Goal: Transaction & Acquisition: Book appointment/travel/reservation

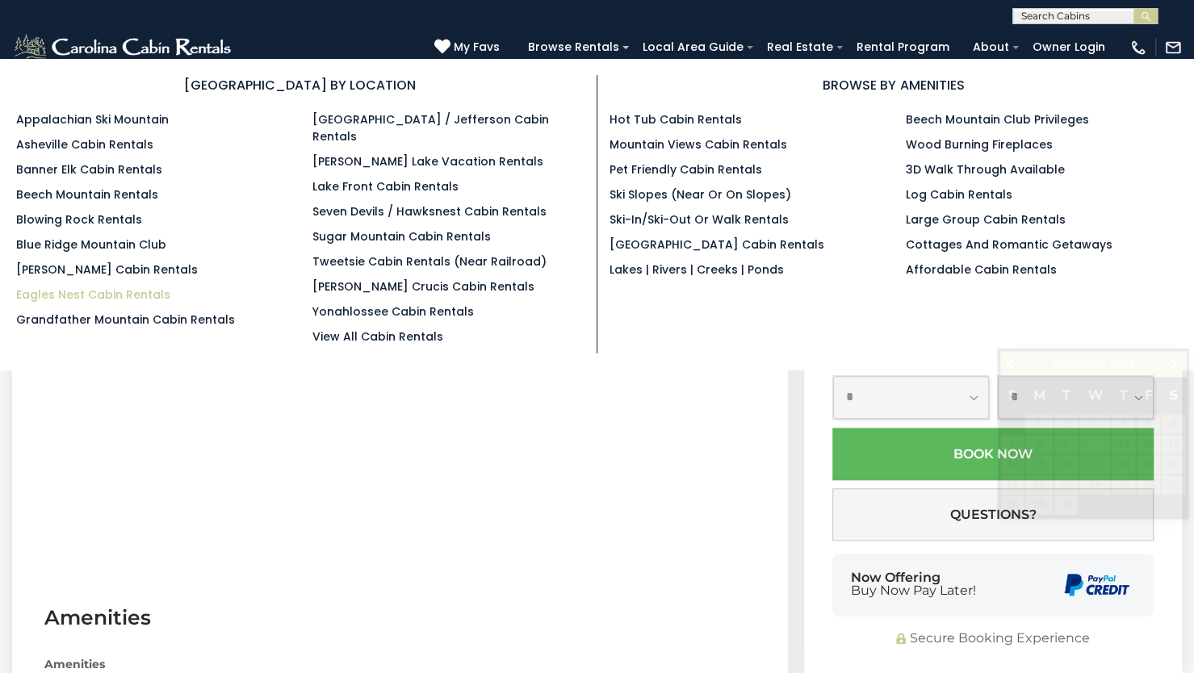
click at [121, 287] on link "Eagles Nest Cabin Rentals" at bounding box center [93, 295] width 154 height 16
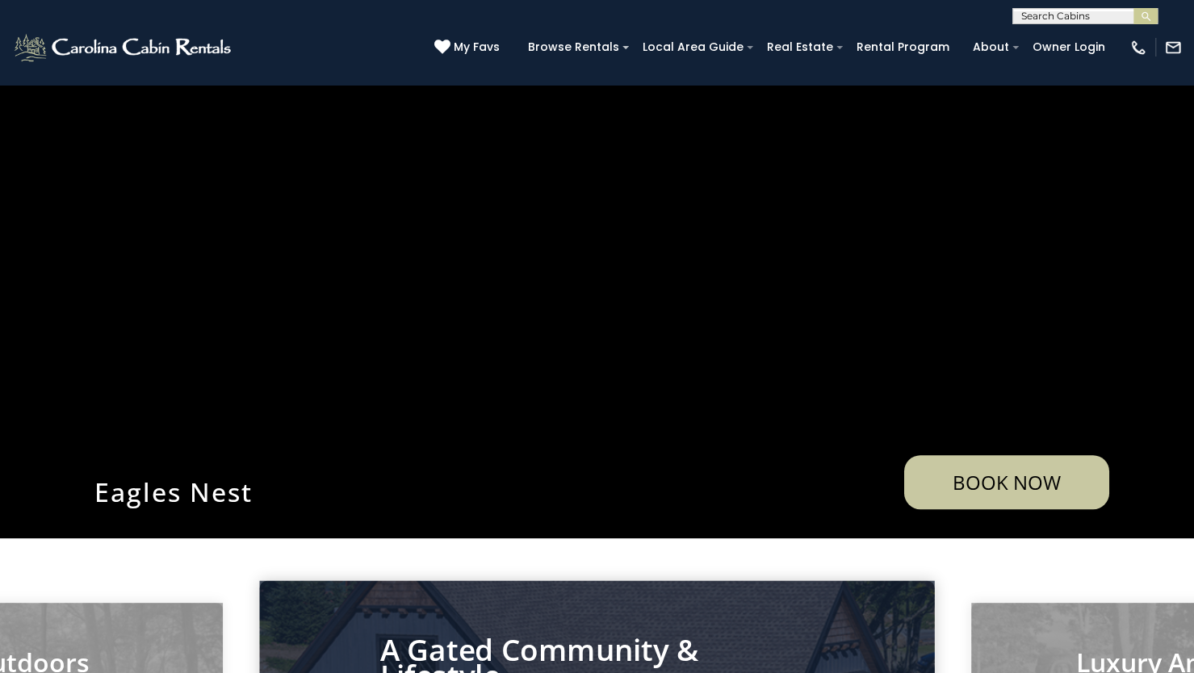
scroll to position [81, 0]
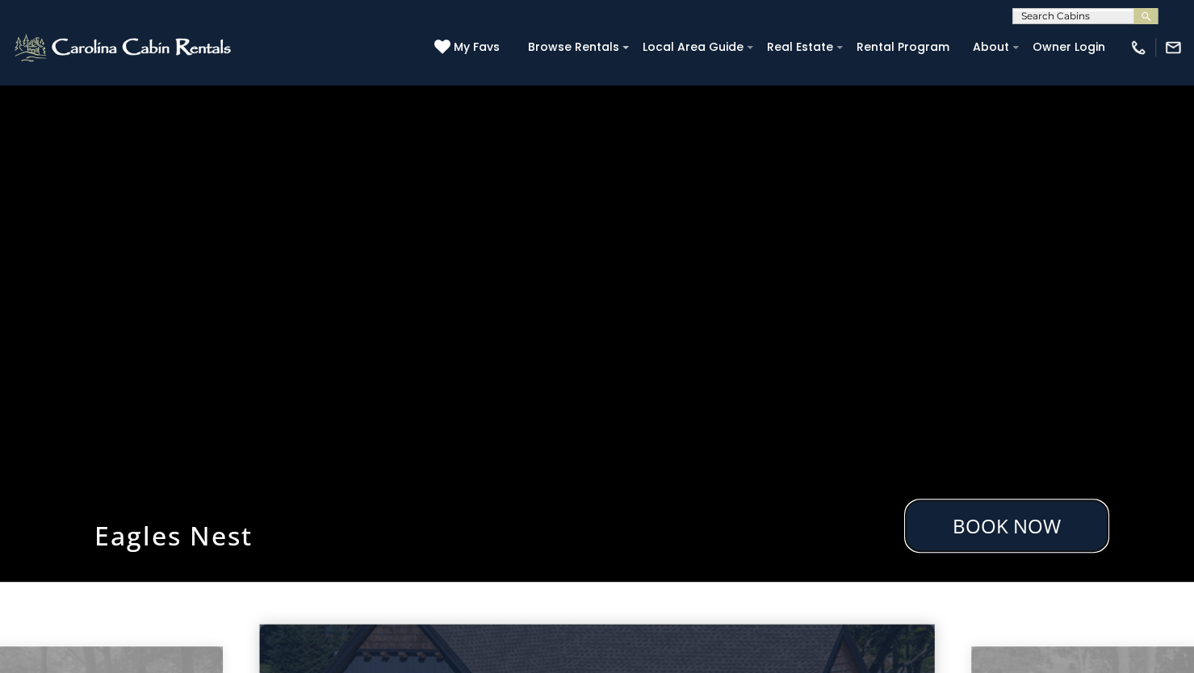
click at [1015, 534] on link "Book Now" at bounding box center [1006, 526] width 205 height 54
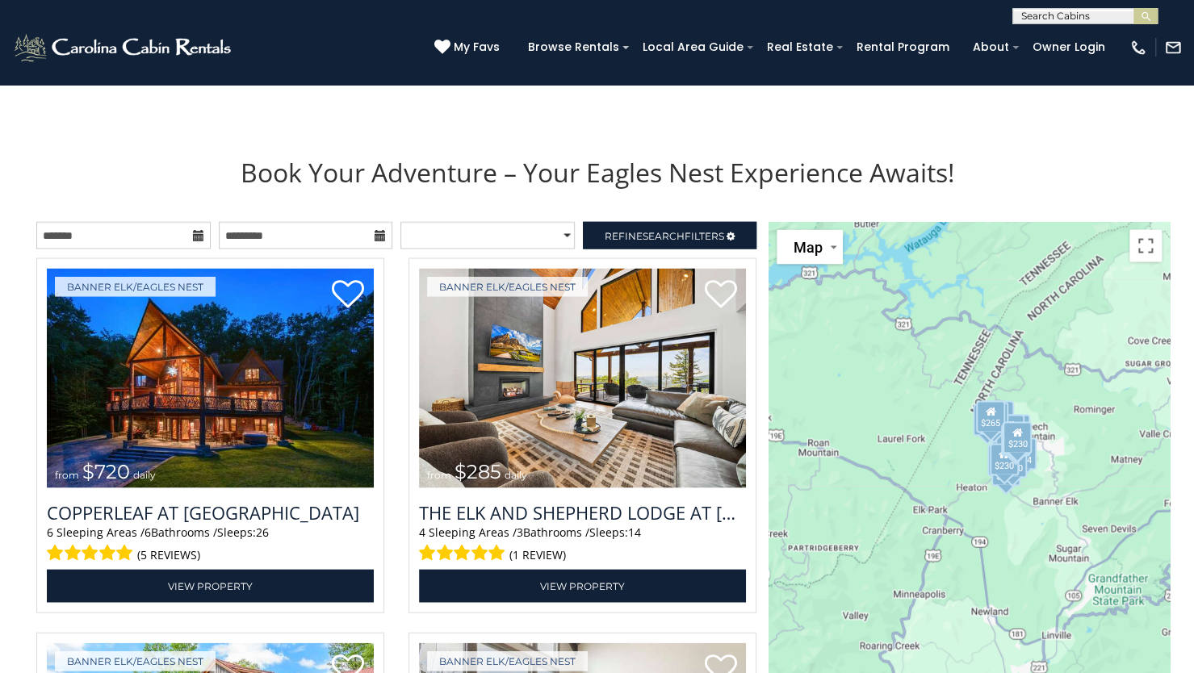
scroll to position [1726, 0]
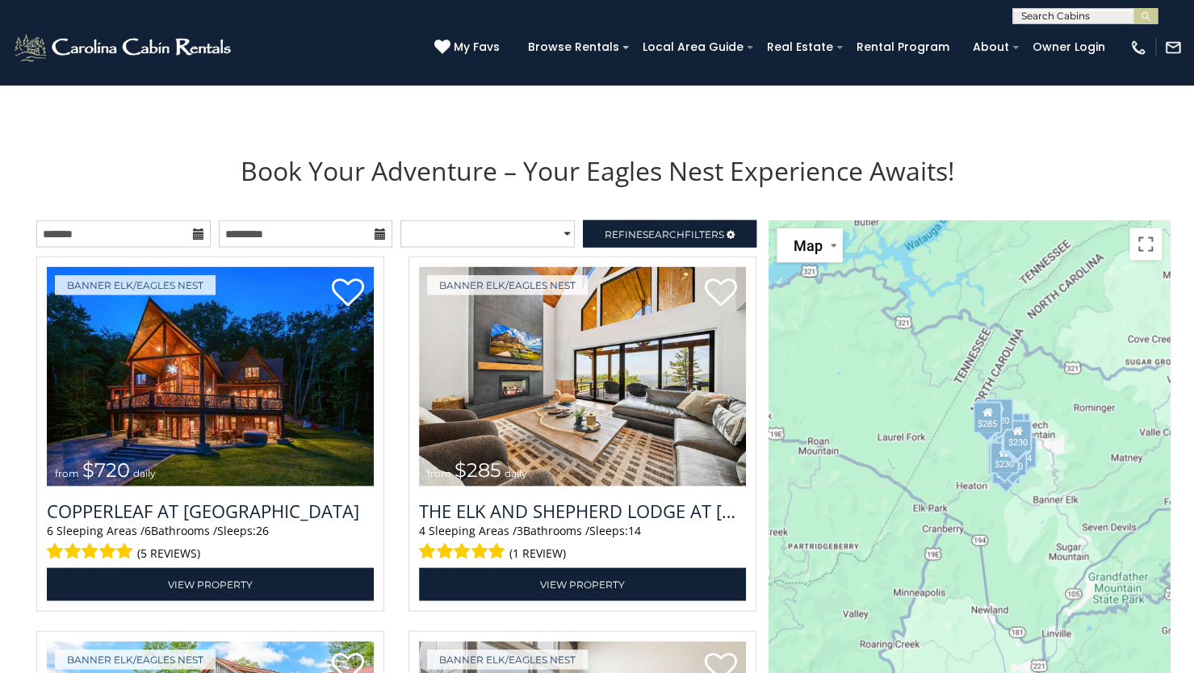
click at [202, 236] on icon at bounding box center [198, 233] width 11 height 11
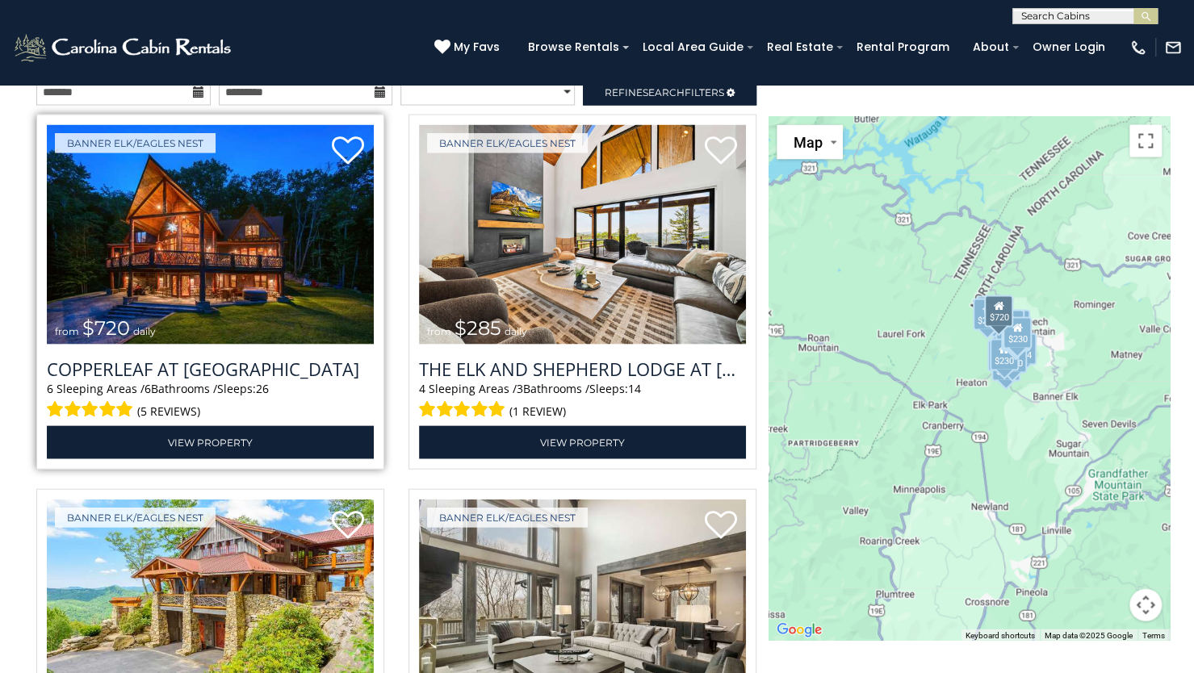
scroll to position [1866, 0]
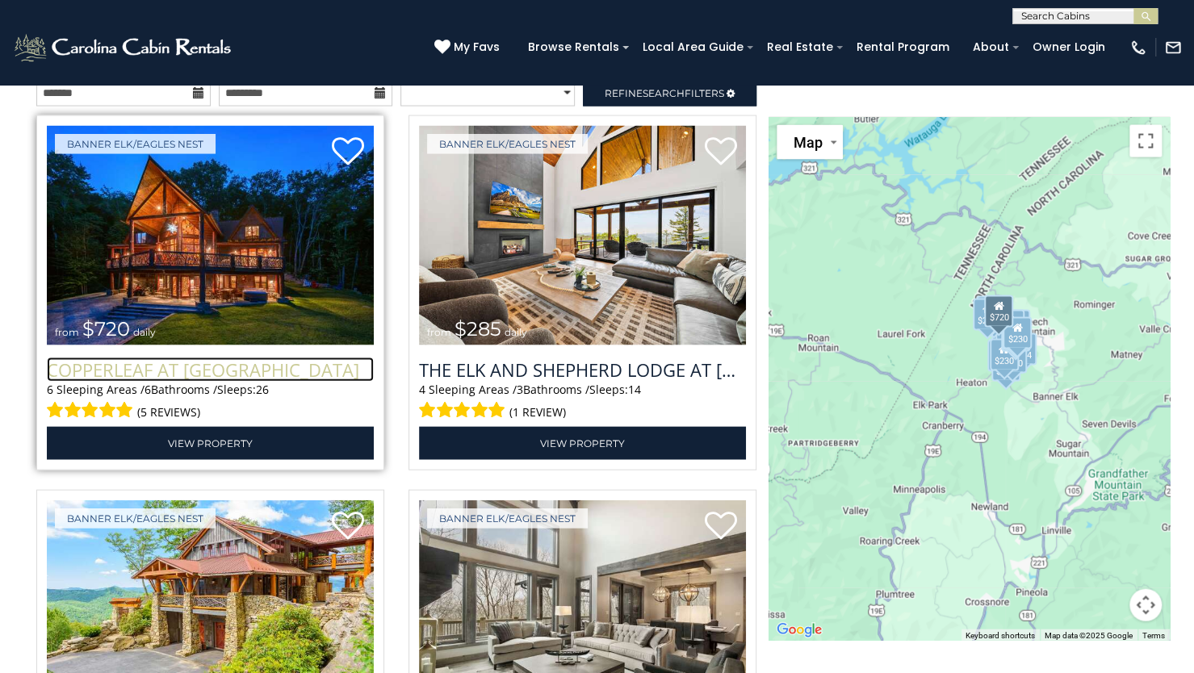
click at [249, 378] on h3 "Copperleaf at [GEOGRAPHIC_DATA]" at bounding box center [210, 370] width 327 height 24
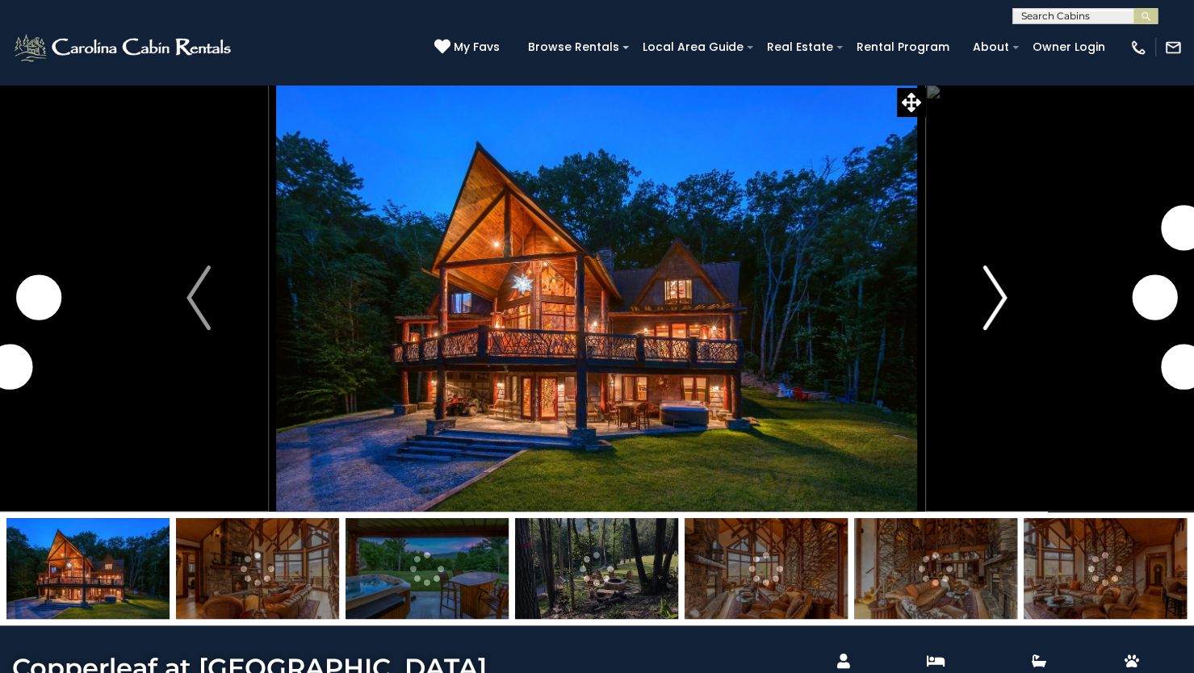
click at [1002, 295] on img "Next" at bounding box center [995, 298] width 24 height 65
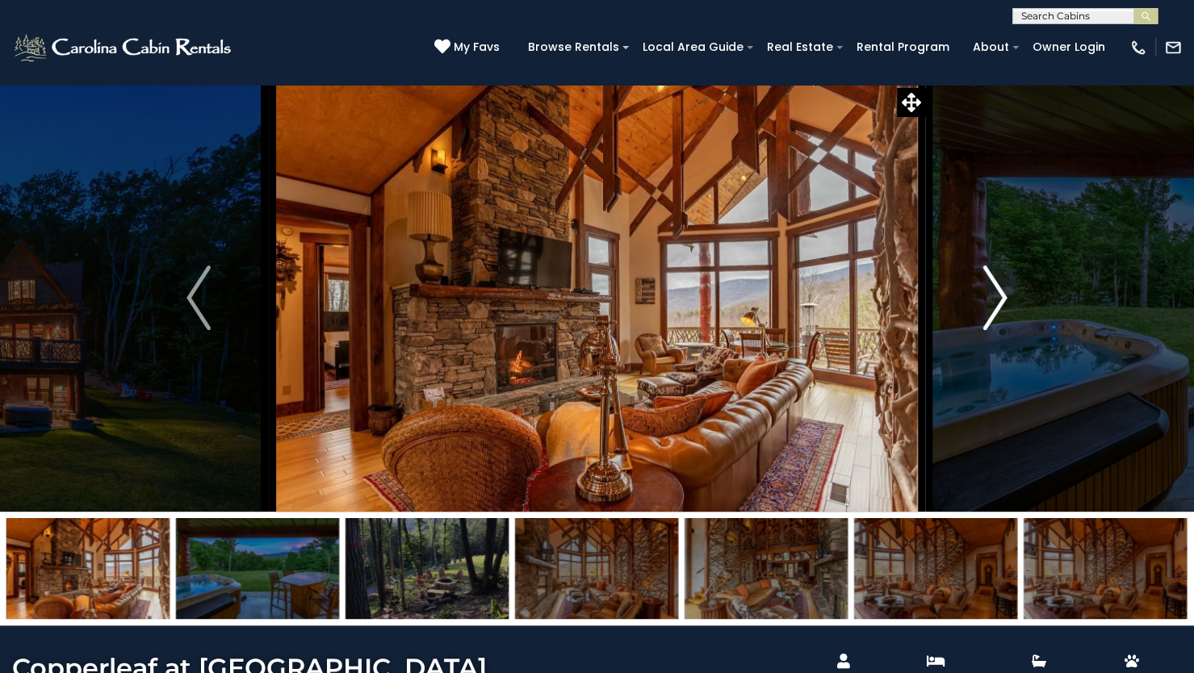
click at [1002, 295] on img "Next" at bounding box center [995, 298] width 24 height 65
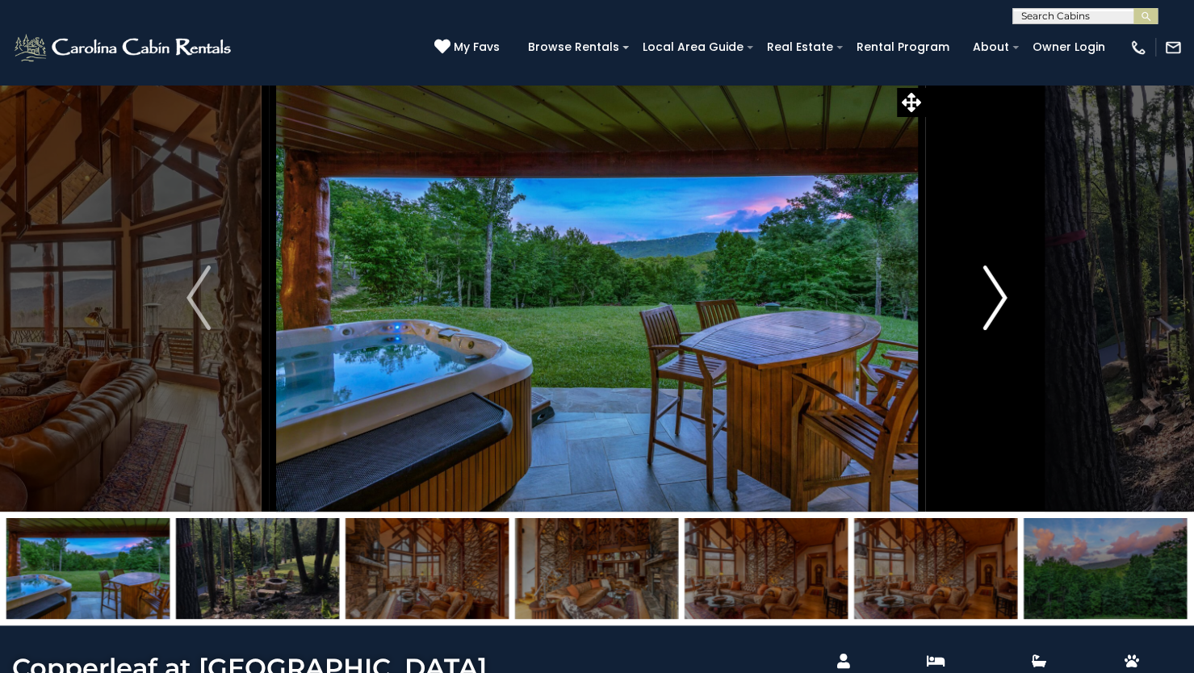
click at [1002, 295] on img "Next" at bounding box center [995, 298] width 24 height 65
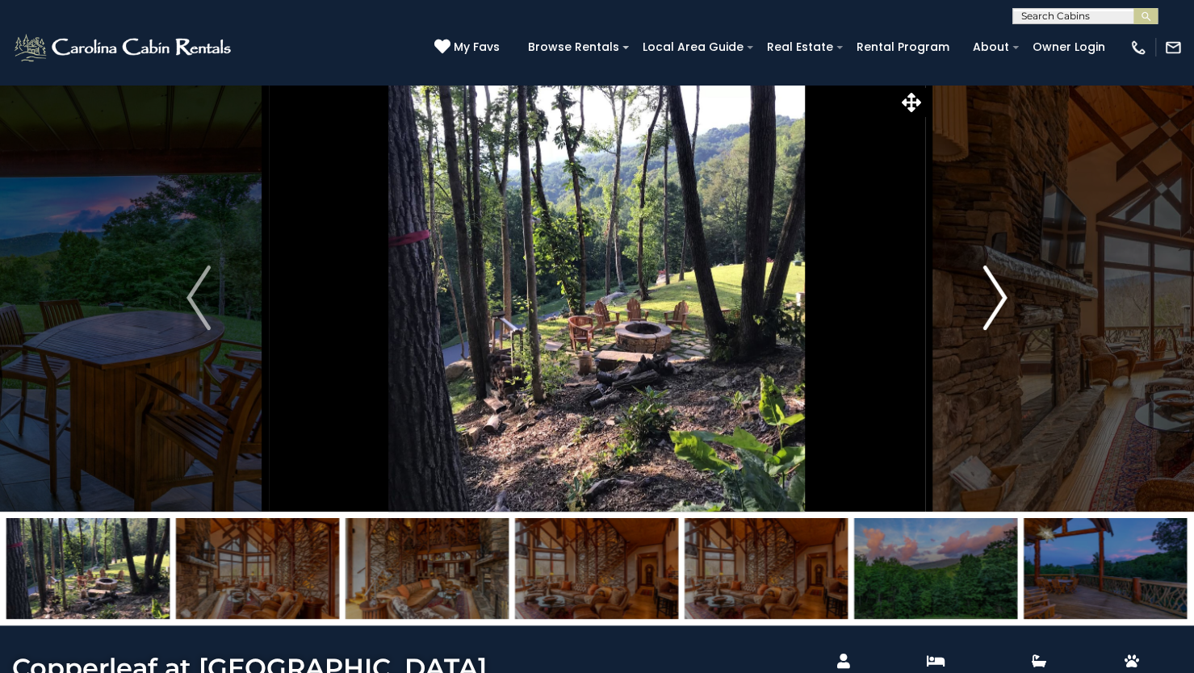
click at [1002, 295] on img "Next" at bounding box center [995, 298] width 24 height 65
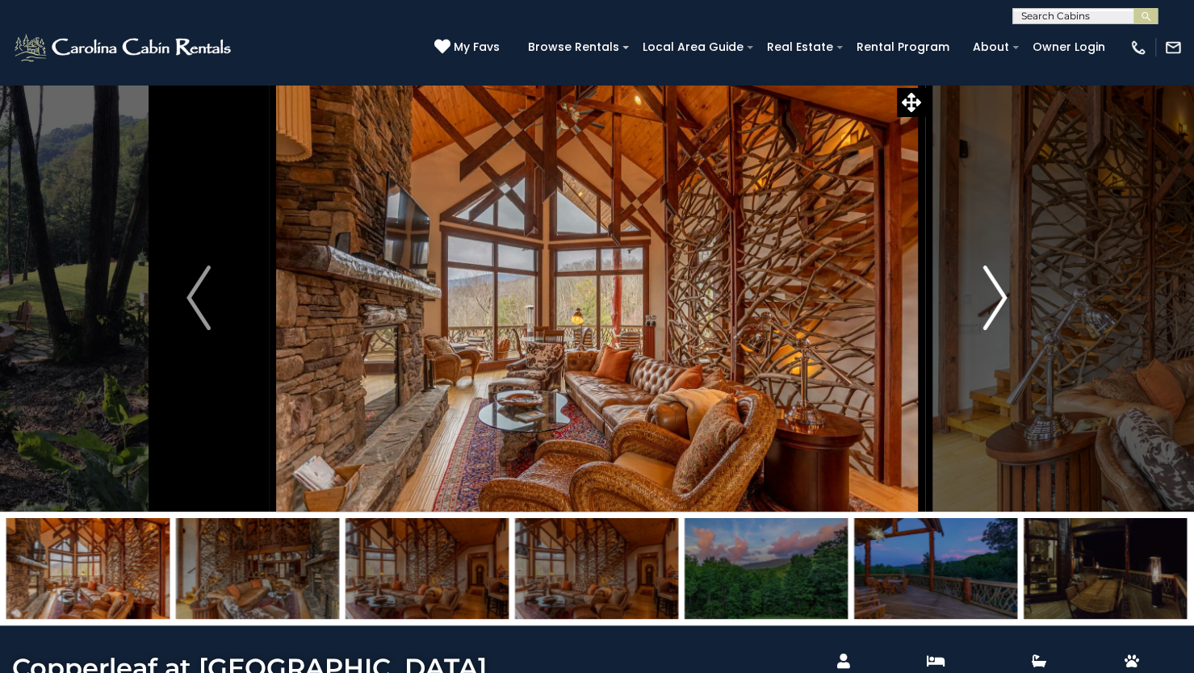
click at [1002, 295] on img "Next" at bounding box center [995, 298] width 24 height 65
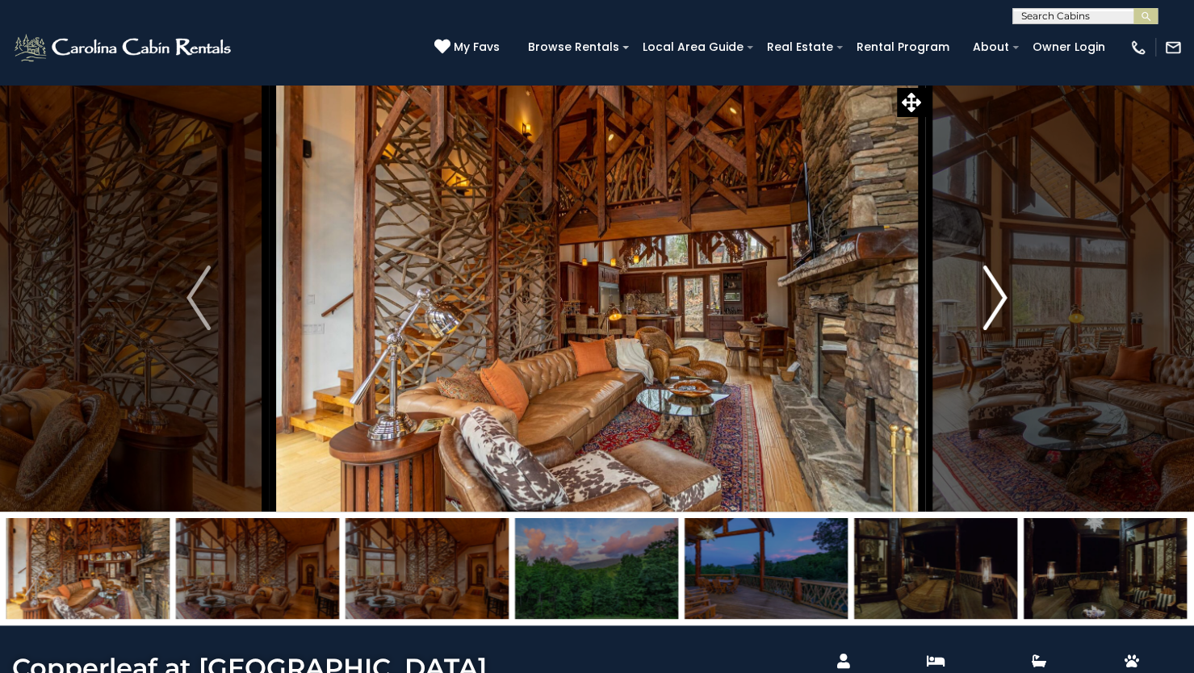
click at [1002, 295] on img "Next" at bounding box center [995, 298] width 24 height 65
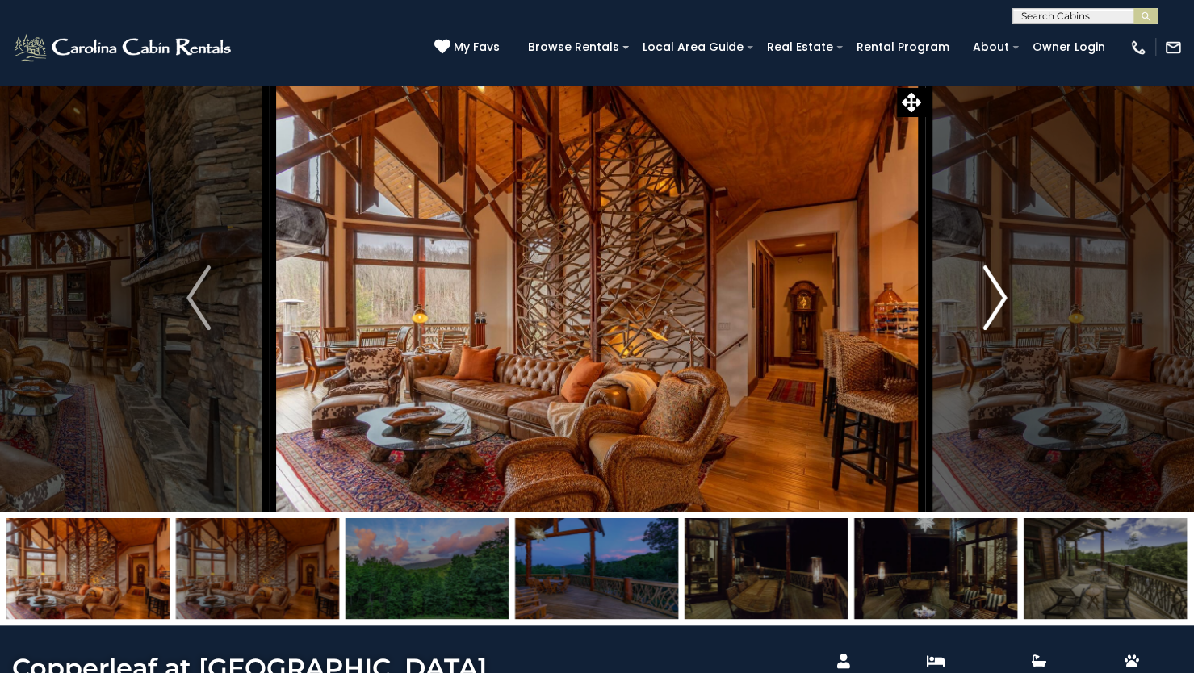
click at [1002, 295] on img "Next" at bounding box center [995, 298] width 24 height 65
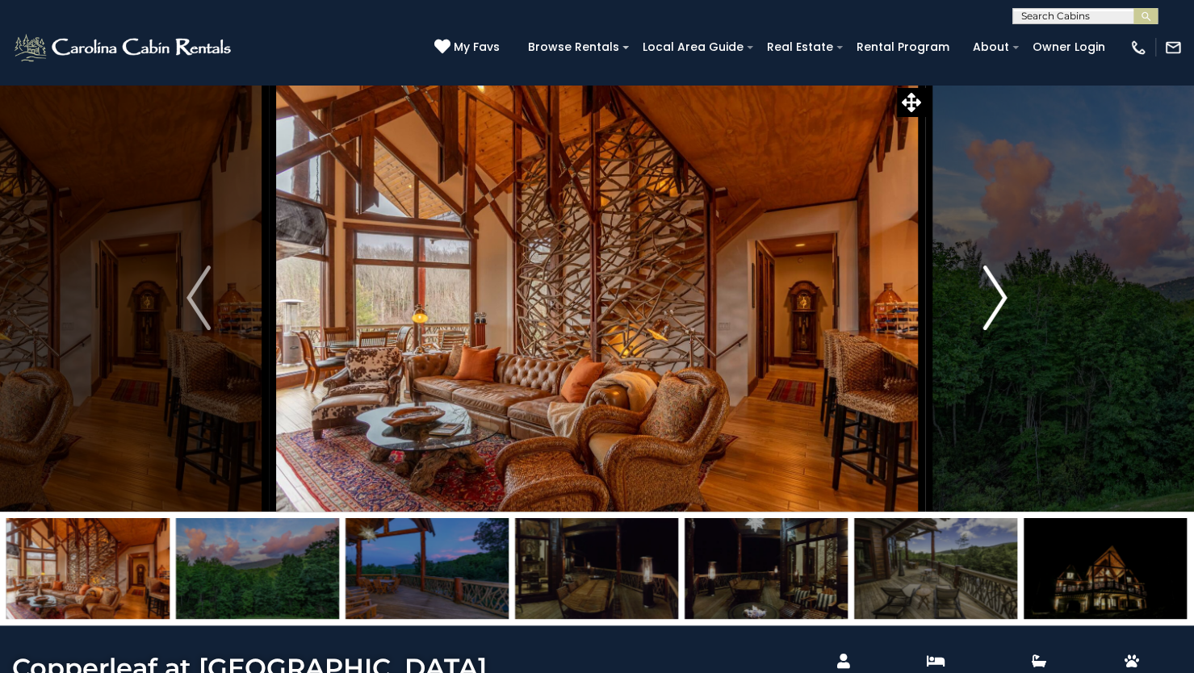
click at [1002, 295] on img "Next" at bounding box center [995, 298] width 24 height 65
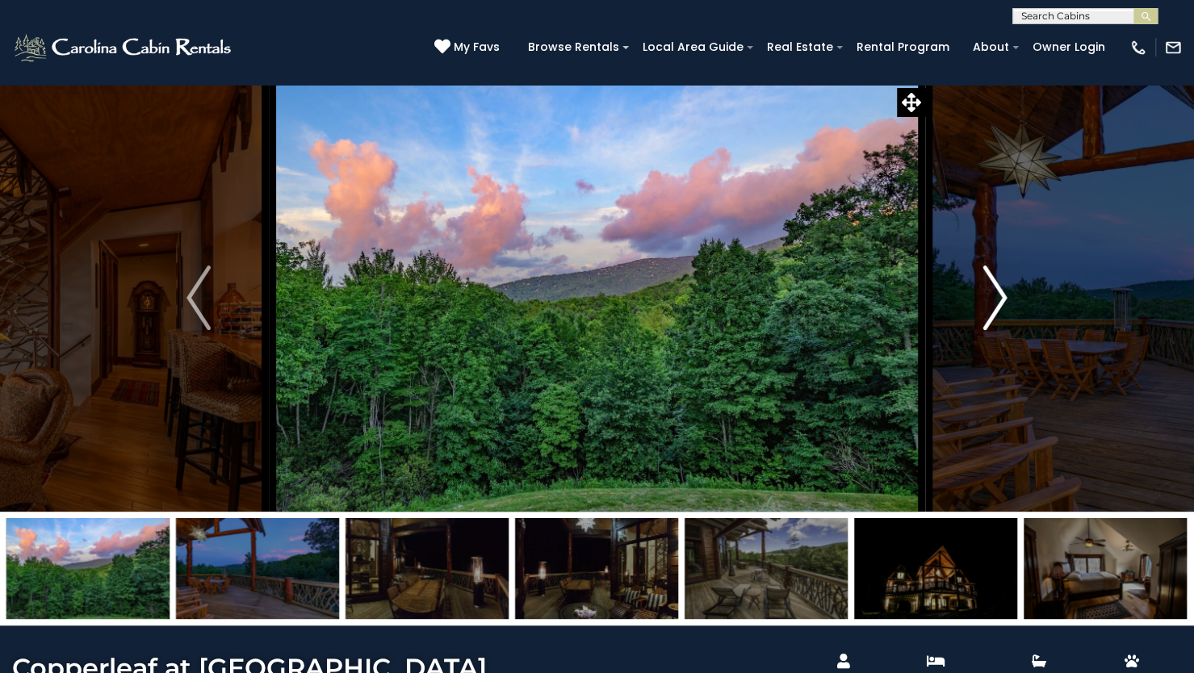
click at [1002, 295] on img "Next" at bounding box center [995, 298] width 24 height 65
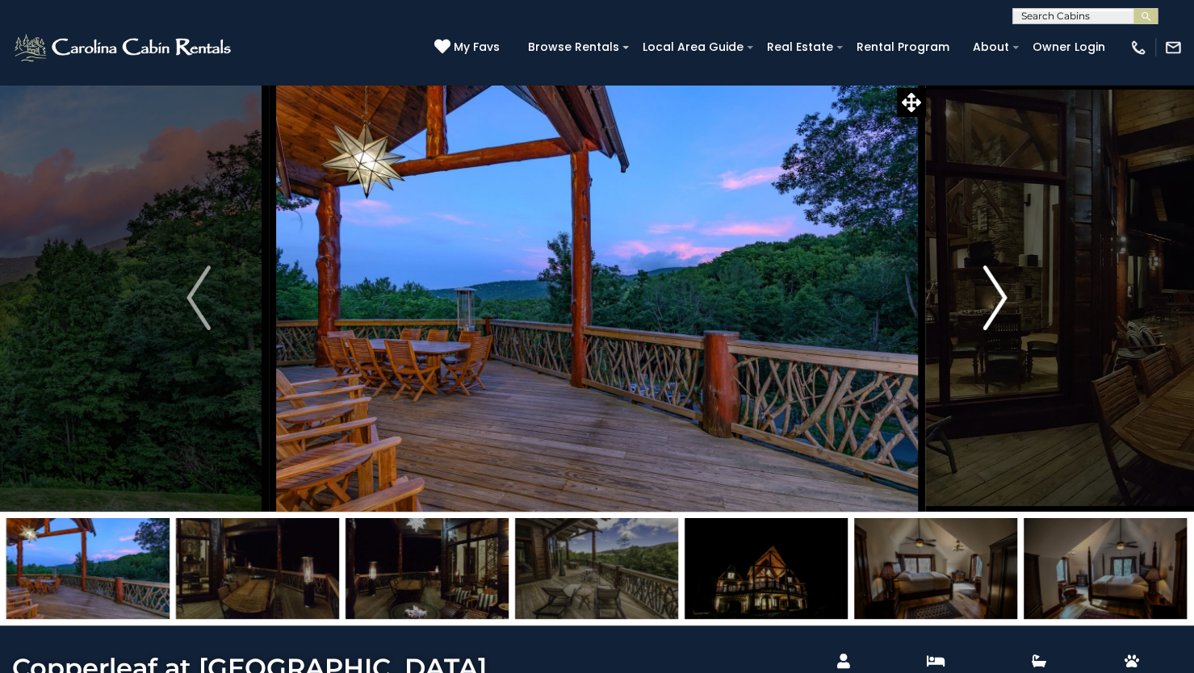
click at [1002, 295] on img "Next" at bounding box center [995, 298] width 24 height 65
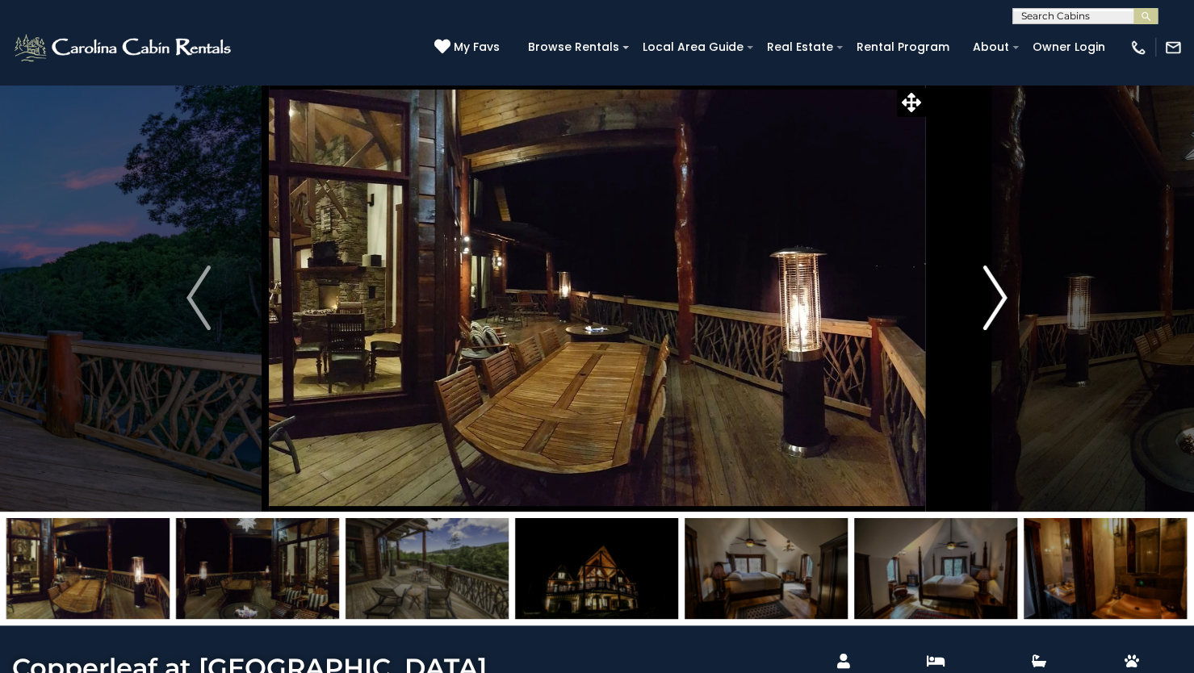
click at [1002, 295] on img "Next" at bounding box center [995, 298] width 24 height 65
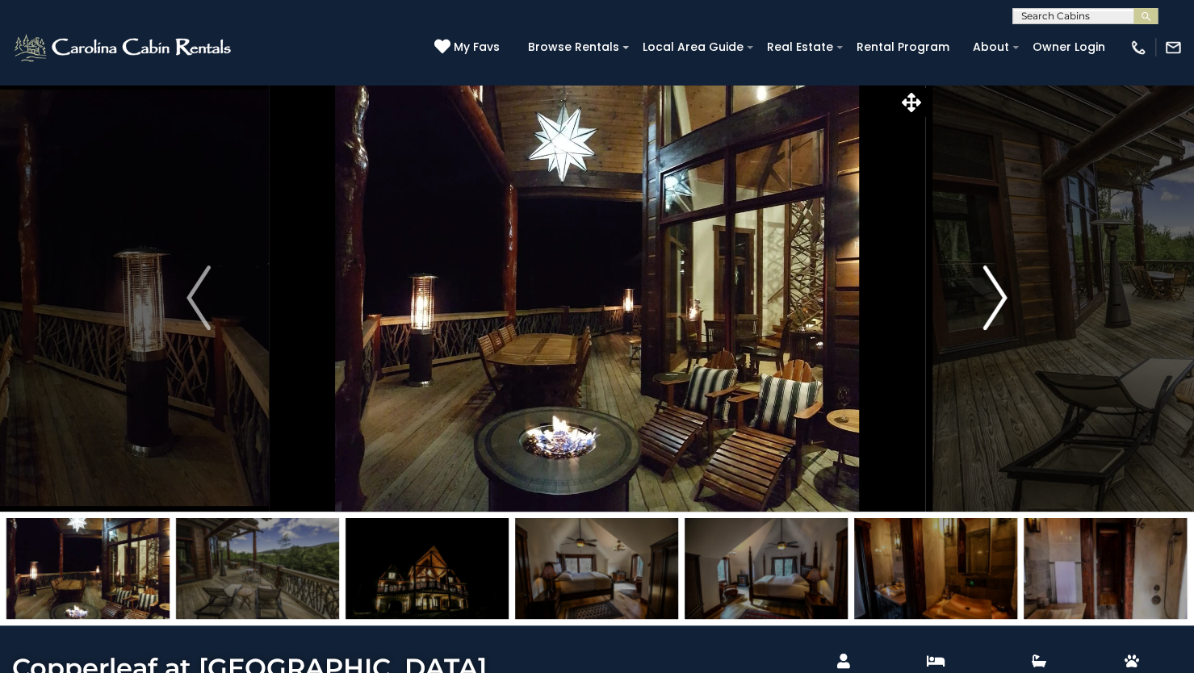
click at [1002, 295] on img "Next" at bounding box center [995, 298] width 24 height 65
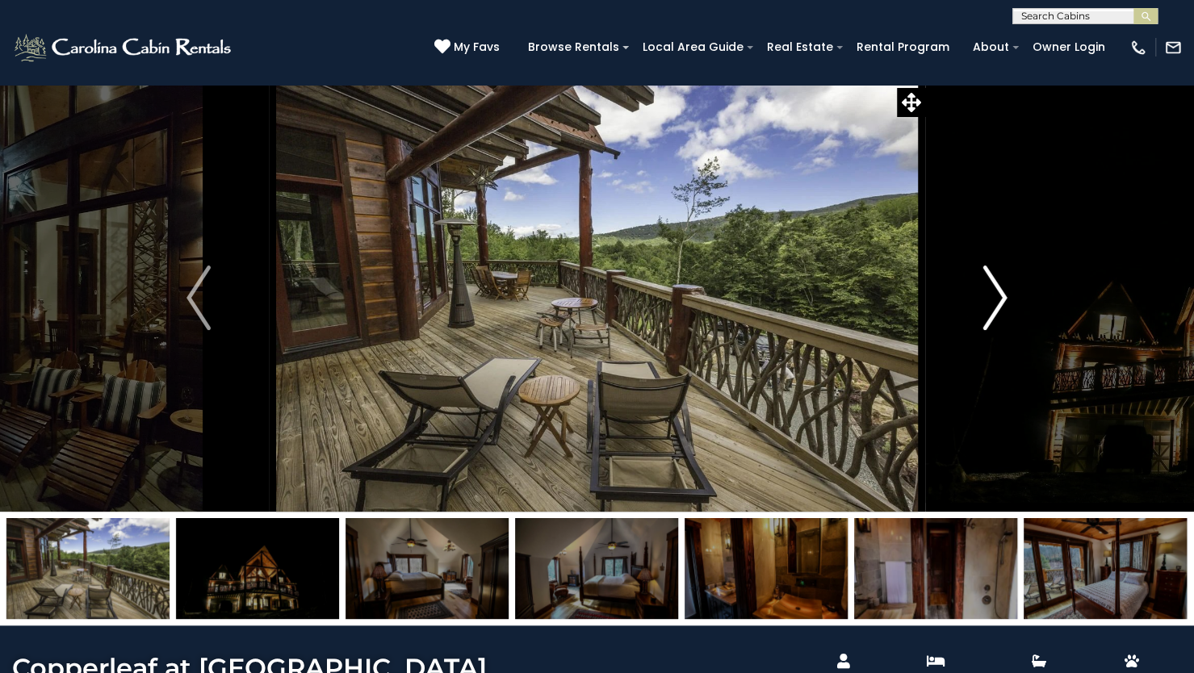
click at [1002, 295] on img "Next" at bounding box center [995, 298] width 24 height 65
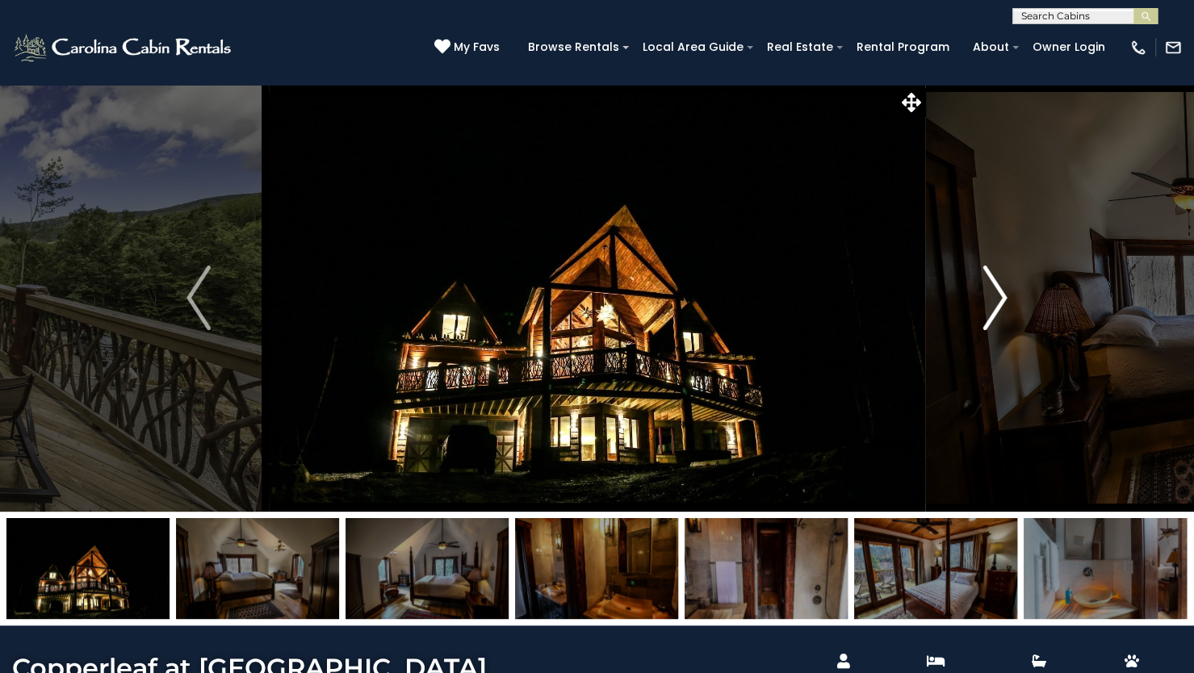
click at [1002, 295] on img "Next" at bounding box center [995, 298] width 24 height 65
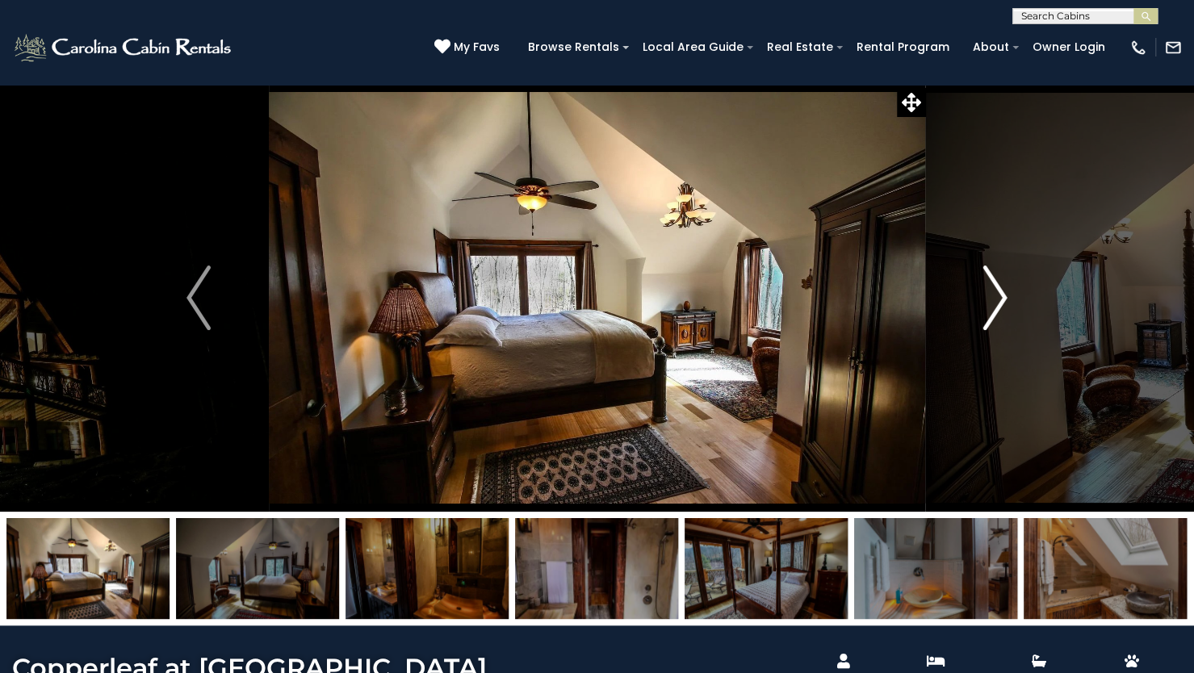
click at [1002, 295] on img "Next" at bounding box center [995, 298] width 24 height 65
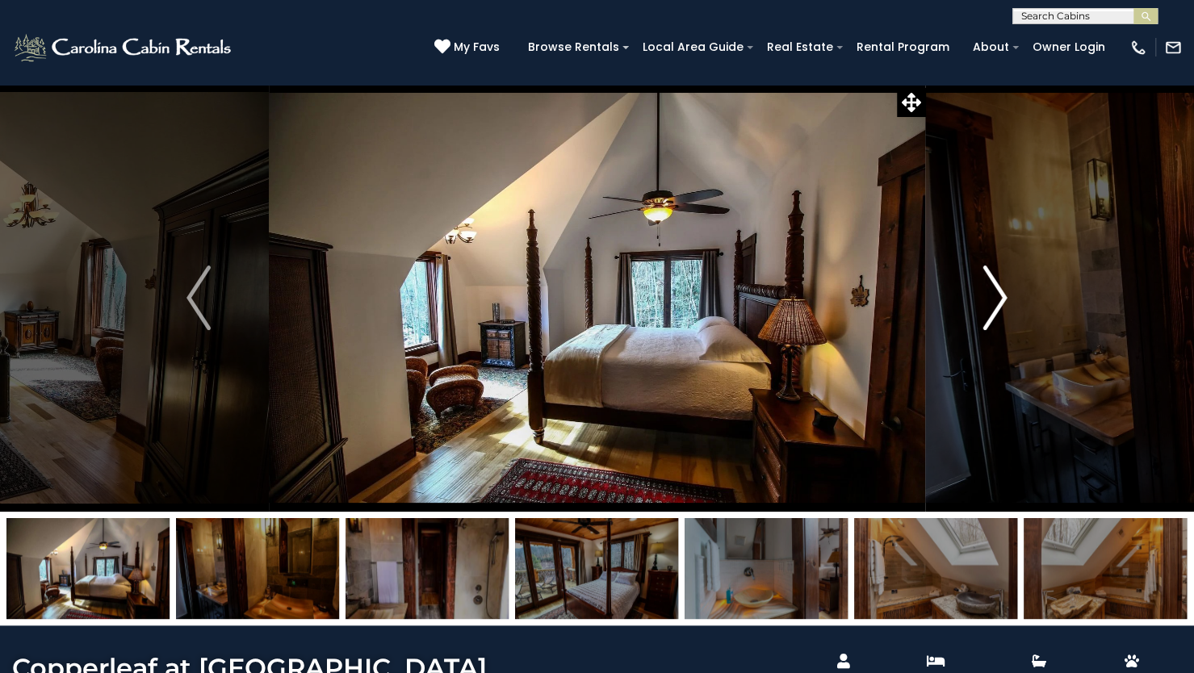
click at [1002, 295] on img "Next" at bounding box center [995, 298] width 24 height 65
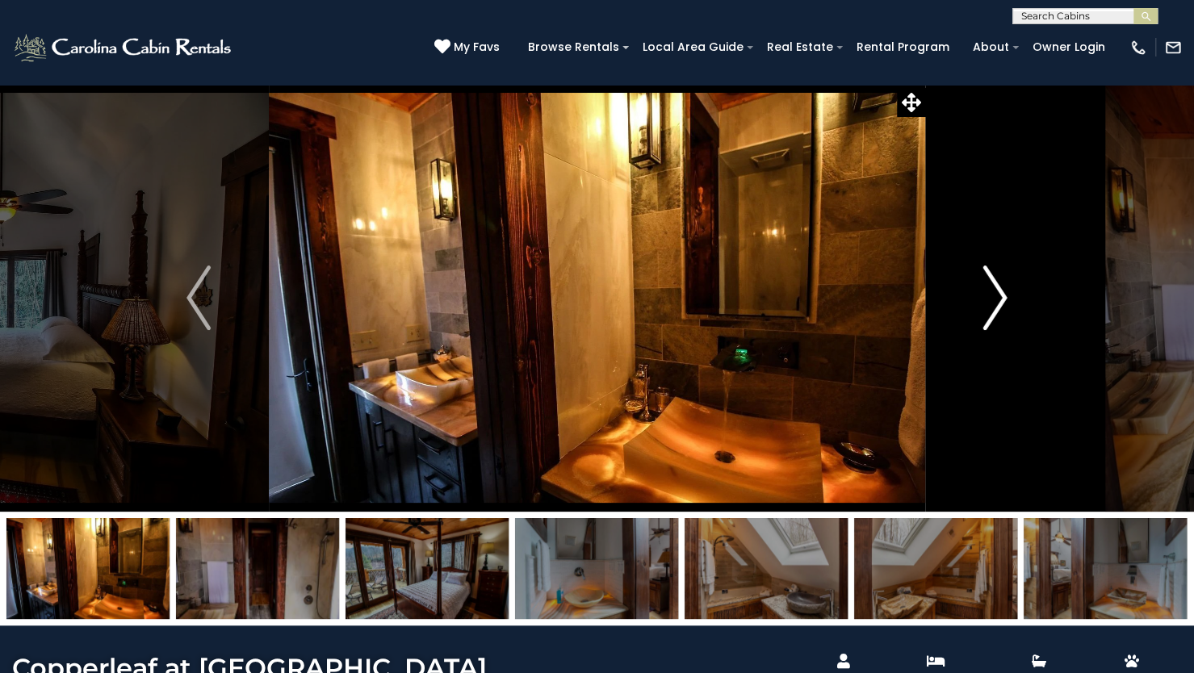
click at [1002, 295] on img "Next" at bounding box center [995, 298] width 24 height 65
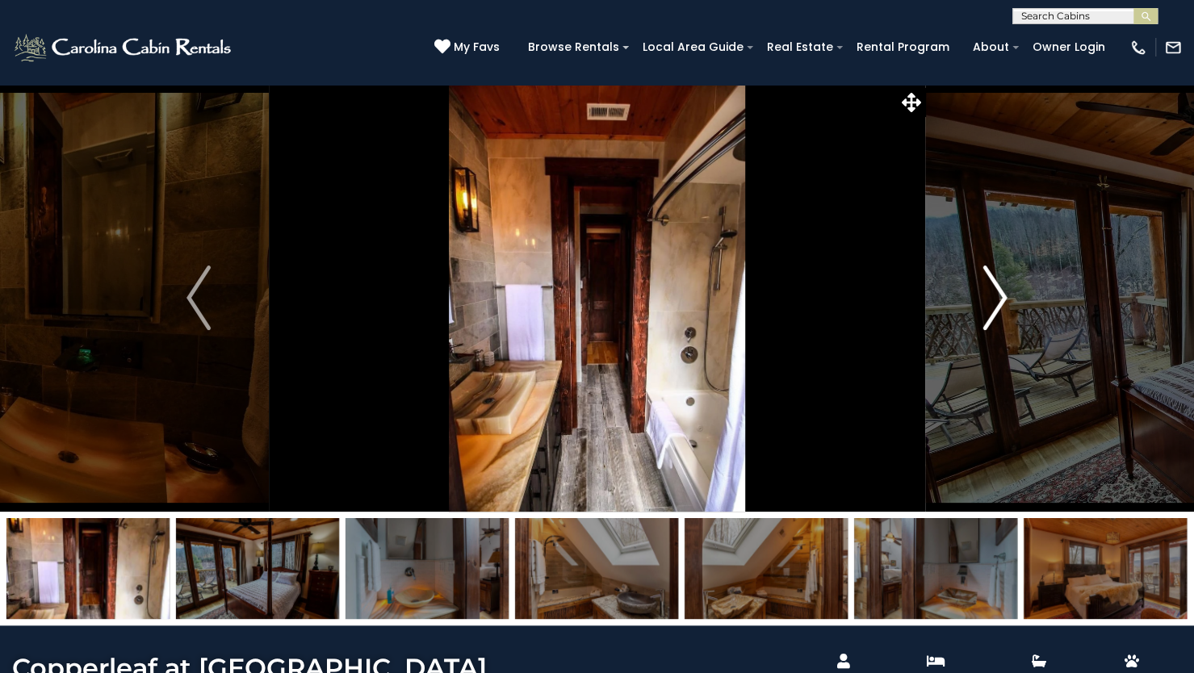
click at [1002, 295] on img "Next" at bounding box center [995, 298] width 24 height 65
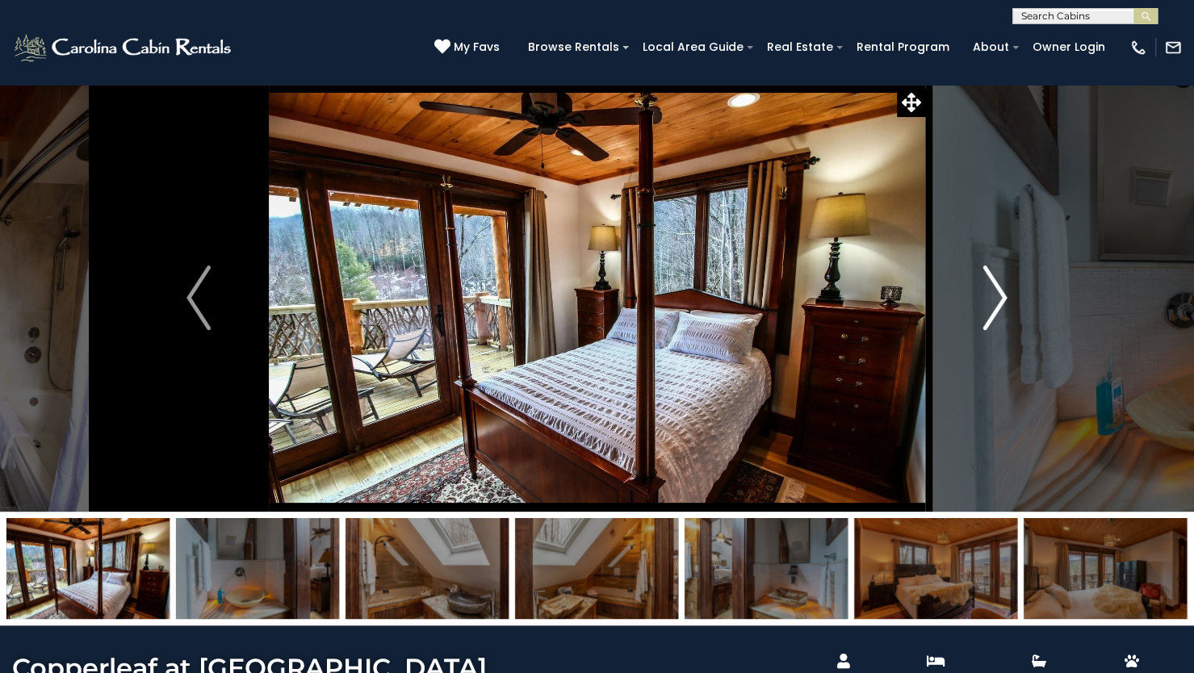
click at [1002, 295] on img "Next" at bounding box center [995, 298] width 24 height 65
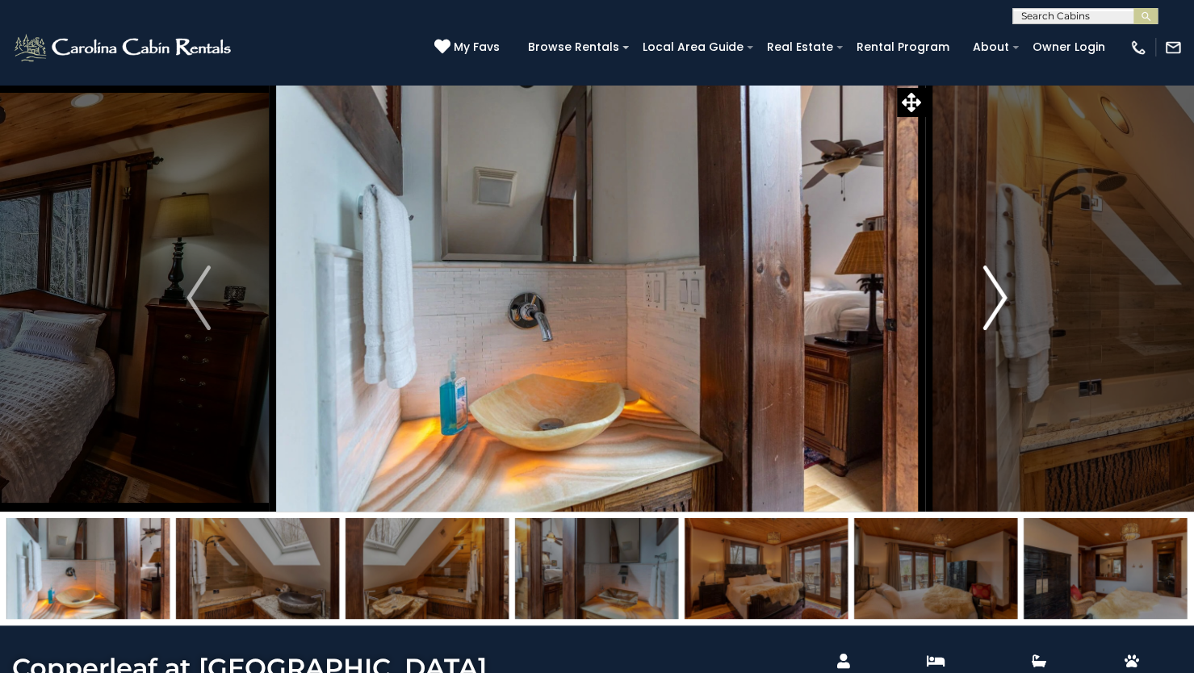
click at [1002, 295] on img "Next" at bounding box center [995, 298] width 24 height 65
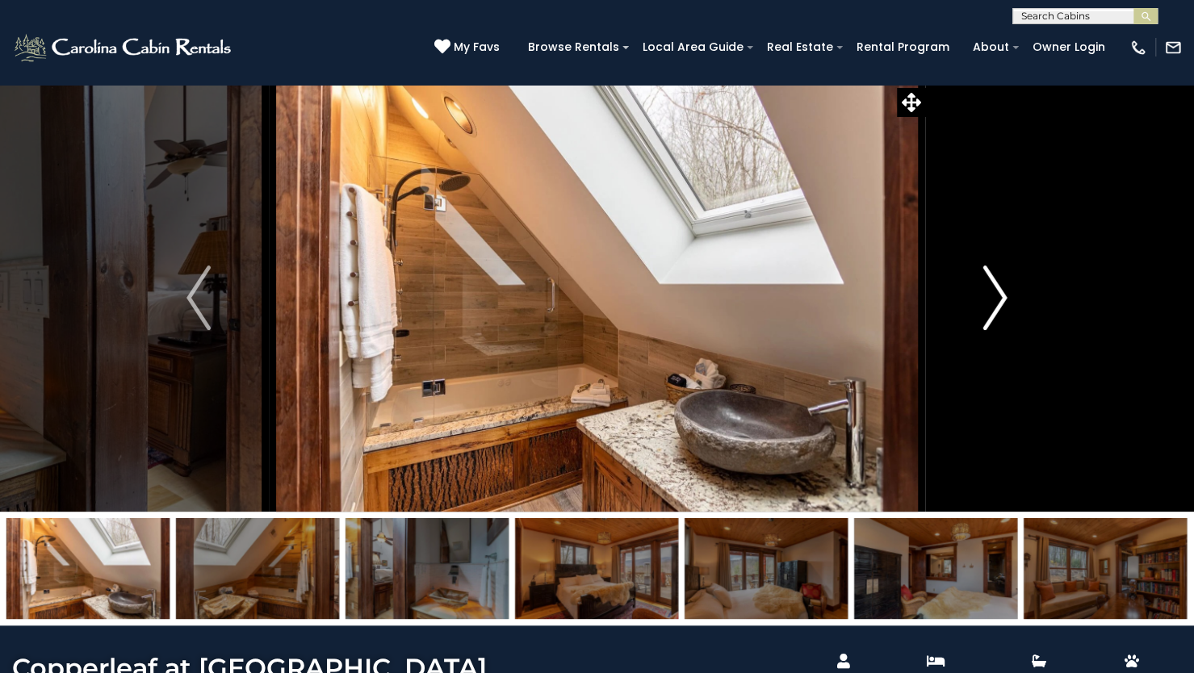
click at [1002, 295] on img "Next" at bounding box center [995, 298] width 24 height 65
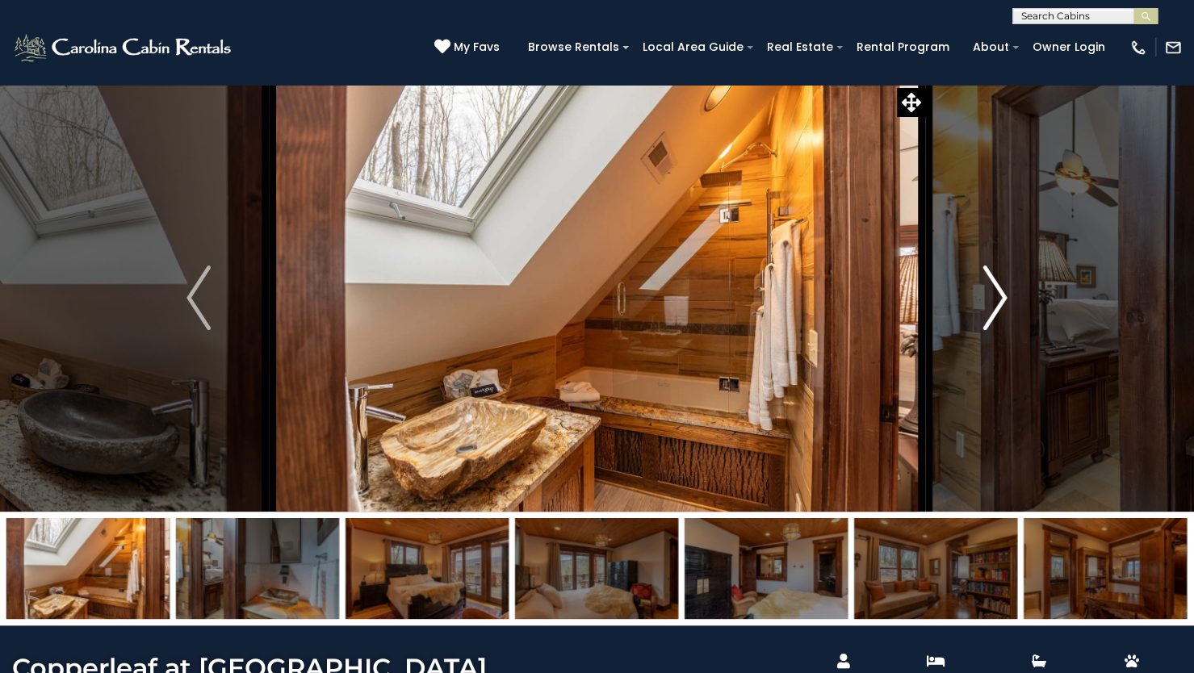
click at [1002, 295] on img "Next" at bounding box center [995, 298] width 24 height 65
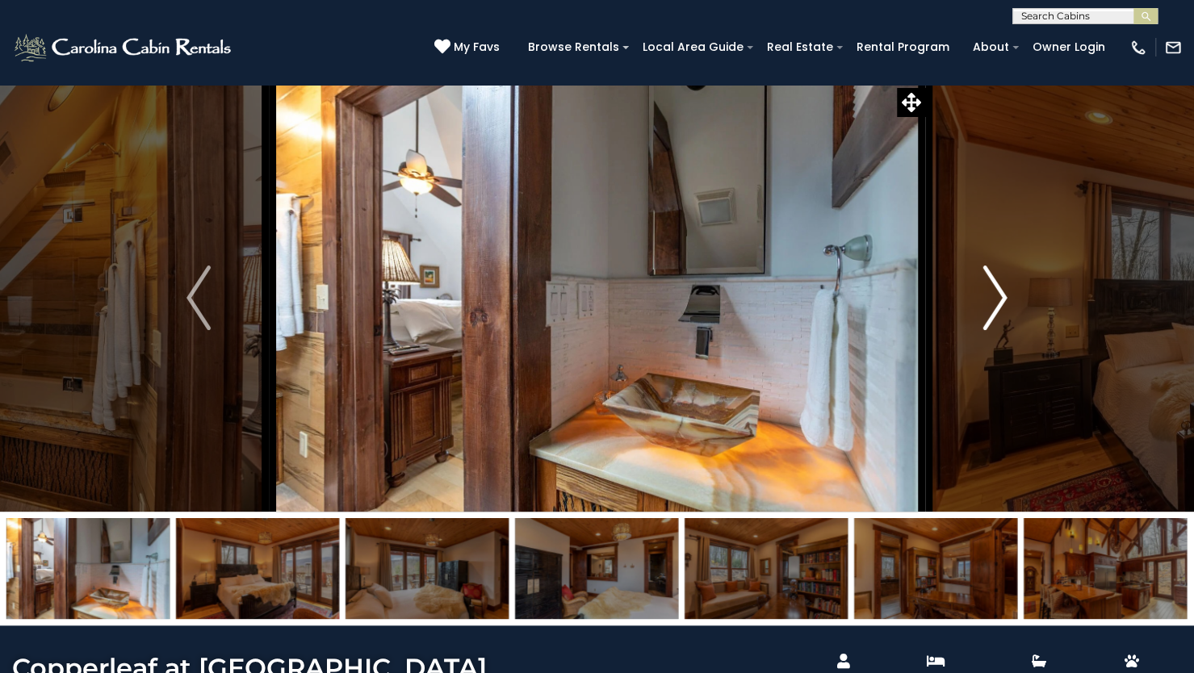
click at [1002, 295] on img "Next" at bounding box center [995, 298] width 24 height 65
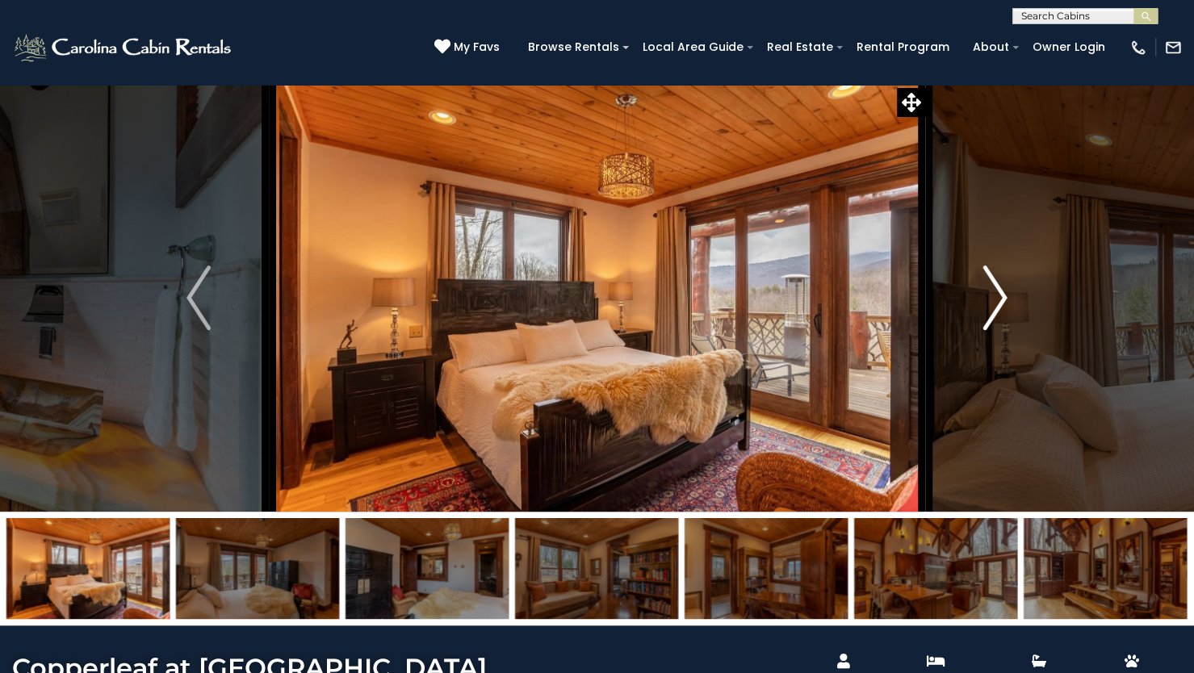
click at [1002, 295] on img "Next" at bounding box center [995, 298] width 24 height 65
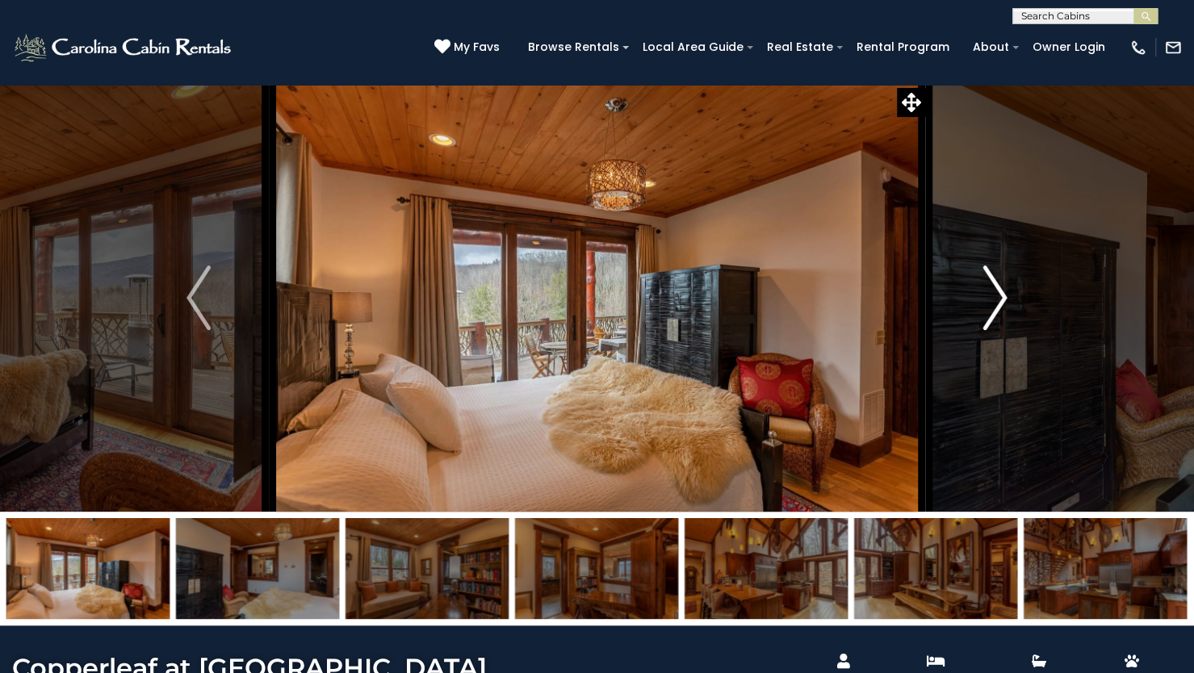
click at [1002, 295] on img "Next" at bounding box center [995, 298] width 24 height 65
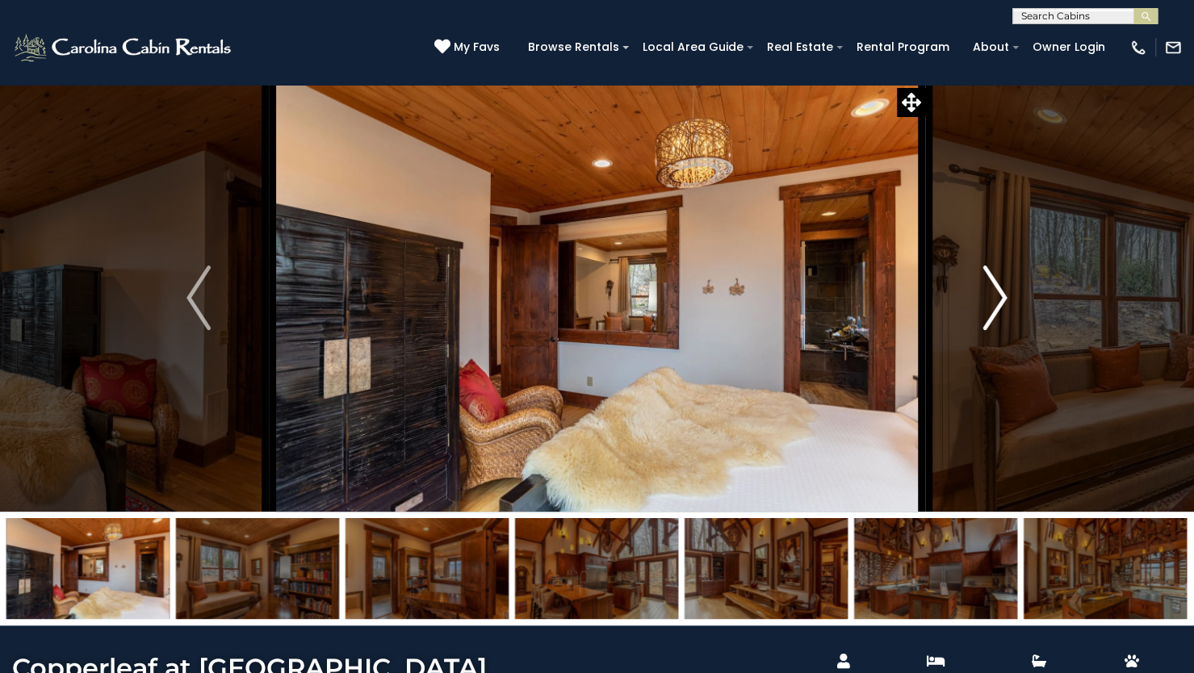
click at [1002, 295] on img "Next" at bounding box center [995, 298] width 24 height 65
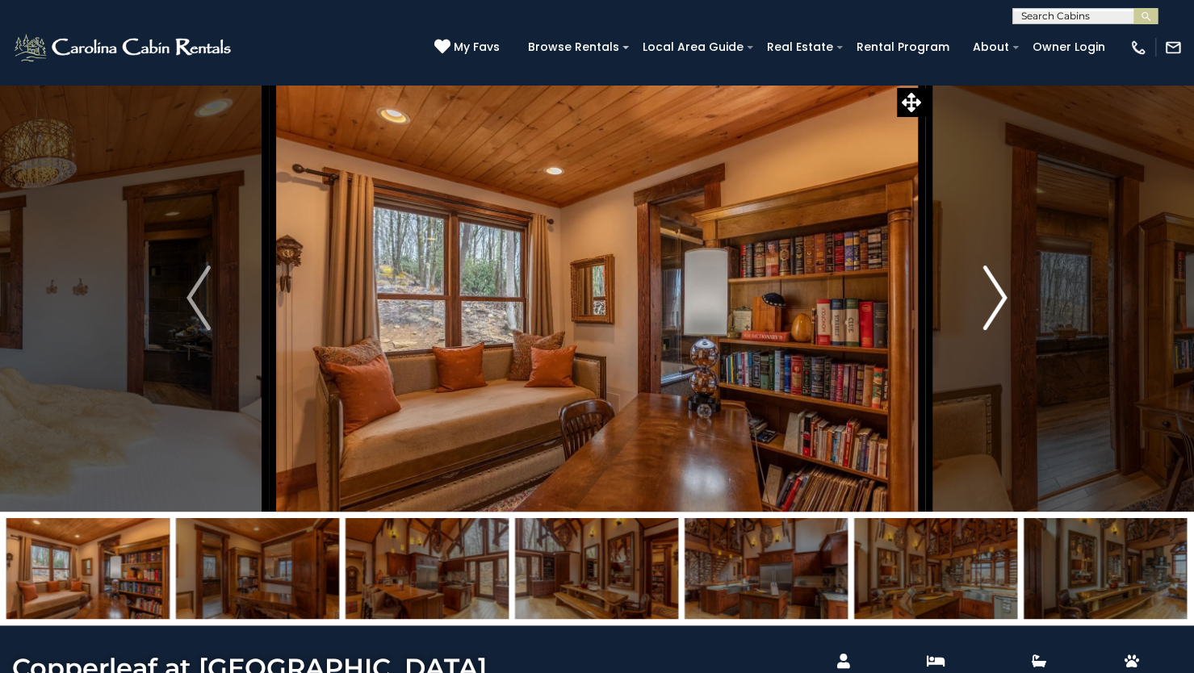
click at [1002, 295] on img "Next" at bounding box center [995, 298] width 24 height 65
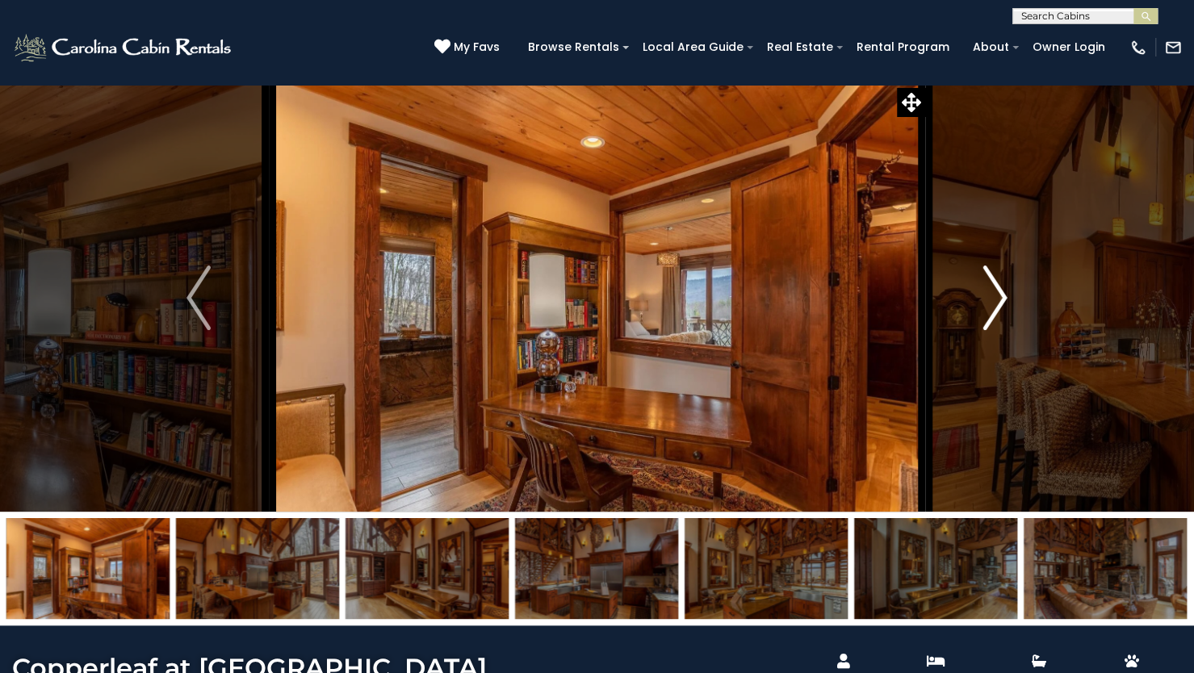
click at [1002, 295] on img "Next" at bounding box center [995, 298] width 24 height 65
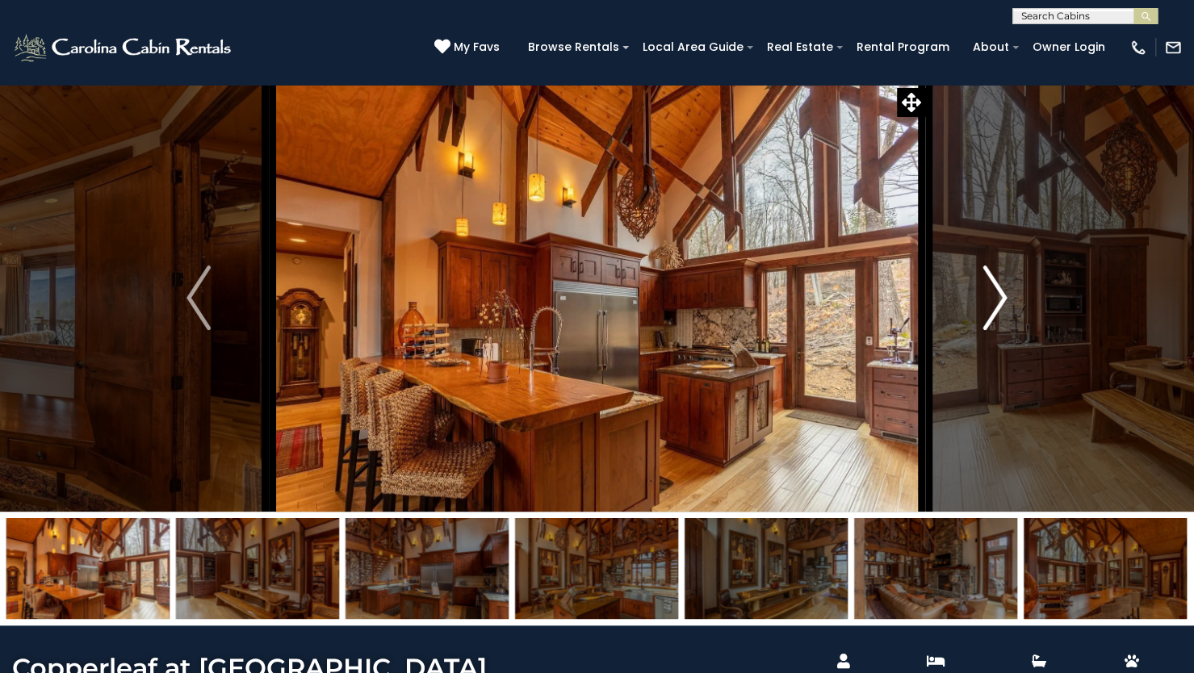
click at [1002, 295] on img "Next" at bounding box center [995, 298] width 24 height 65
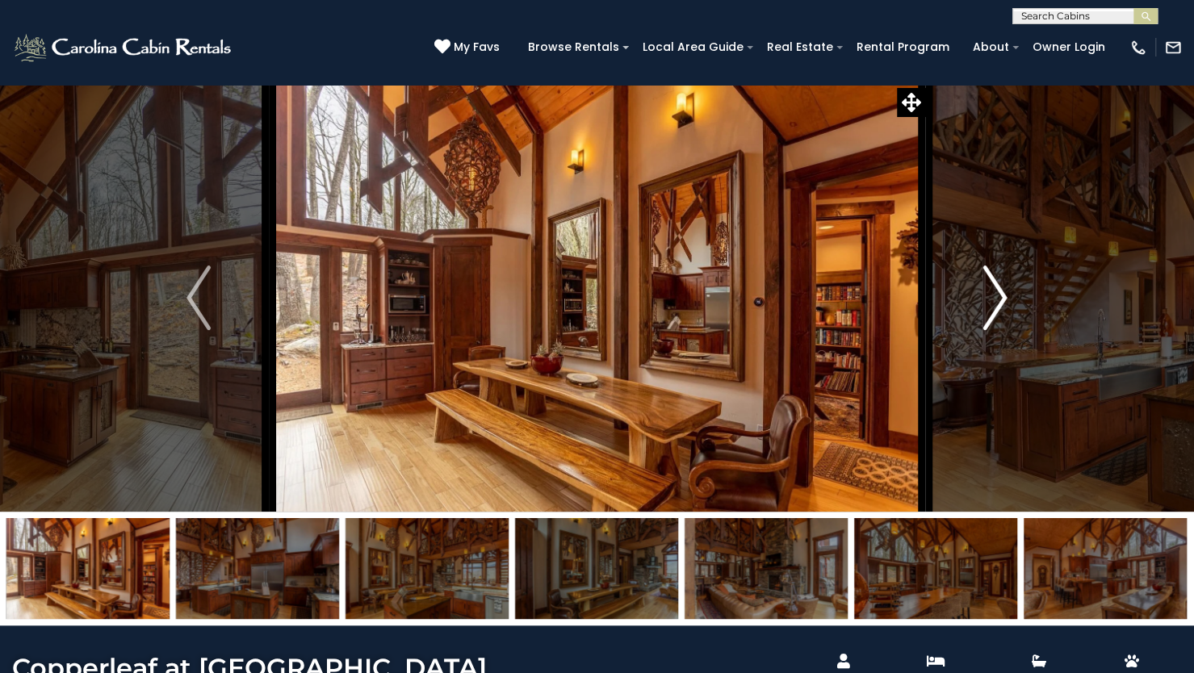
click at [1002, 295] on img "Next" at bounding box center [995, 298] width 24 height 65
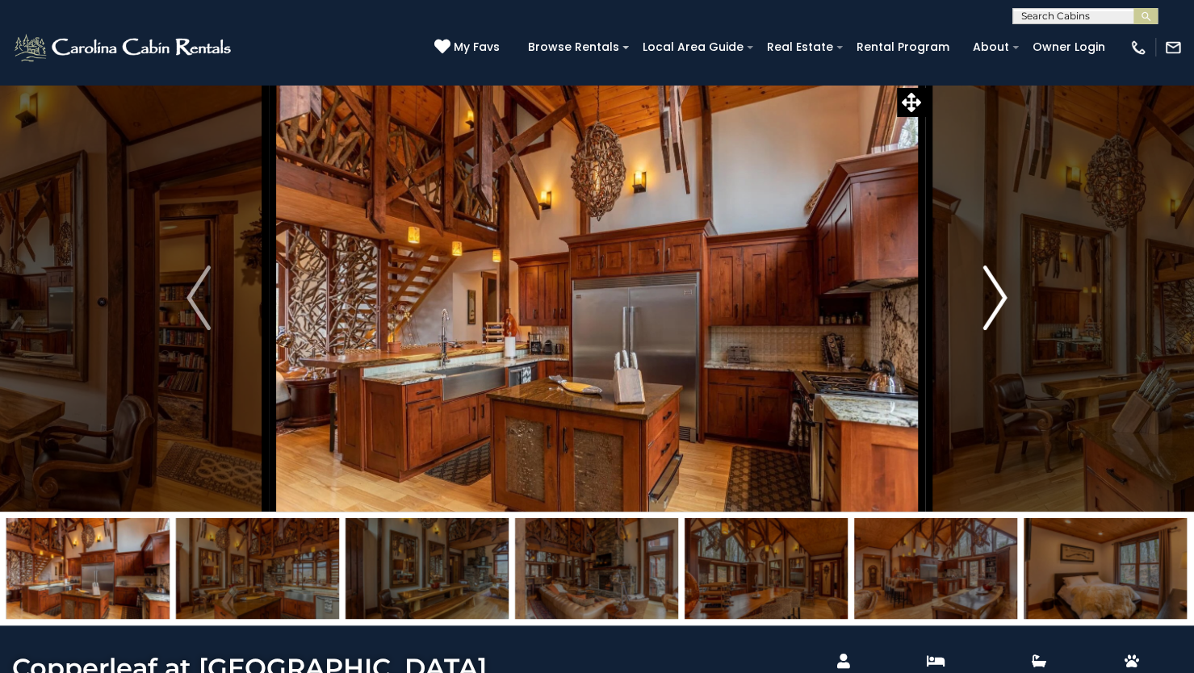
click at [1002, 295] on img "Next" at bounding box center [995, 298] width 24 height 65
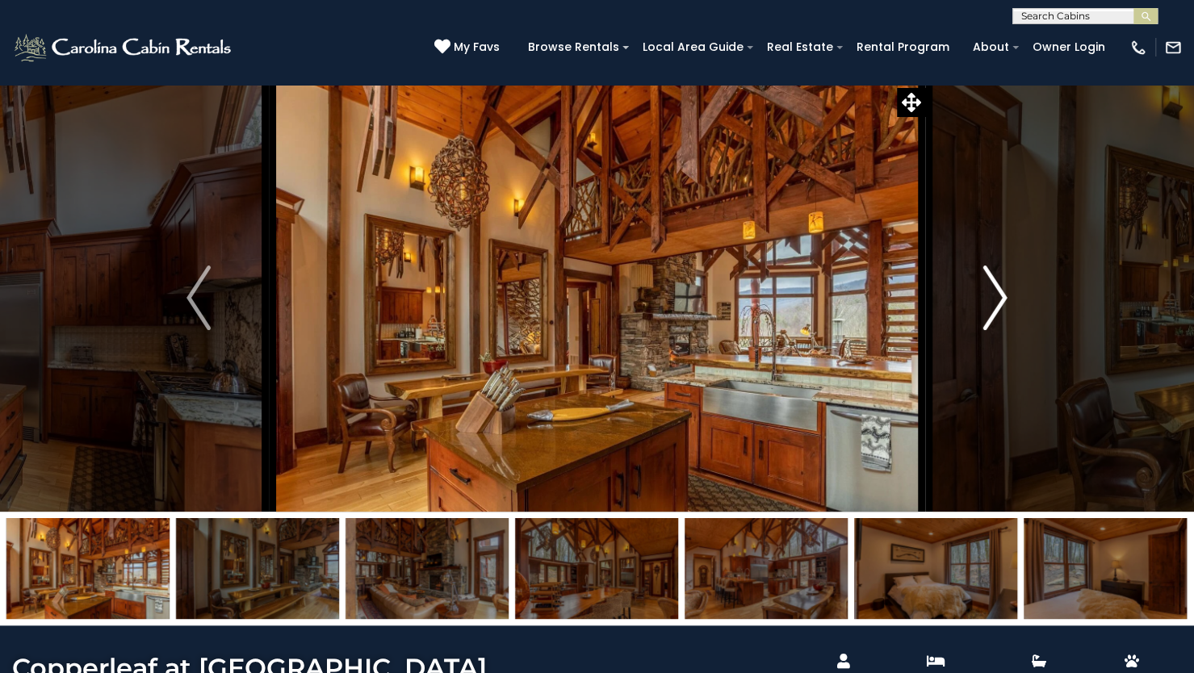
click at [1002, 295] on img "Next" at bounding box center [995, 298] width 24 height 65
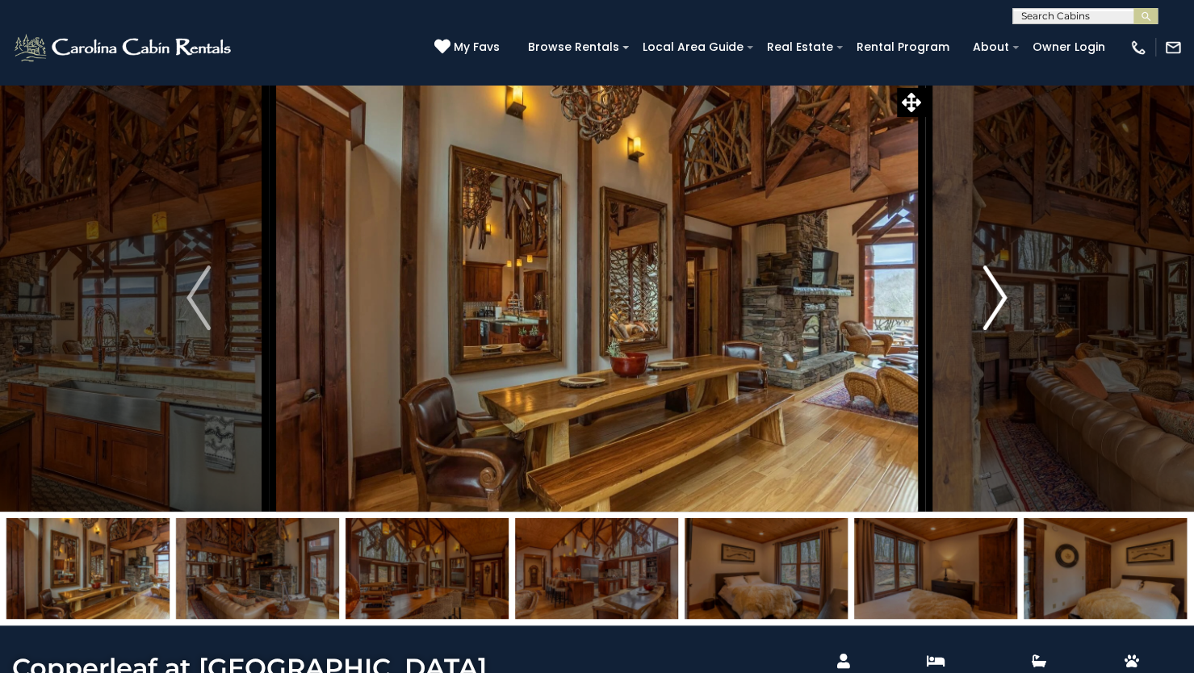
click at [1002, 295] on img "Next" at bounding box center [995, 298] width 24 height 65
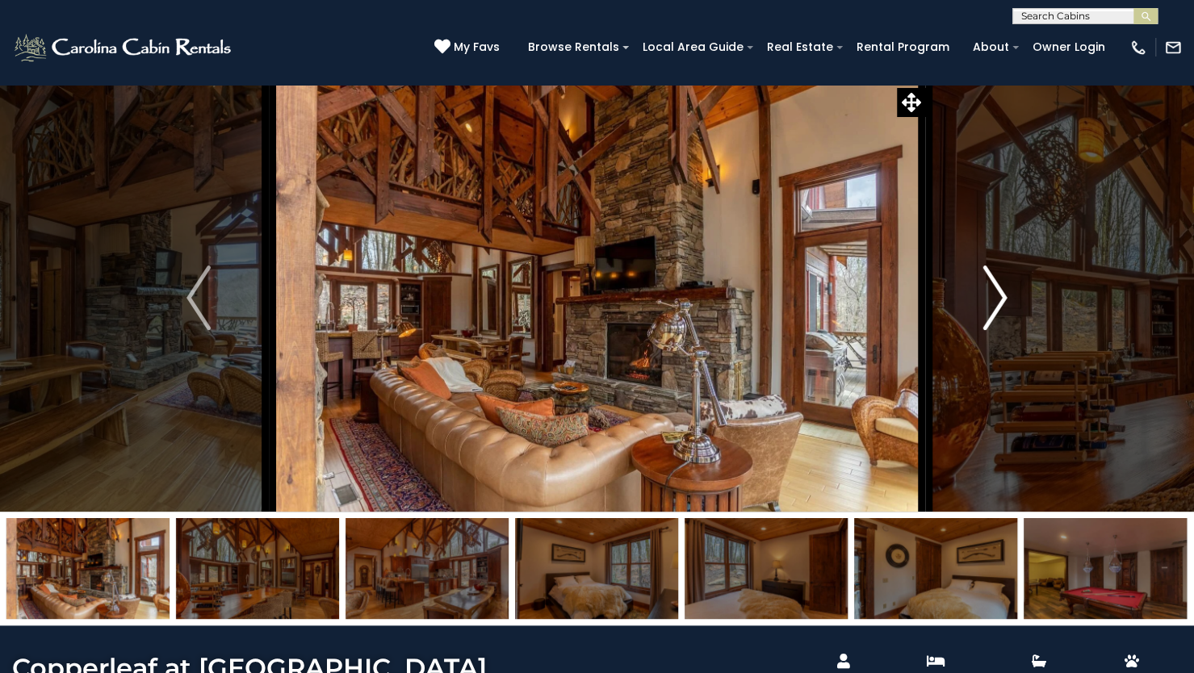
click at [1002, 295] on img "Next" at bounding box center [995, 298] width 24 height 65
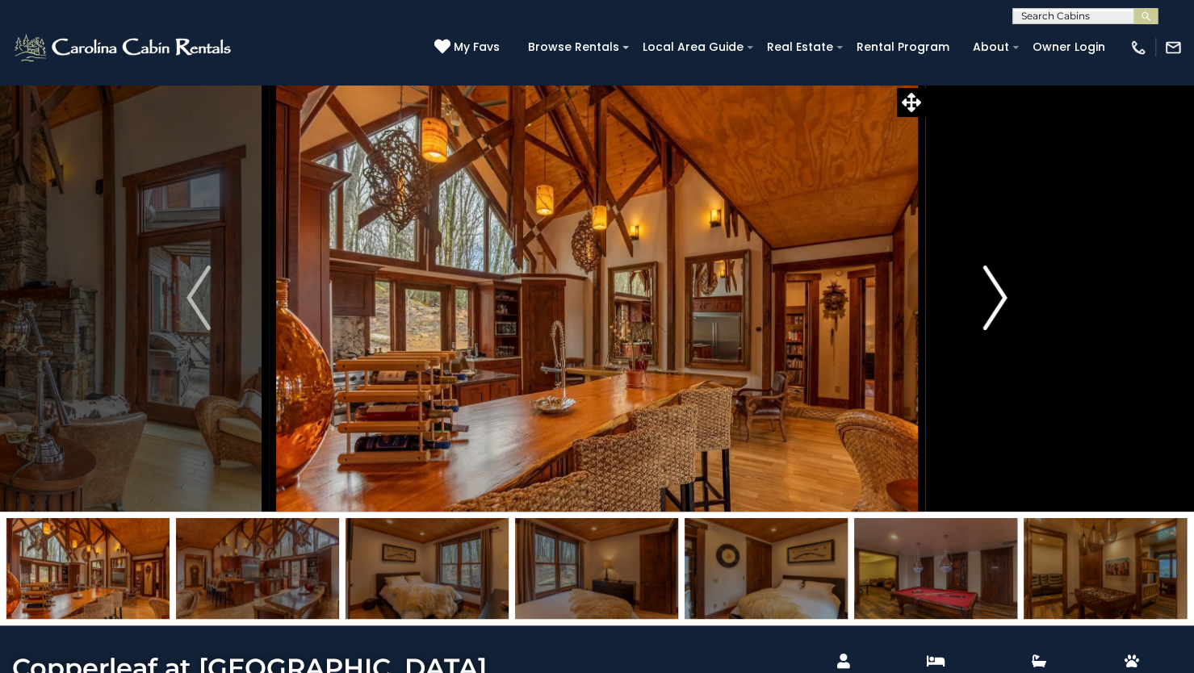
click at [1002, 295] on img "Next" at bounding box center [995, 298] width 24 height 65
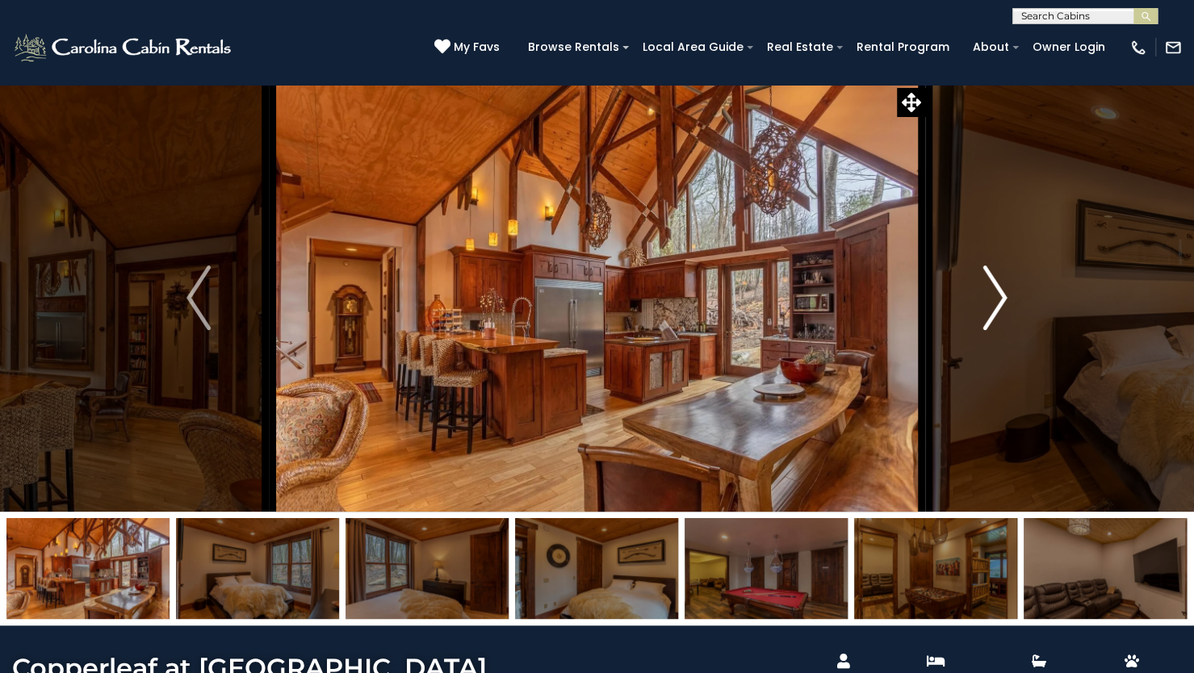
click at [1002, 295] on img "Next" at bounding box center [995, 298] width 24 height 65
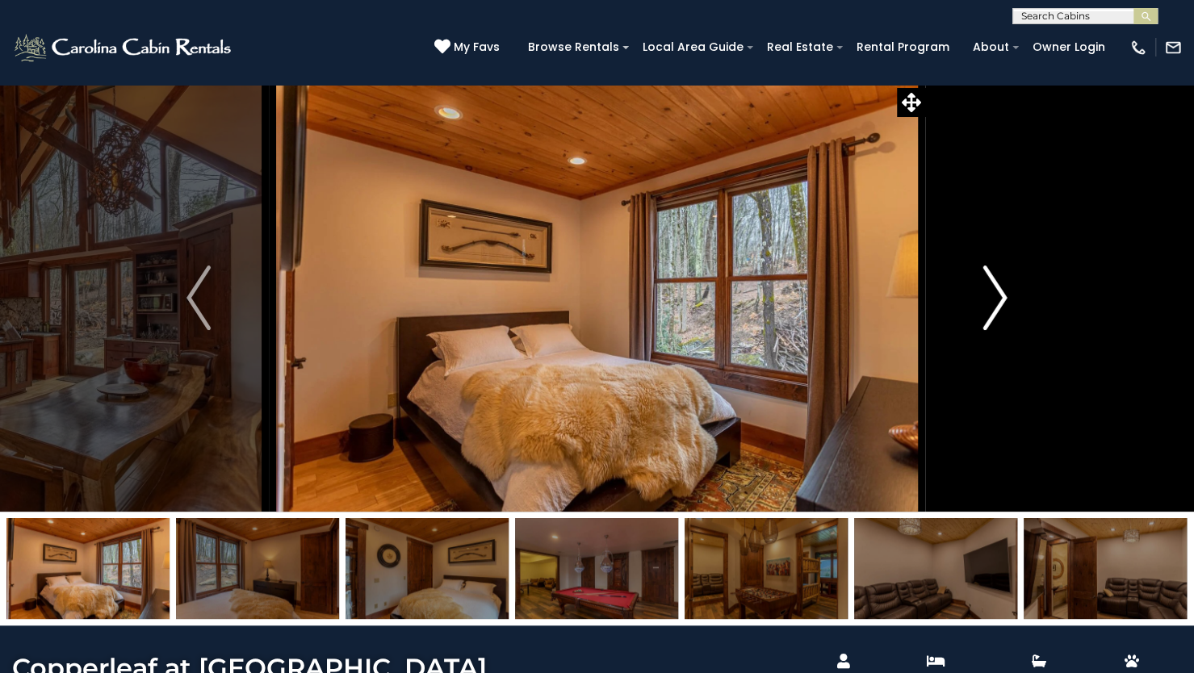
click at [1002, 295] on img "Next" at bounding box center [995, 298] width 24 height 65
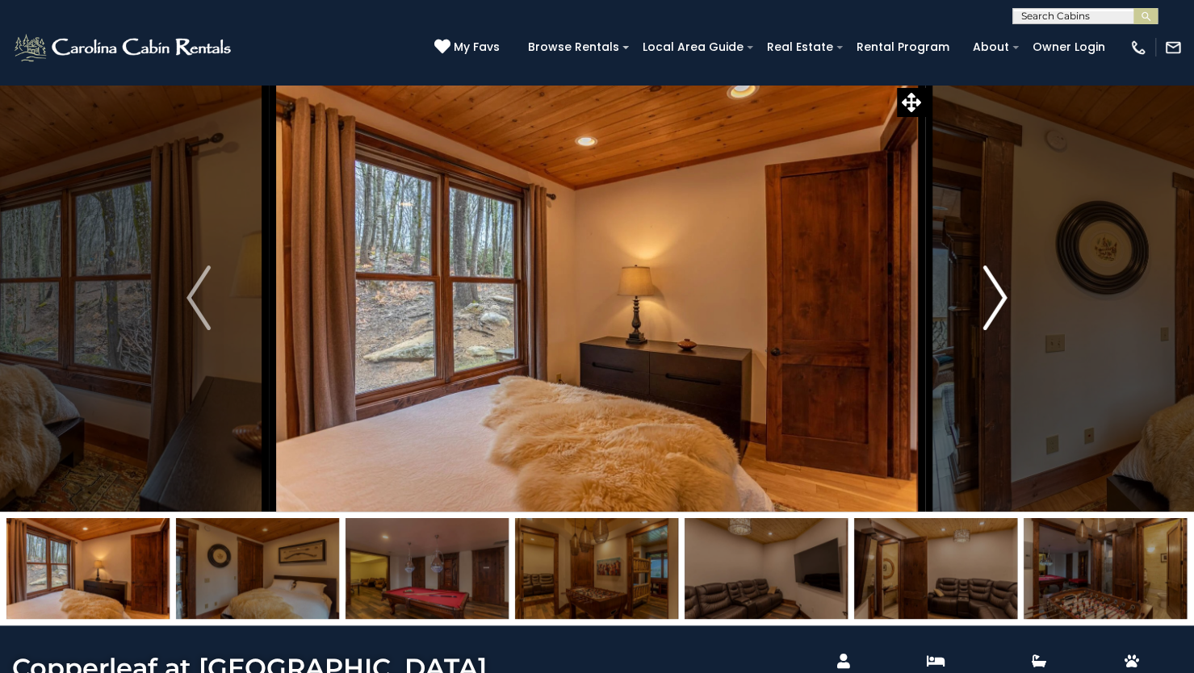
click at [1002, 295] on img "Next" at bounding box center [995, 298] width 24 height 65
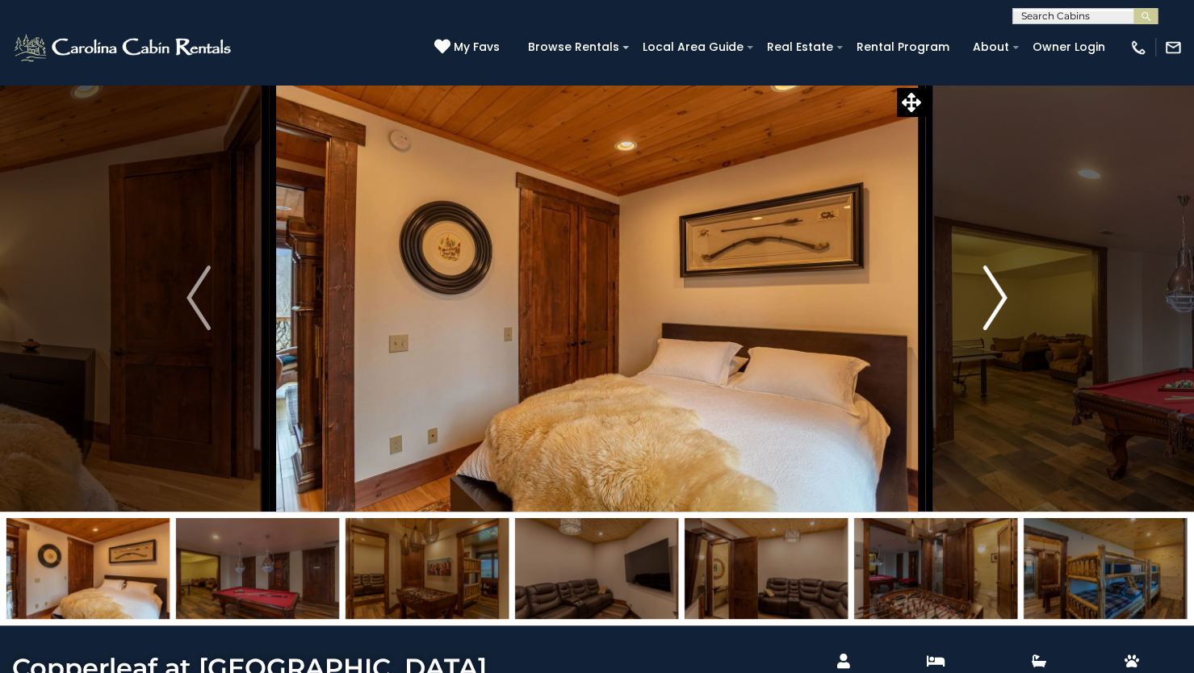
click at [1002, 295] on img "Next" at bounding box center [995, 298] width 24 height 65
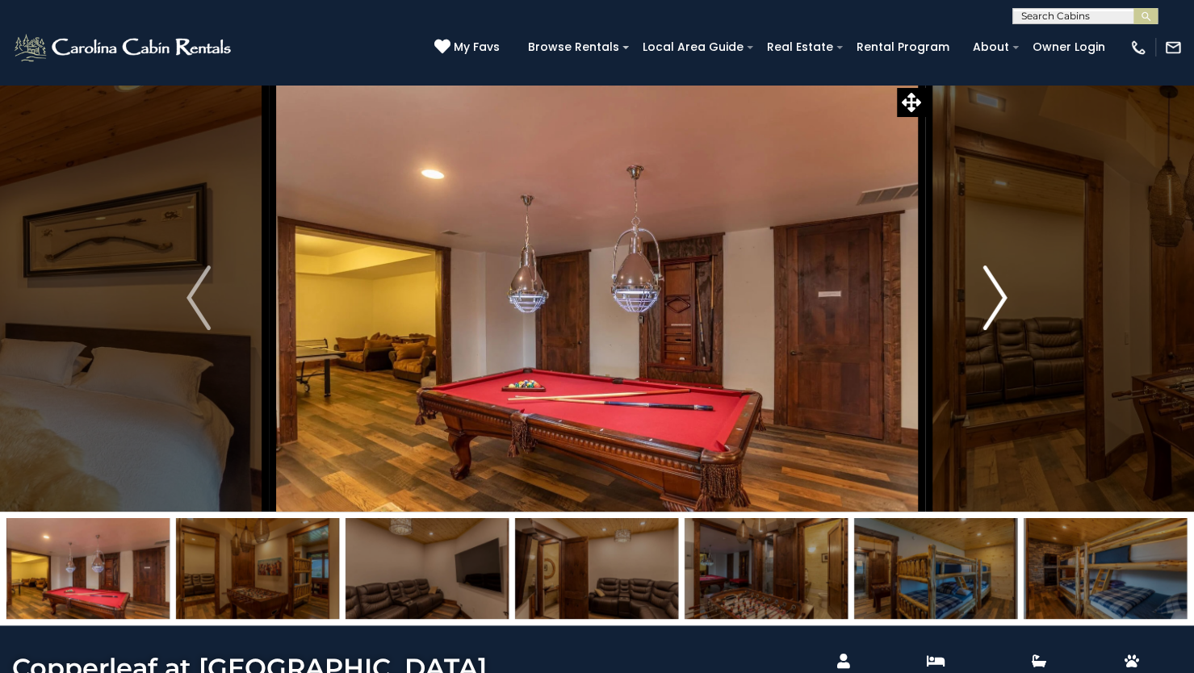
click at [1002, 295] on img "Next" at bounding box center [995, 298] width 24 height 65
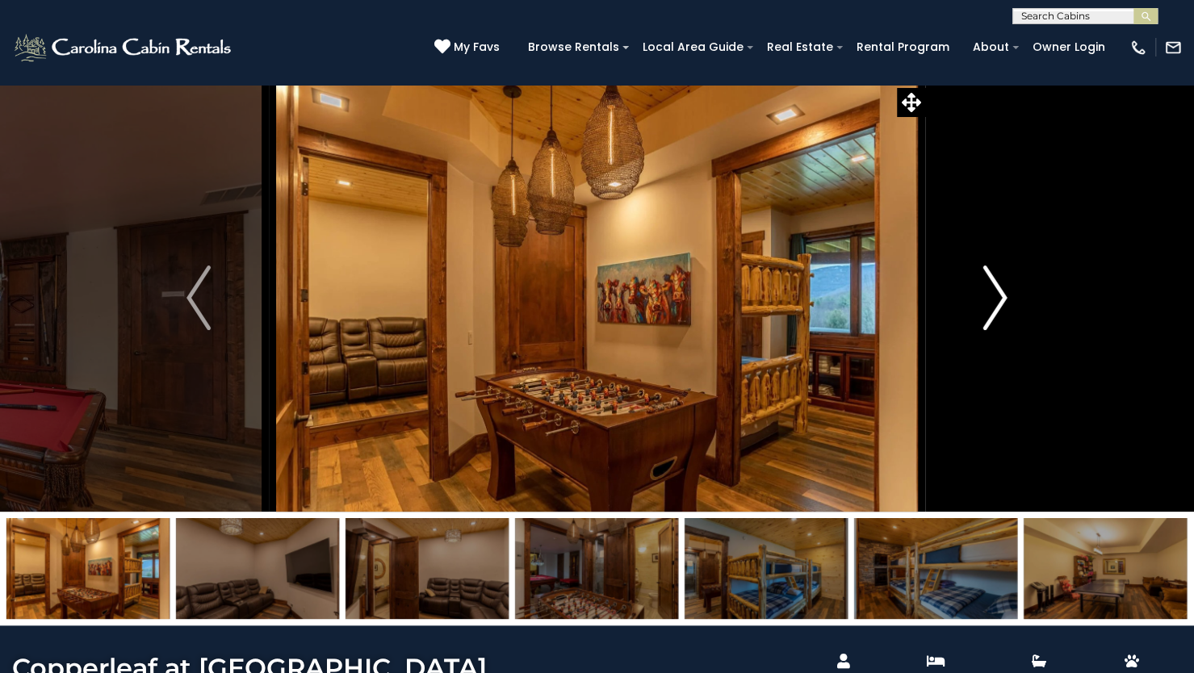
click at [1002, 295] on img "Next" at bounding box center [995, 298] width 24 height 65
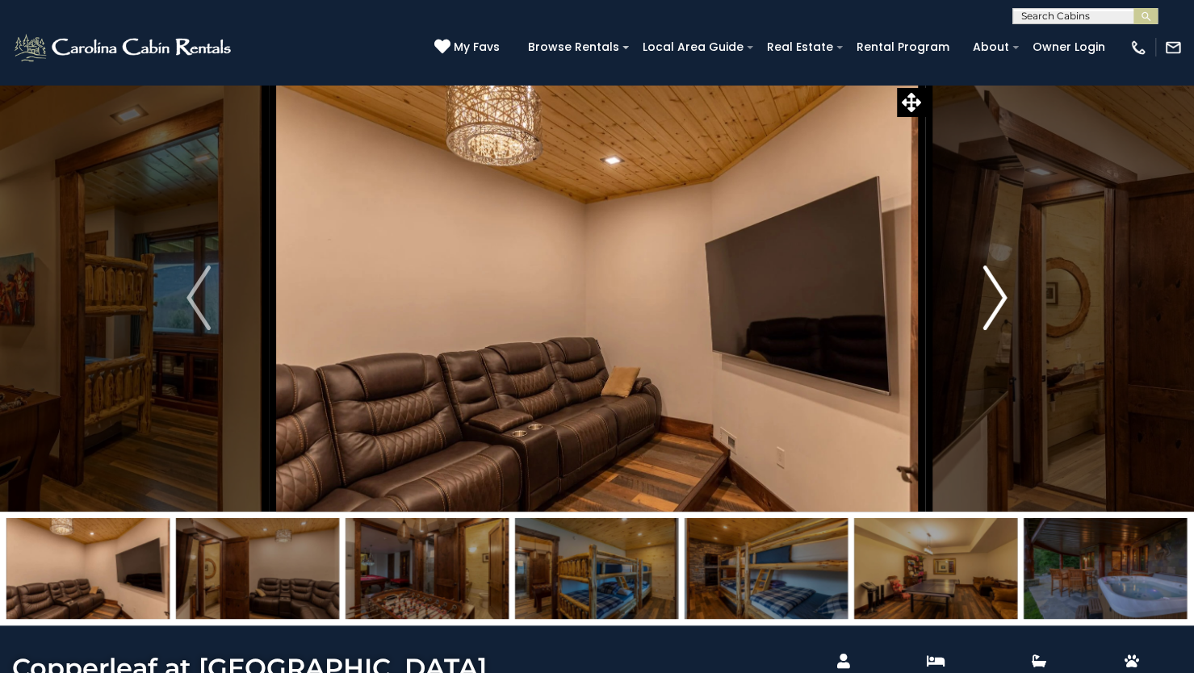
click at [1002, 295] on img "Next" at bounding box center [995, 298] width 24 height 65
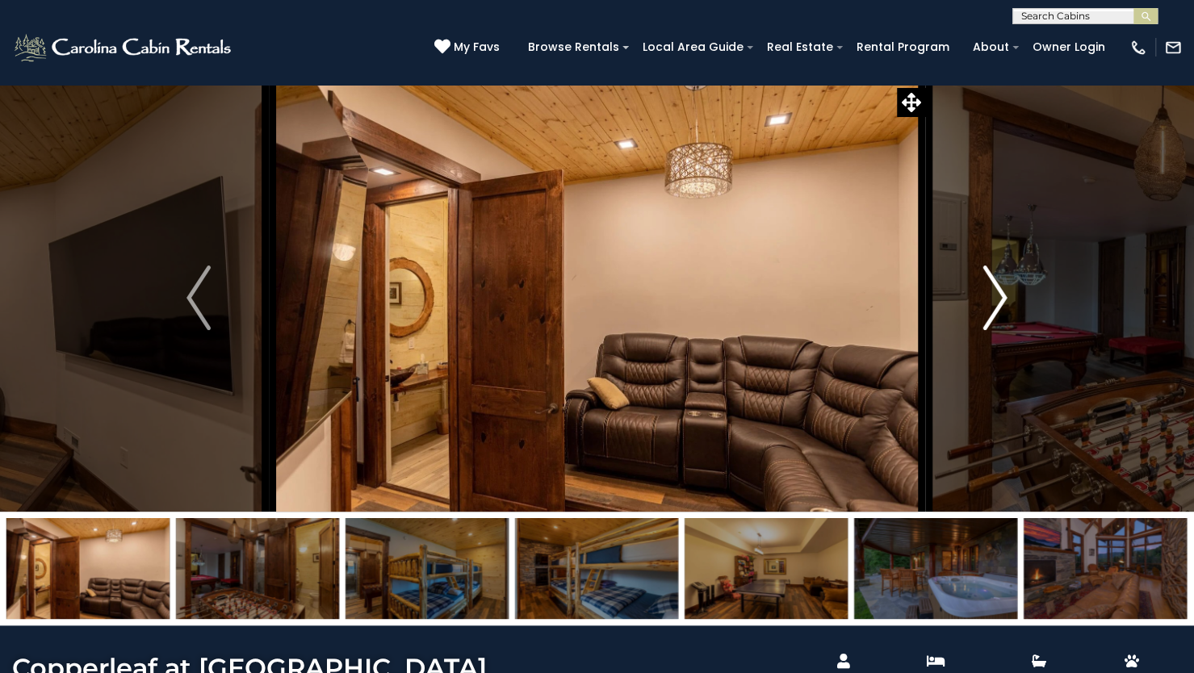
click at [1002, 295] on img "Next" at bounding box center [995, 298] width 24 height 65
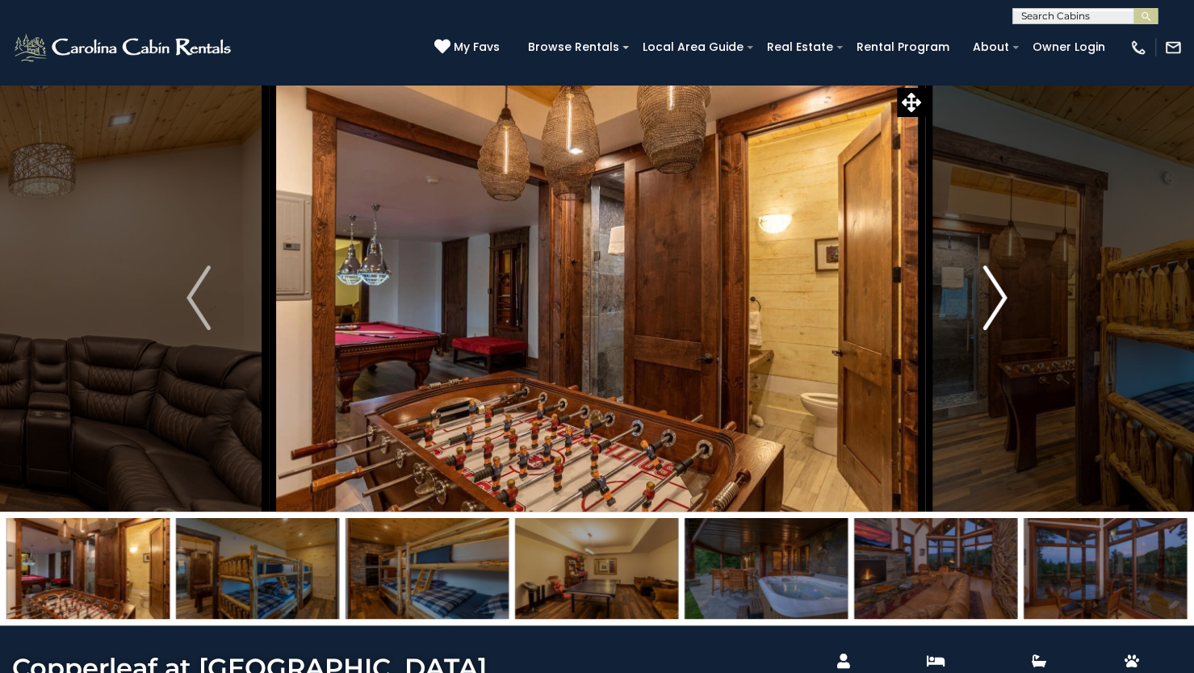
click at [1002, 295] on img "Next" at bounding box center [995, 298] width 24 height 65
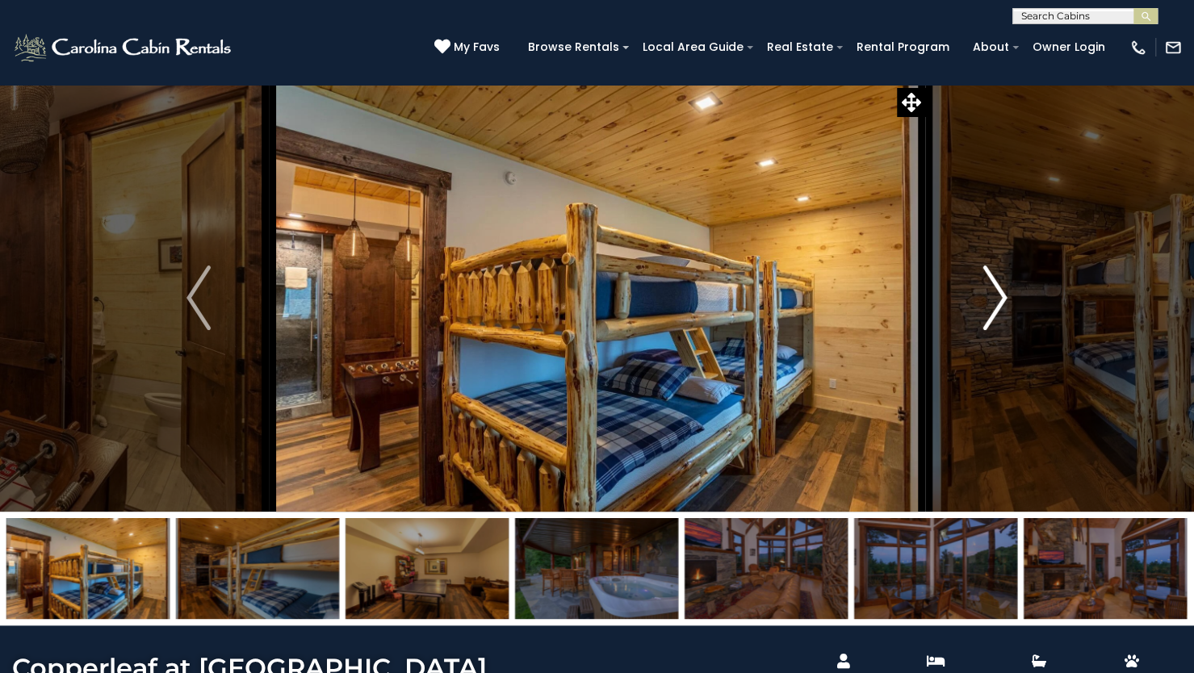
click at [1002, 295] on img "Next" at bounding box center [995, 298] width 24 height 65
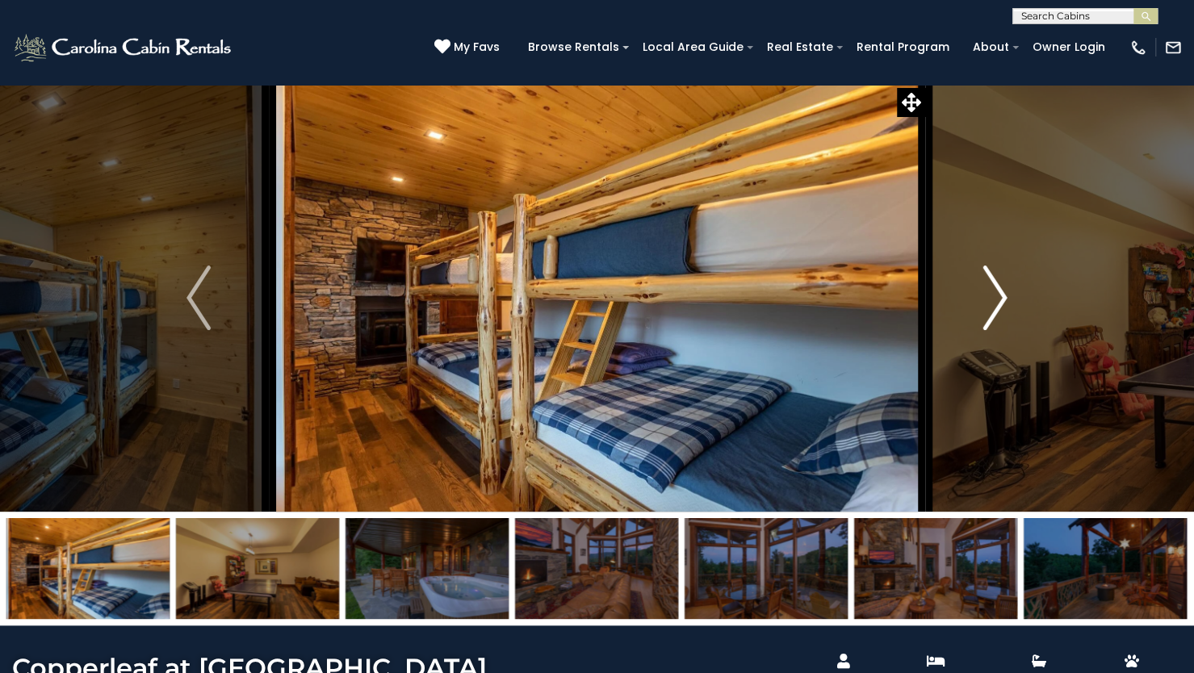
click at [1002, 295] on img "Next" at bounding box center [995, 298] width 24 height 65
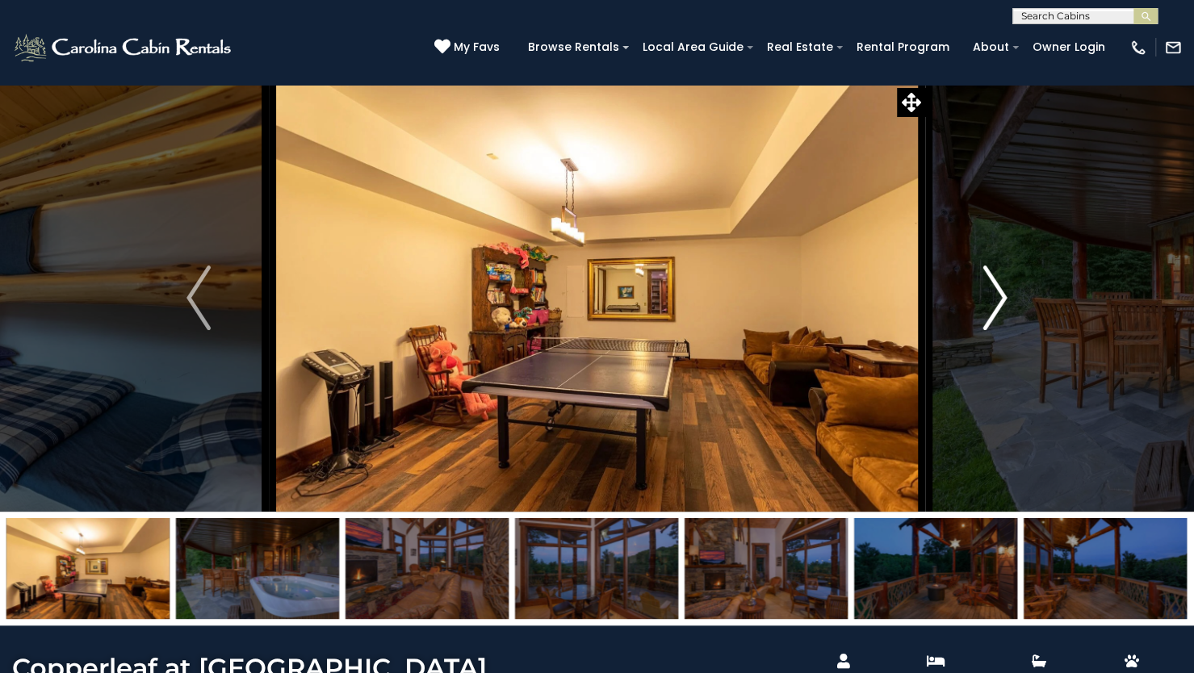
click at [1002, 295] on img "Next" at bounding box center [995, 298] width 24 height 65
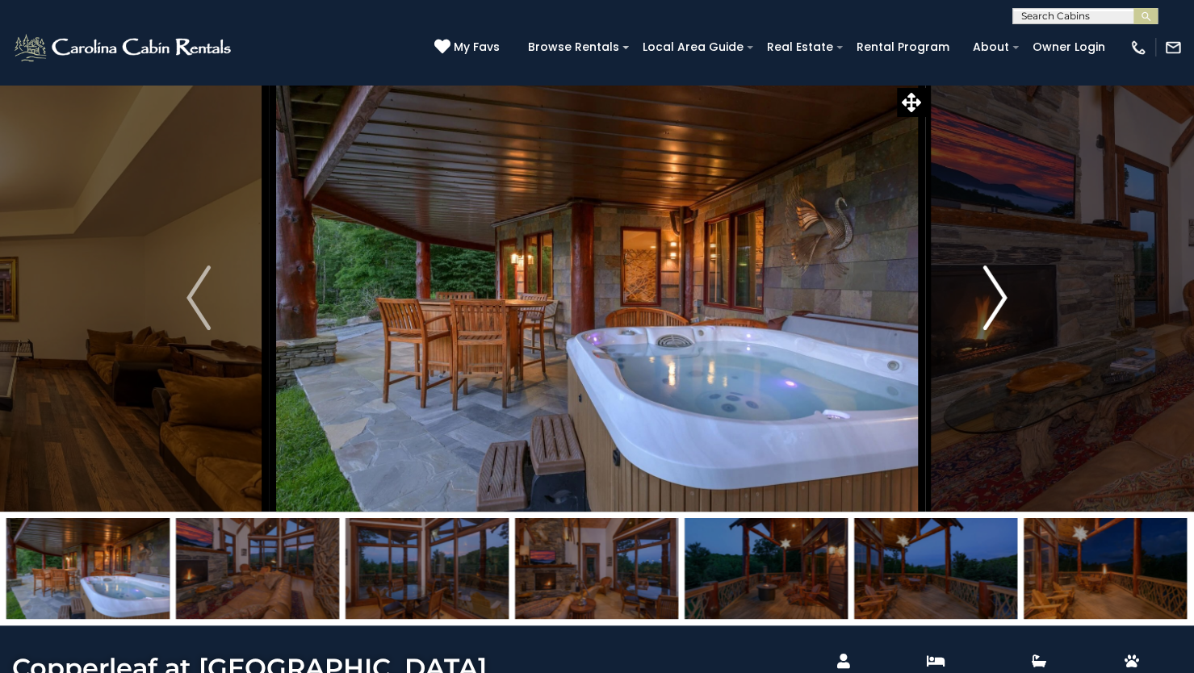
click at [1002, 295] on img "Next" at bounding box center [995, 298] width 24 height 65
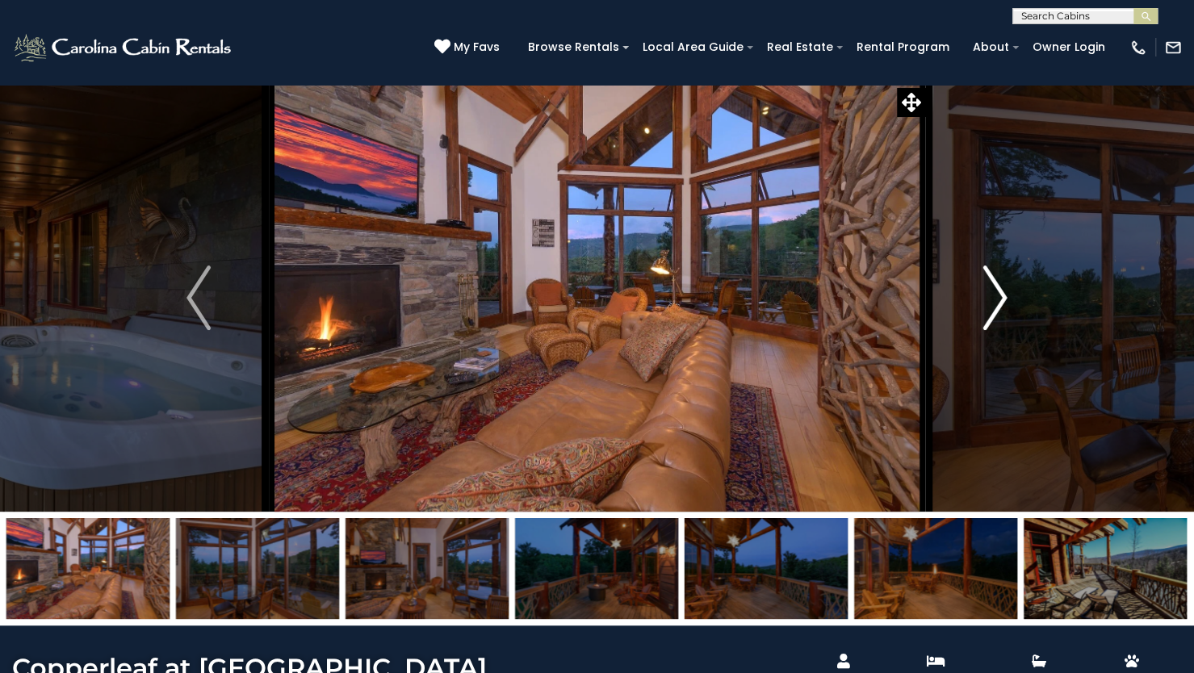
click at [1002, 295] on img "Next" at bounding box center [995, 298] width 24 height 65
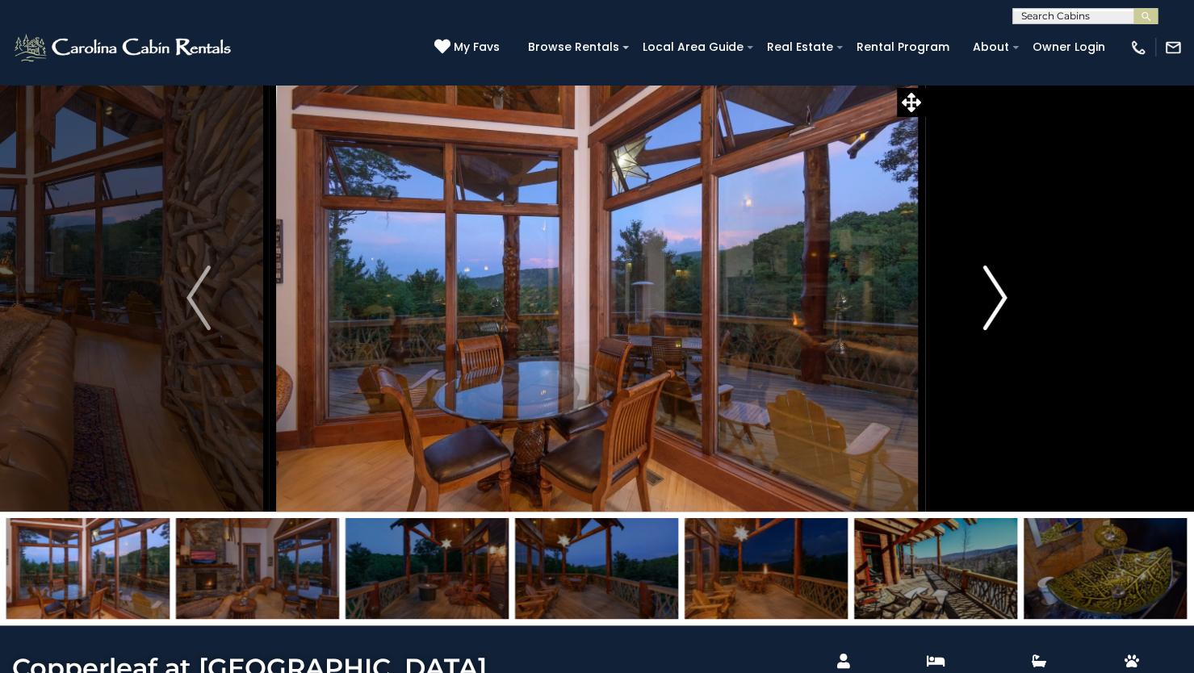
click at [1002, 295] on img "Next" at bounding box center [995, 298] width 24 height 65
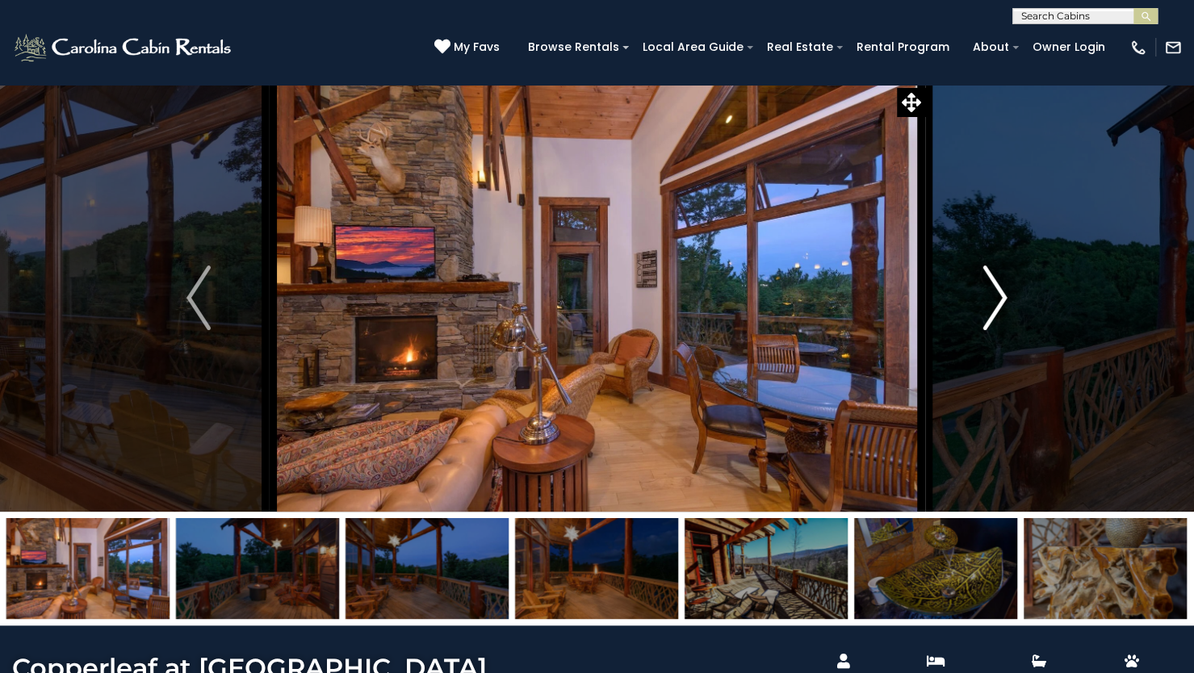
click at [1002, 295] on img "Next" at bounding box center [995, 298] width 24 height 65
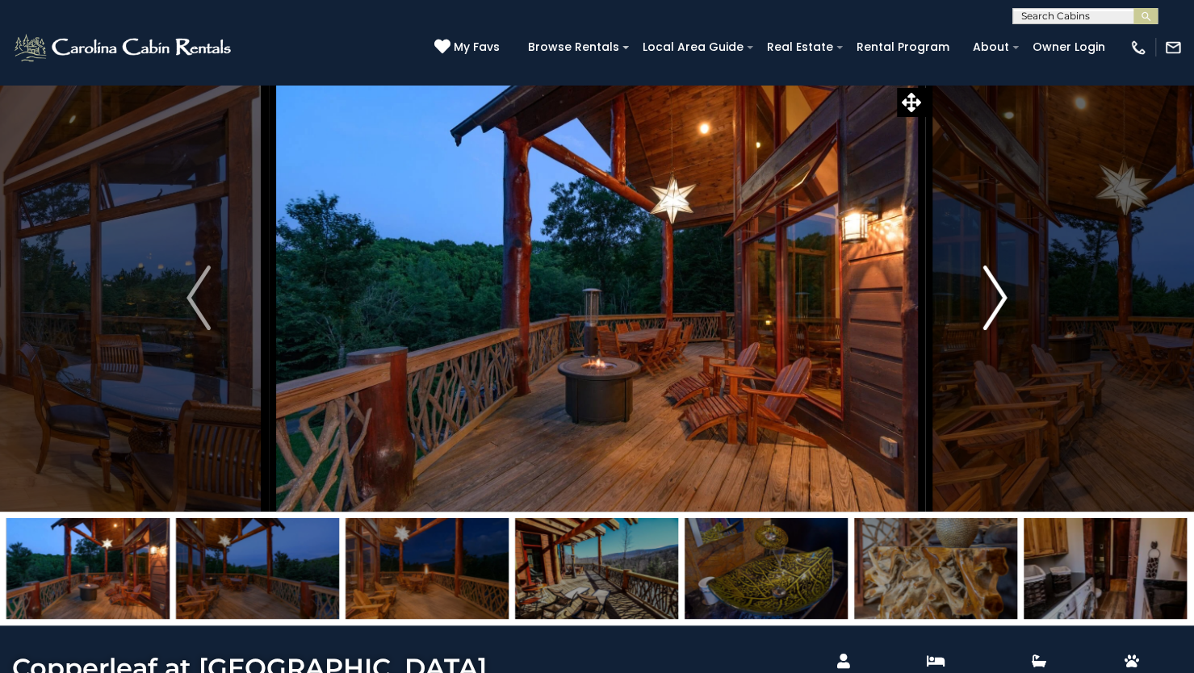
click at [1002, 295] on img "Next" at bounding box center [995, 298] width 24 height 65
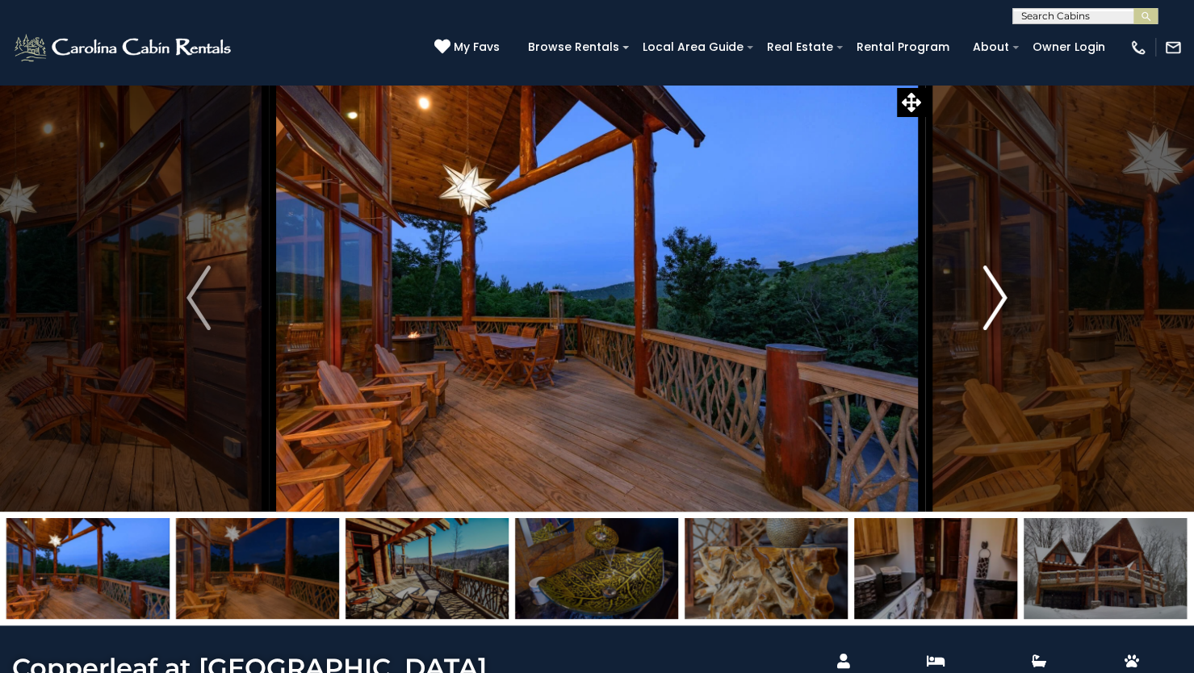
click at [1002, 295] on img "Next" at bounding box center [995, 298] width 24 height 65
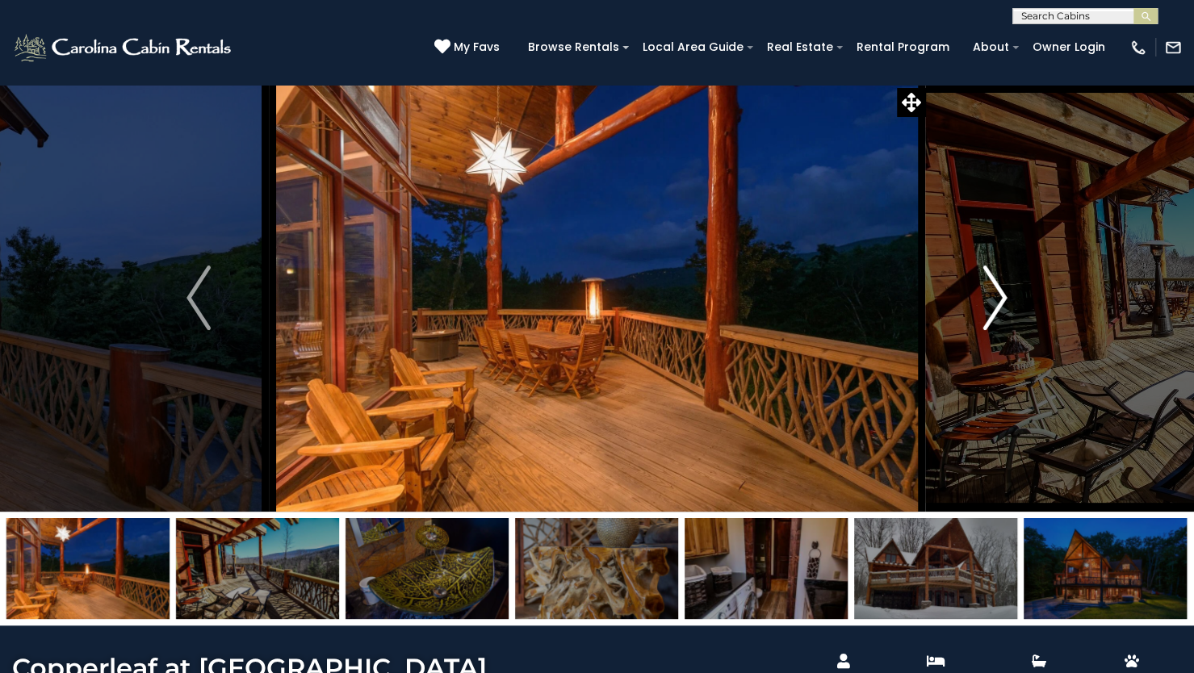
click at [1002, 295] on img "Next" at bounding box center [995, 298] width 24 height 65
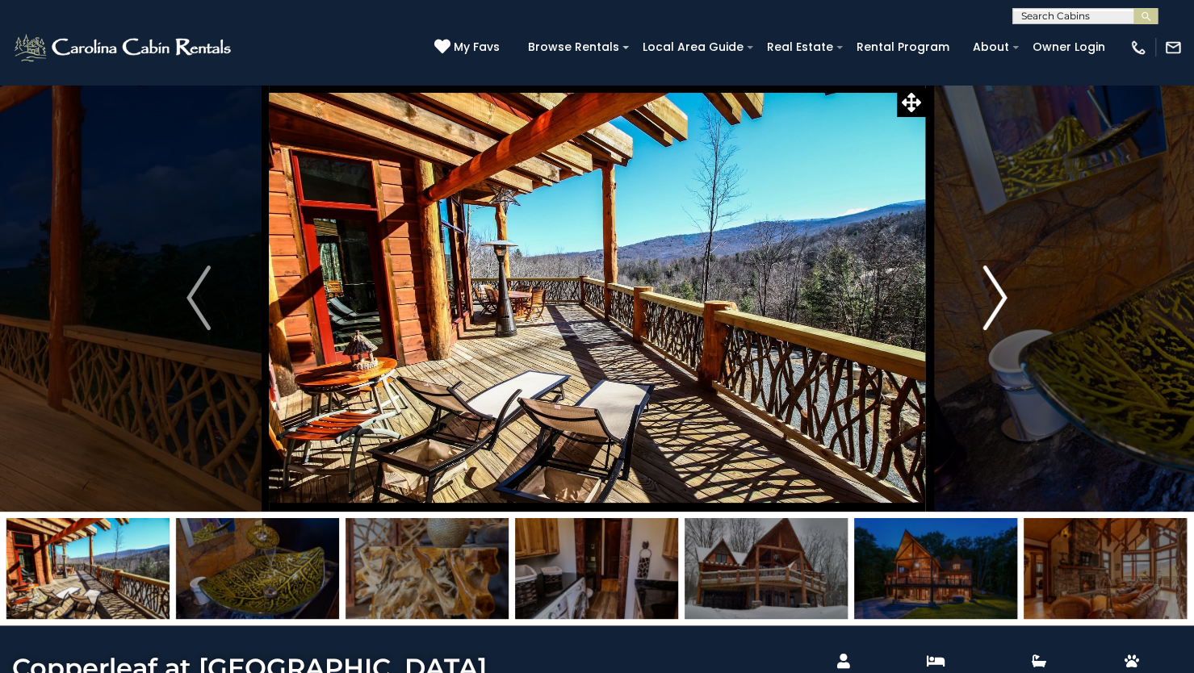
click at [1002, 295] on img "Next" at bounding box center [995, 298] width 24 height 65
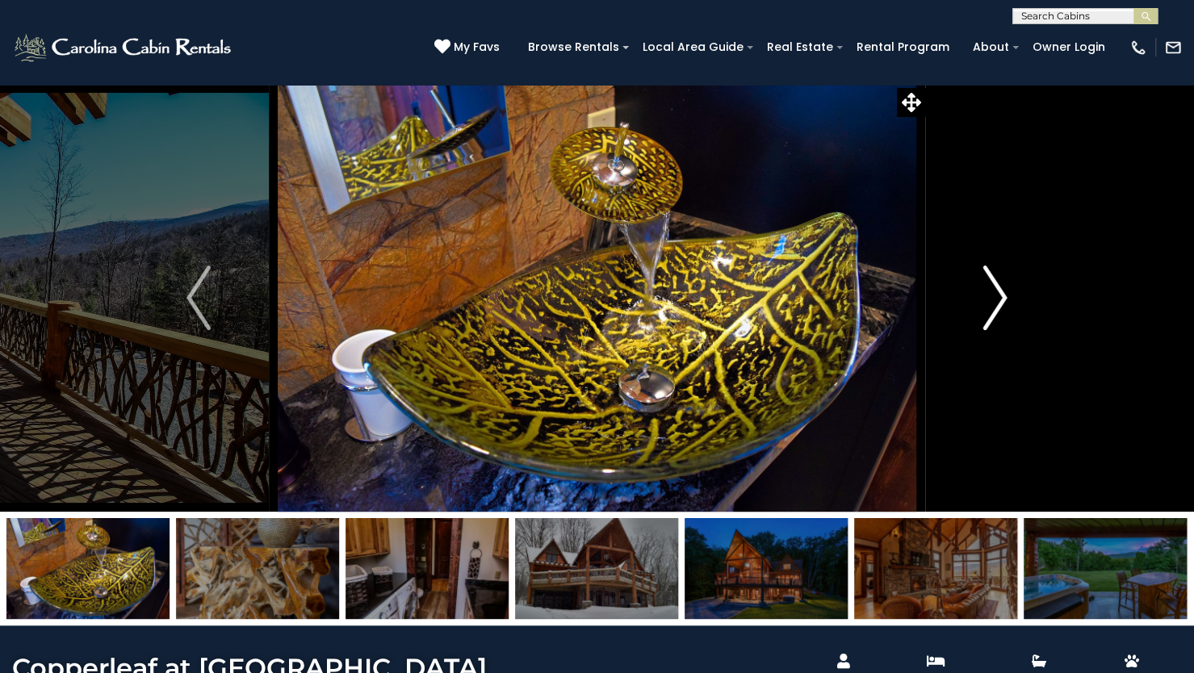
click at [1002, 295] on img "Next" at bounding box center [995, 298] width 24 height 65
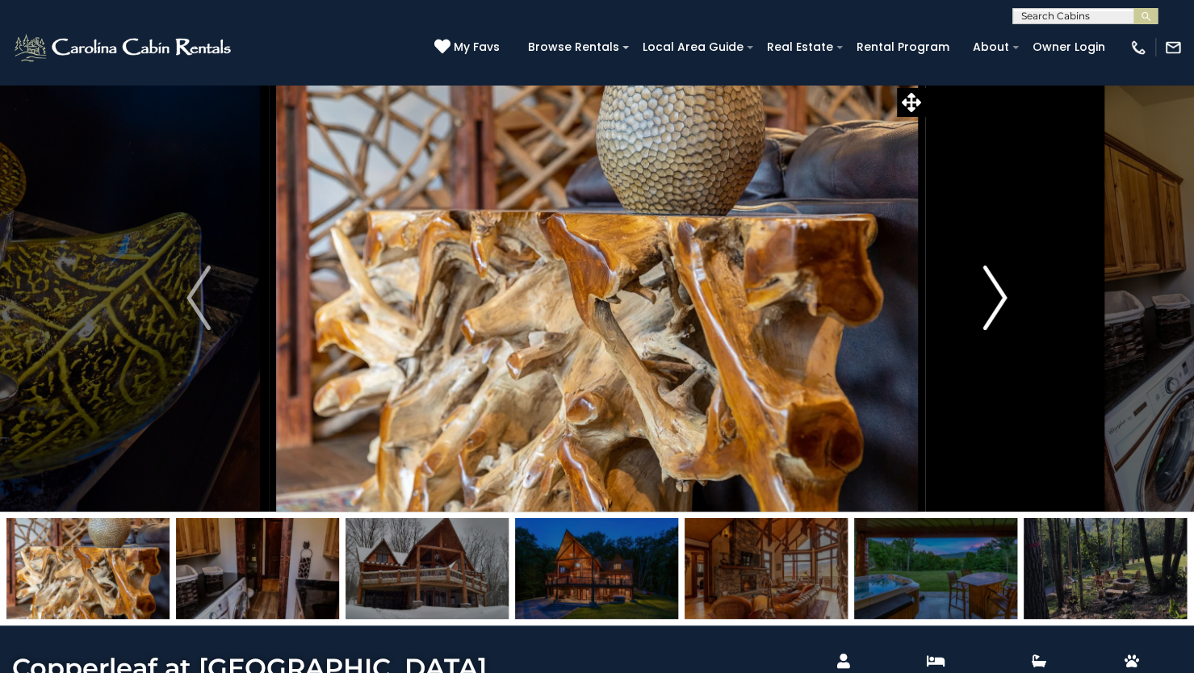
click at [1002, 295] on img "Next" at bounding box center [995, 298] width 24 height 65
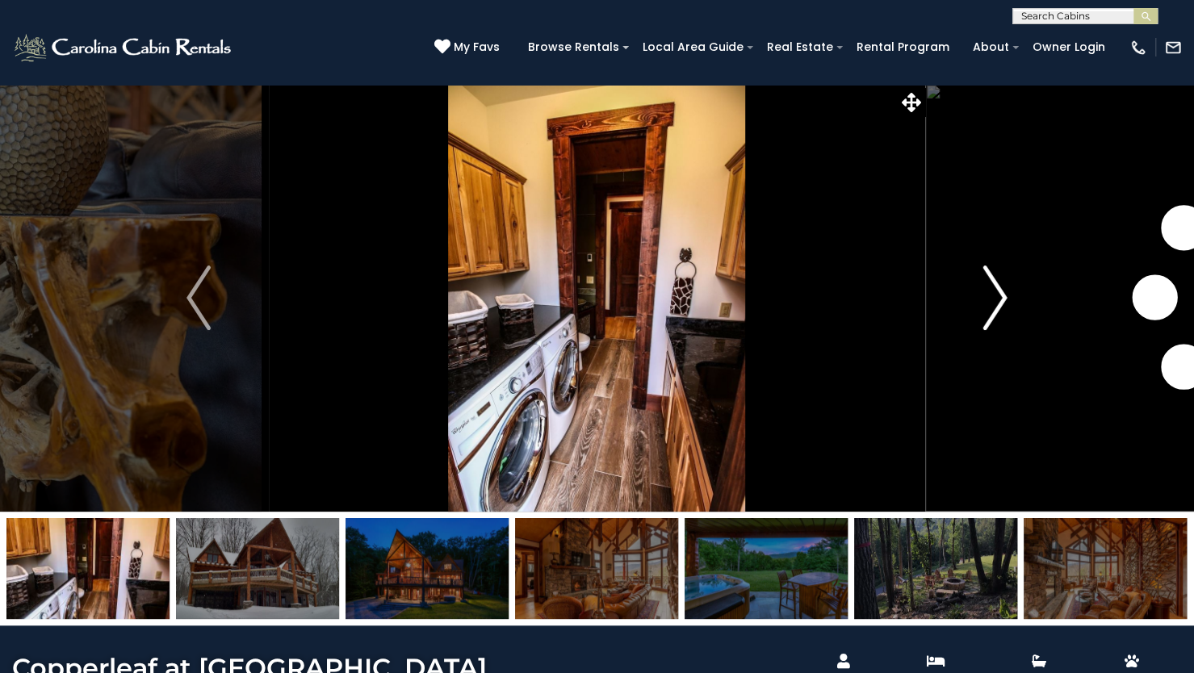
click at [1002, 295] on img "Next" at bounding box center [995, 298] width 24 height 65
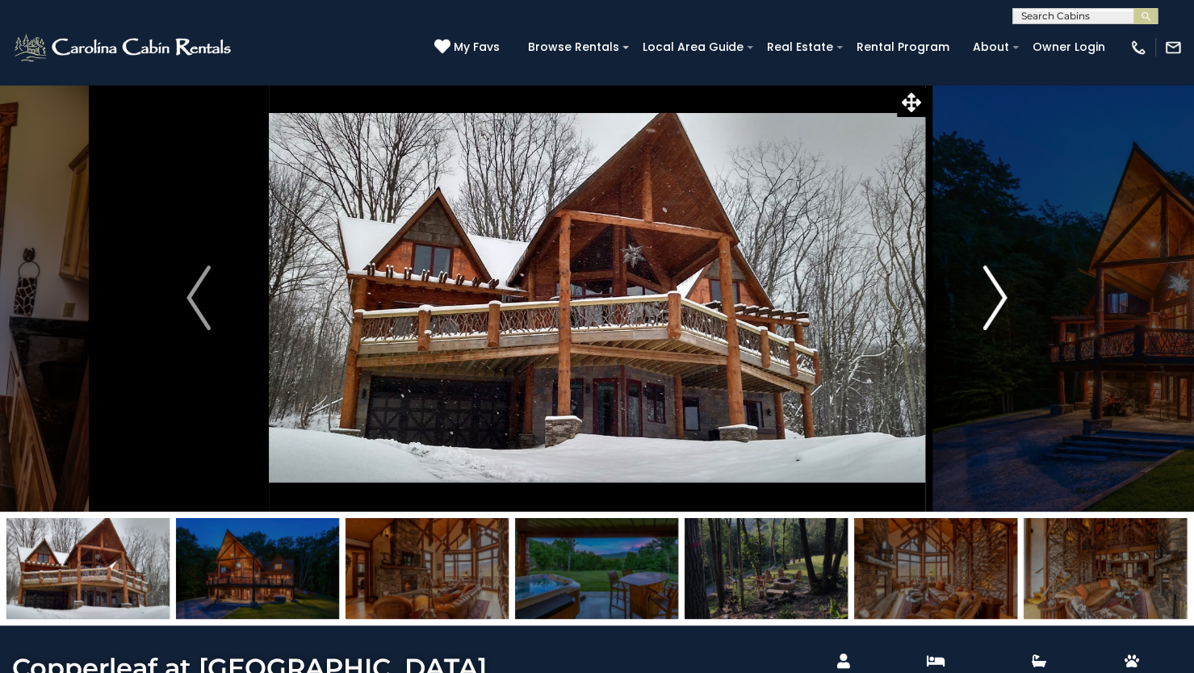
click at [1002, 295] on img "Next" at bounding box center [995, 298] width 24 height 65
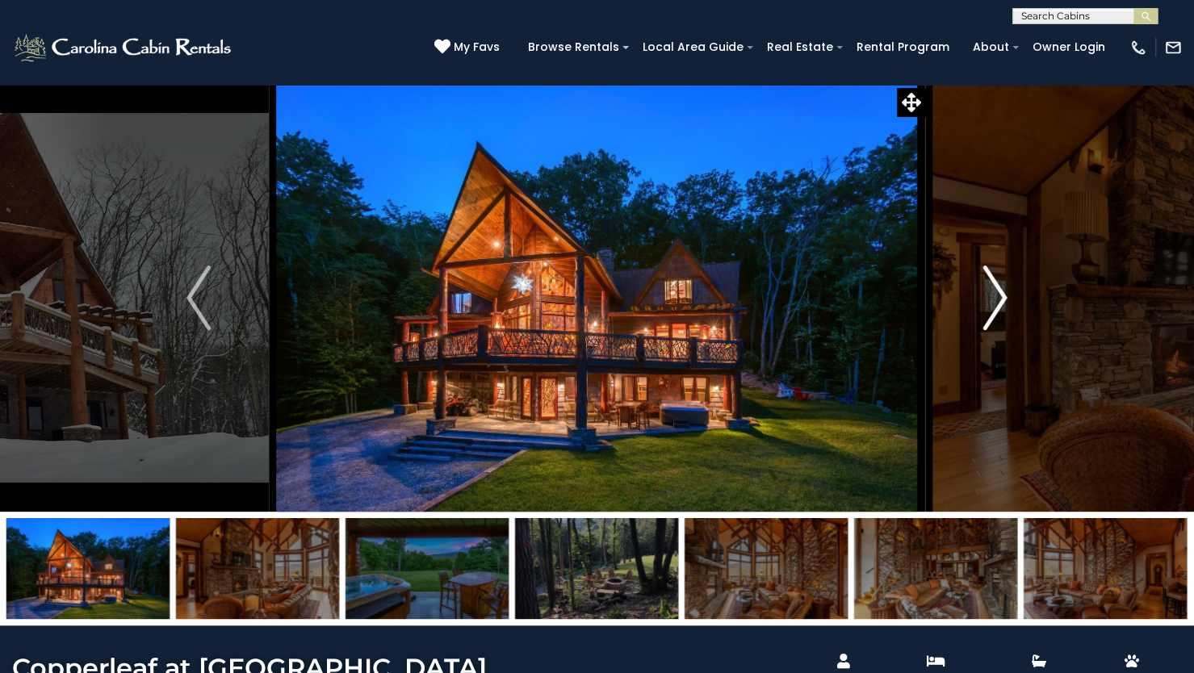
click at [1001, 295] on img "Next" at bounding box center [995, 298] width 24 height 65
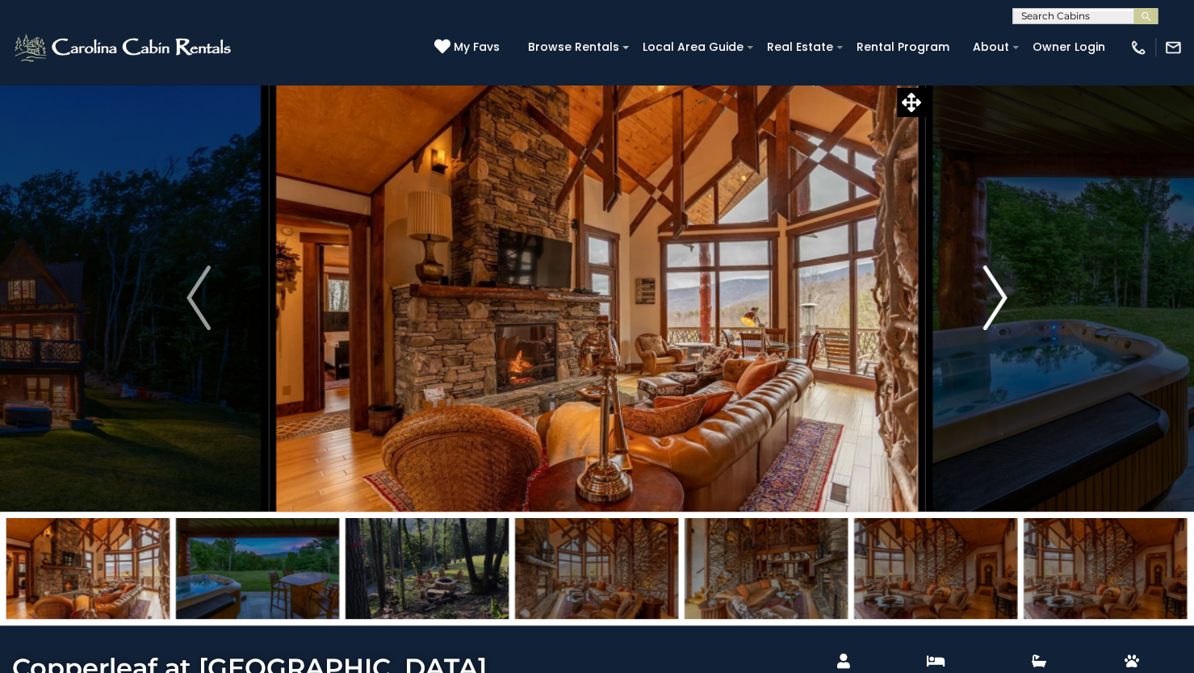
click at [1001, 295] on img "Next" at bounding box center [995, 298] width 24 height 65
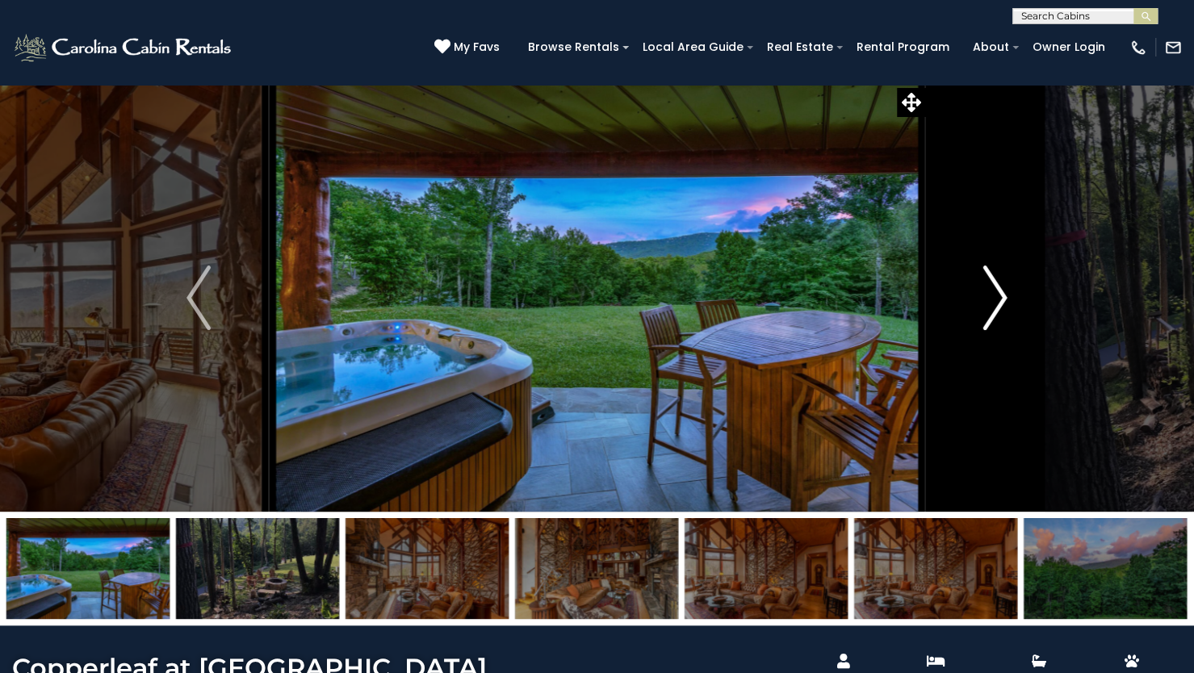
click at [1001, 295] on img "Next" at bounding box center [995, 298] width 24 height 65
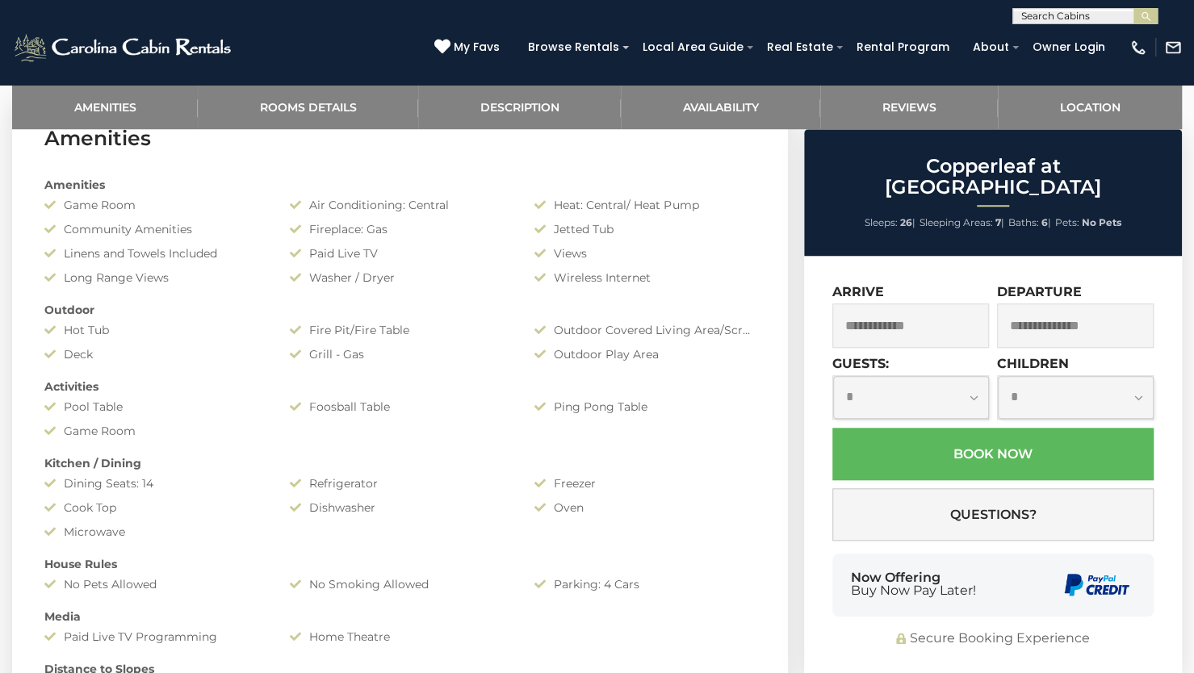
scroll to position [684, 0]
click at [906, 303] on input "text" at bounding box center [910, 325] width 157 height 44
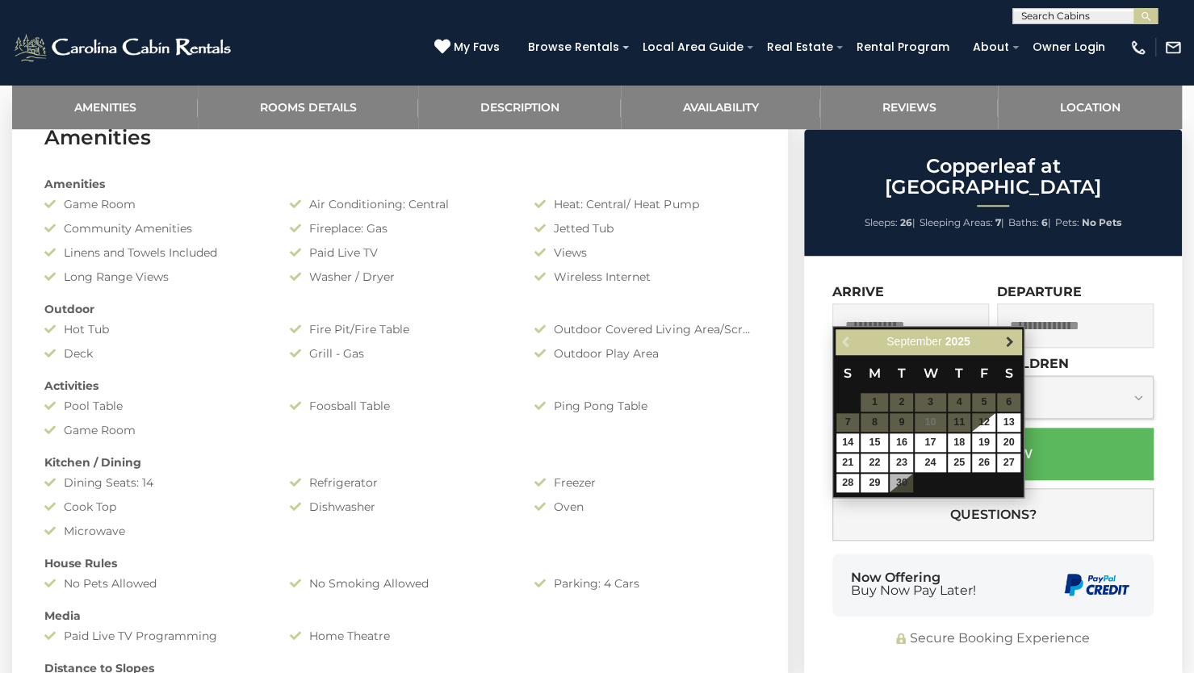
click at [1011, 336] on span "Next" at bounding box center [1008, 342] width 13 height 13
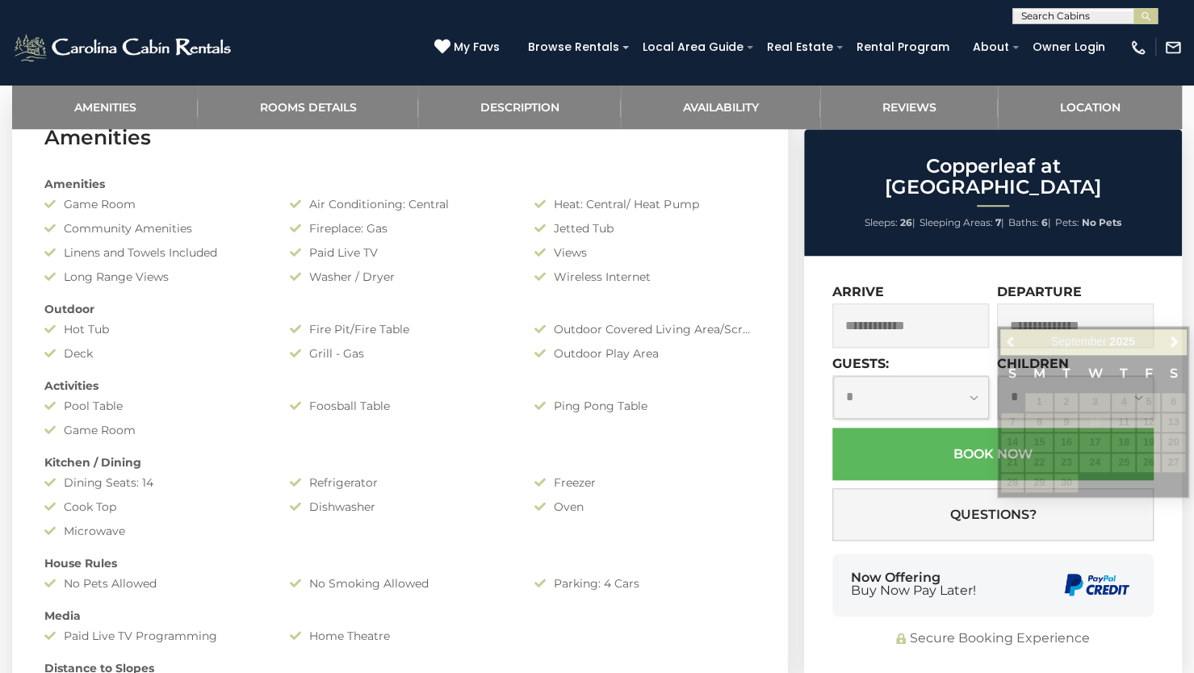
click at [969, 217] on div "Copperleaf at Eagles Nest Sleeps: 26 | Sleeping Areas: 7 | Baths: 6 | Pets: No …" at bounding box center [993, 192] width 378 height 127
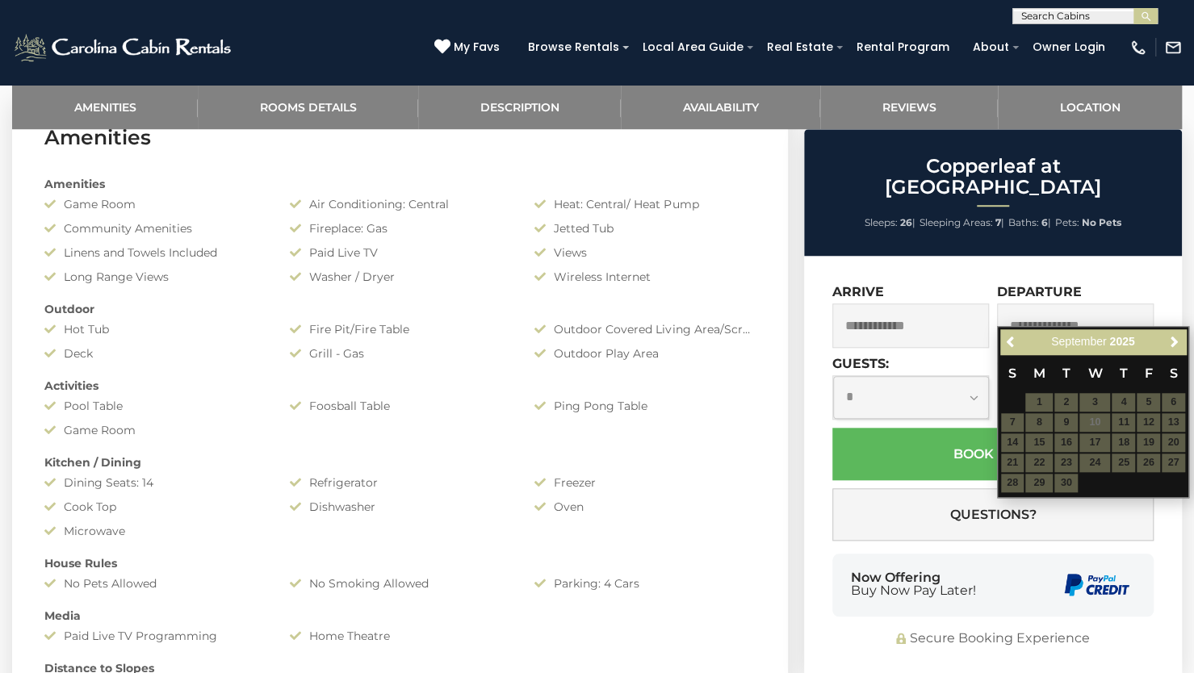
scroll to position [0, 0]
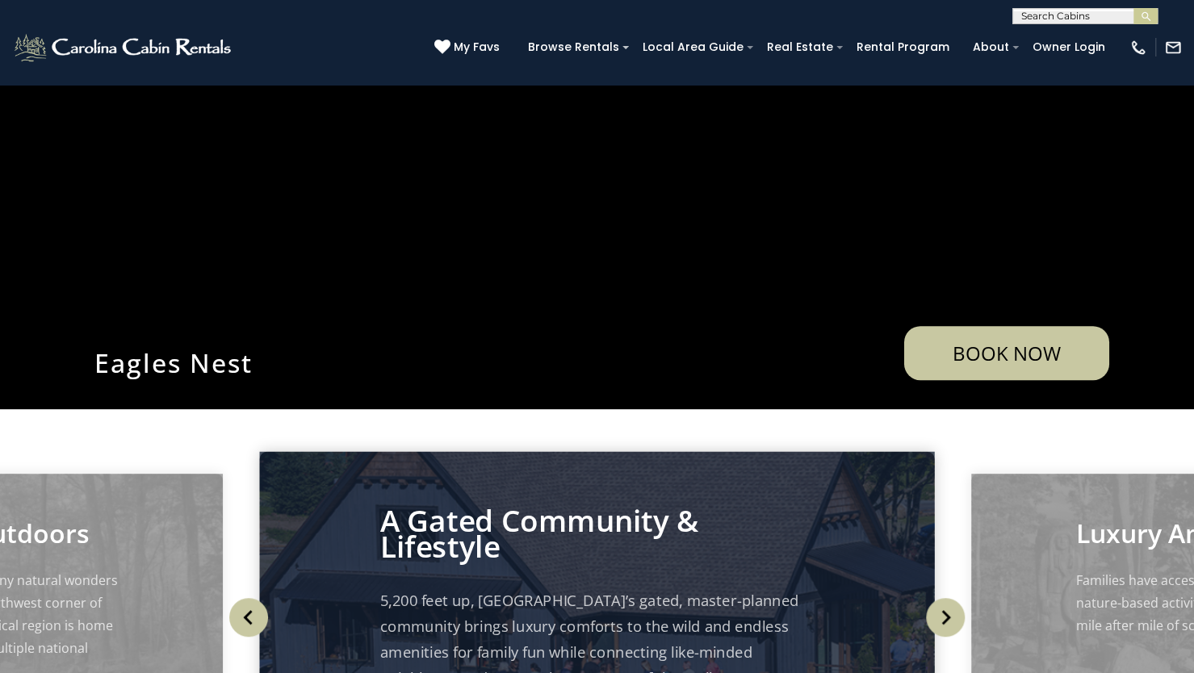
scroll to position [426, 0]
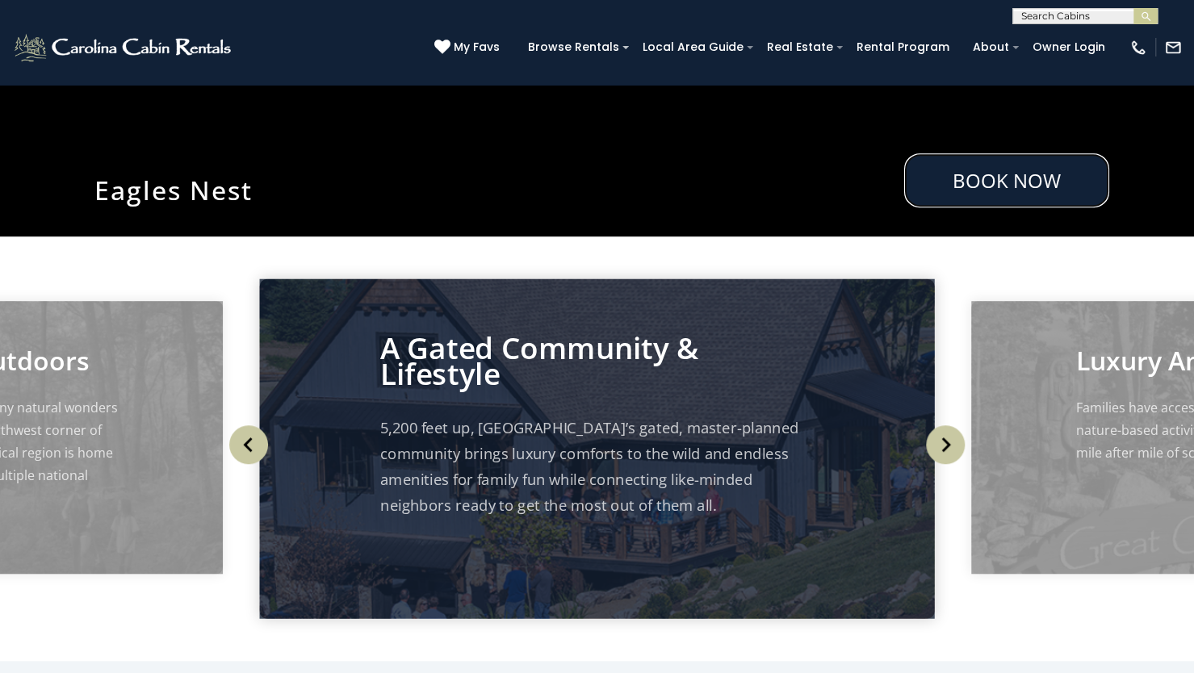
click at [1059, 179] on link "Book Now" at bounding box center [1006, 180] width 205 height 54
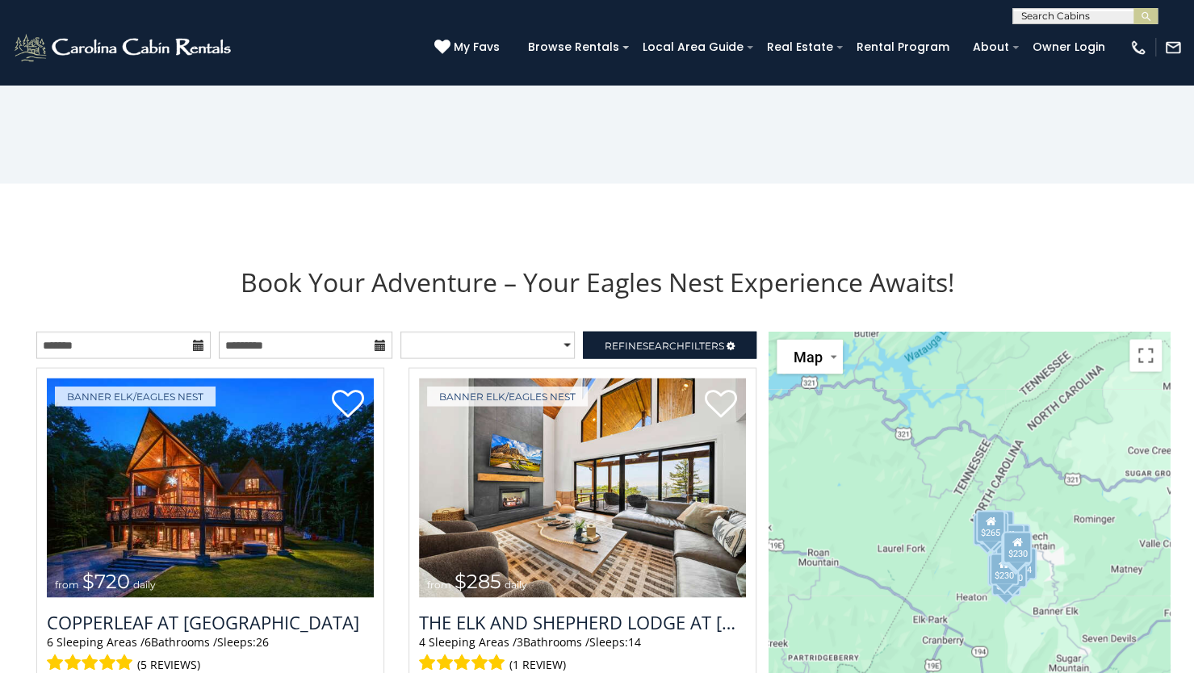
scroll to position [1726, 0]
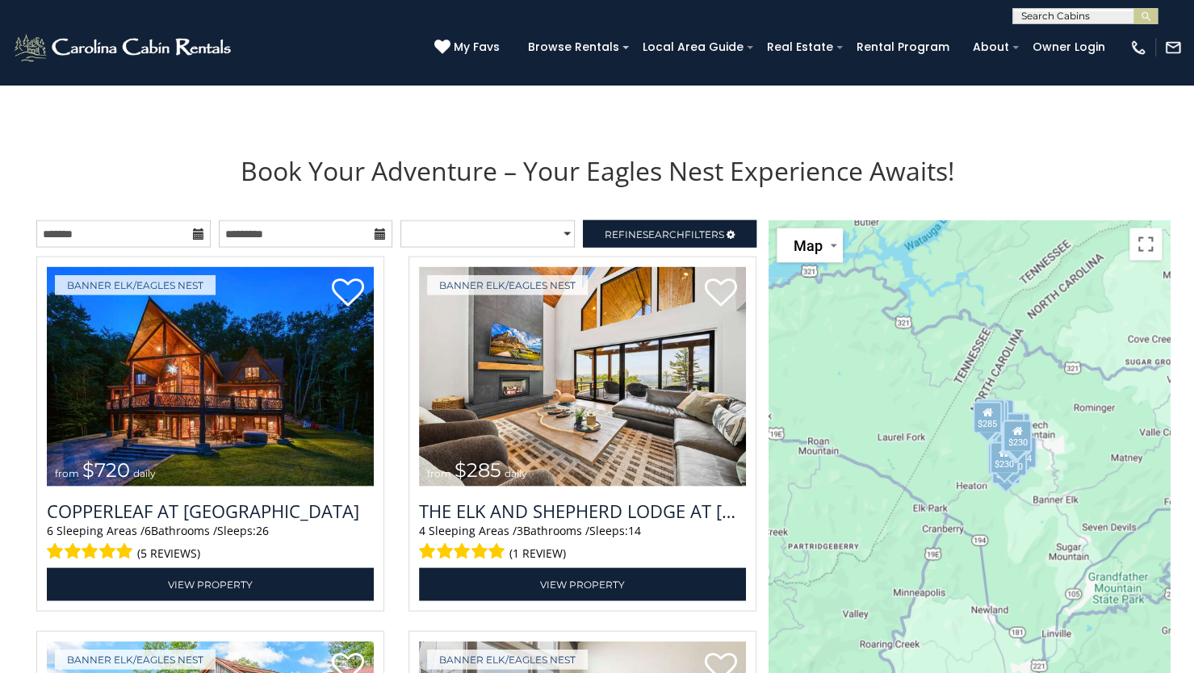
click at [198, 236] on icon at bounding box center [198, 233] width 11 height 11
click at [200, 239] on icon at bounding box center [198, 233] width 11 height 11
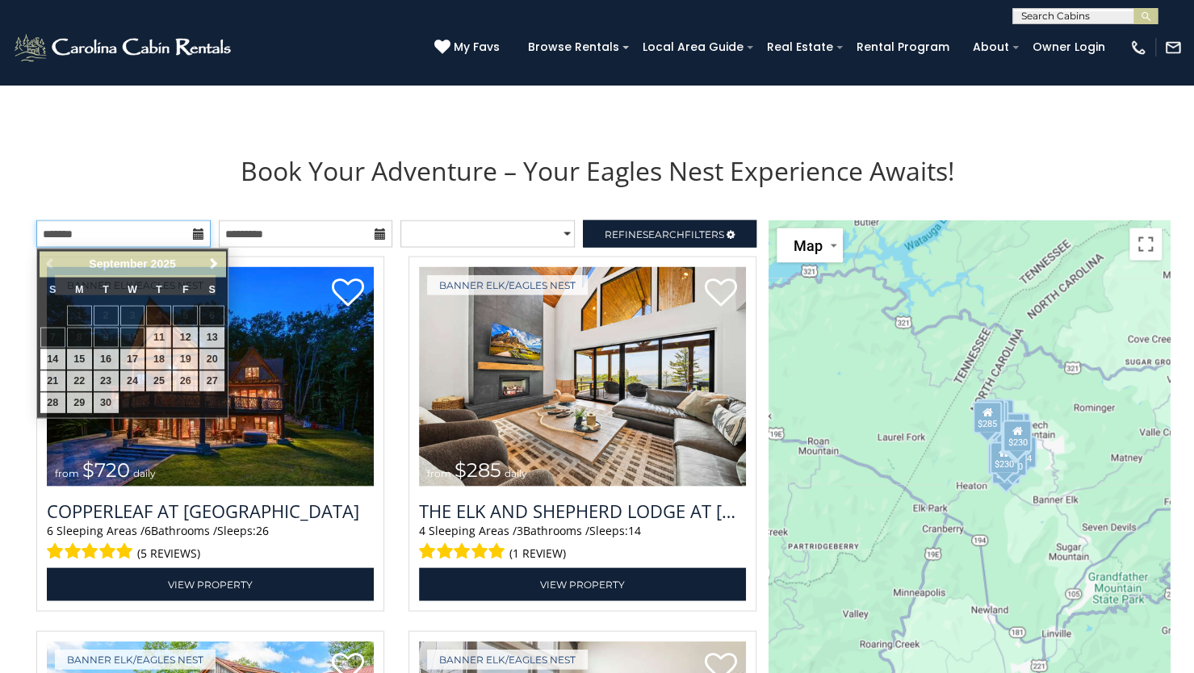
click at [144, 237] on input "text" at bounding box center [123, 233] width 174 height 27
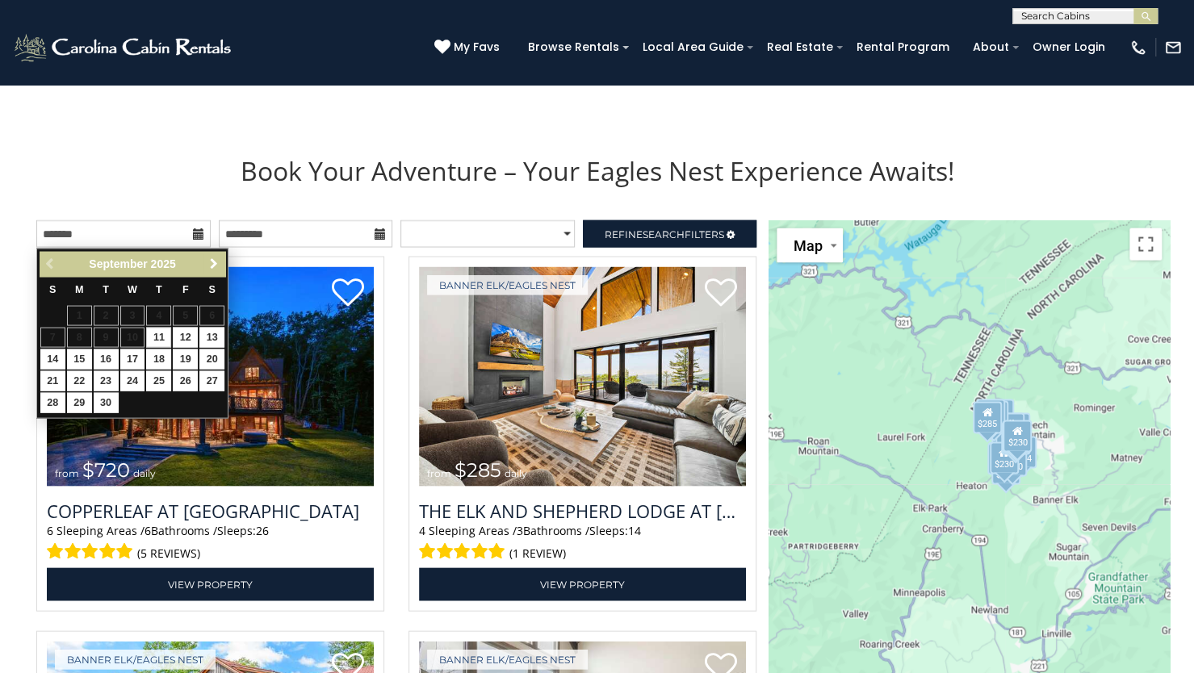
click at [213, 264] on span "Next" at bounding box center [213, 263] width 13 height 13
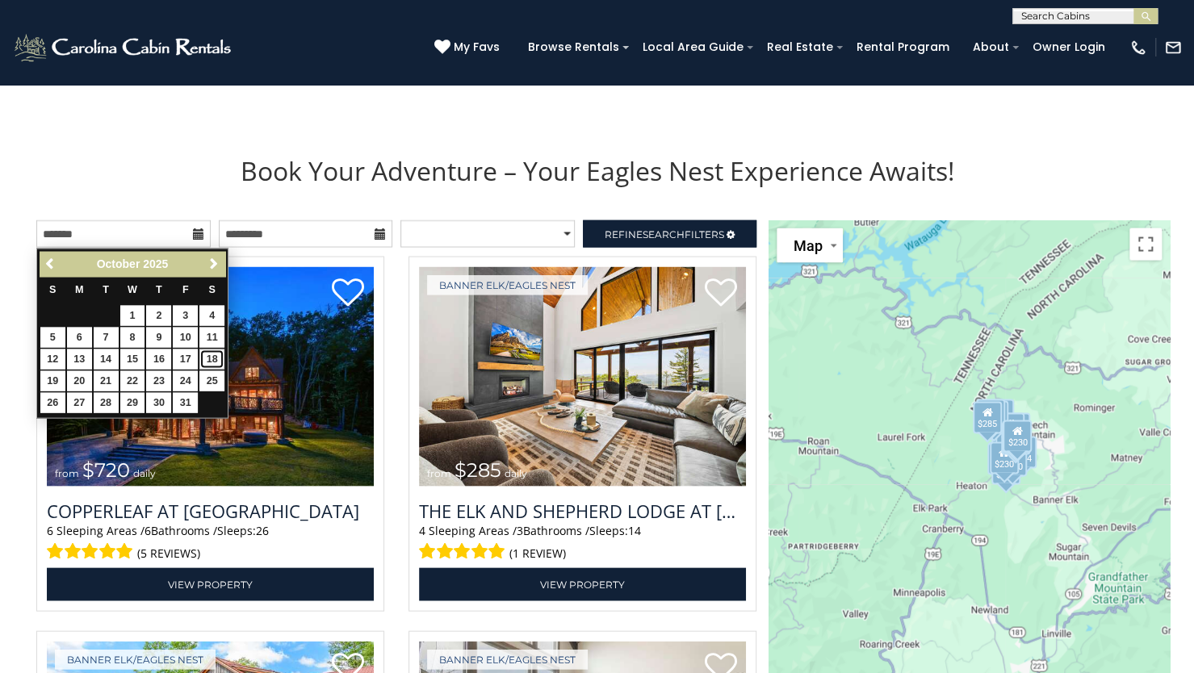
click at [211, 354] on link "18" at bounding box center [211, 359] width 25 height 20
type input "**********"
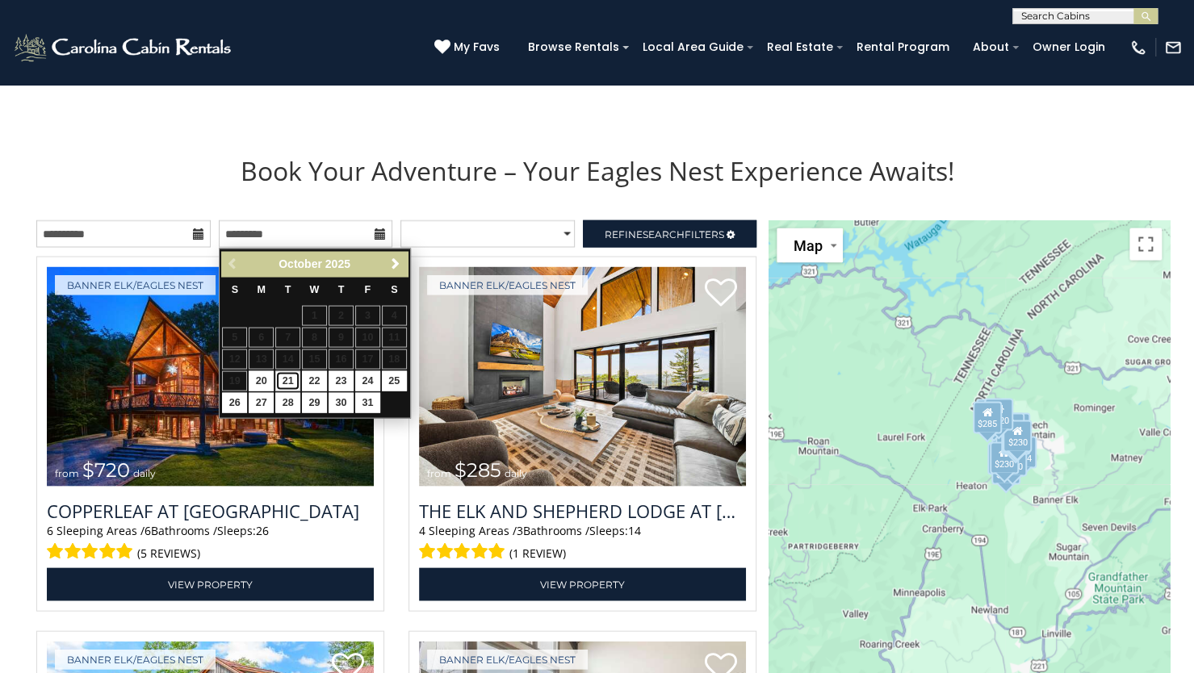
click at [287, 381] on link "21" at bounding box center [287, 380] width 25 height 20
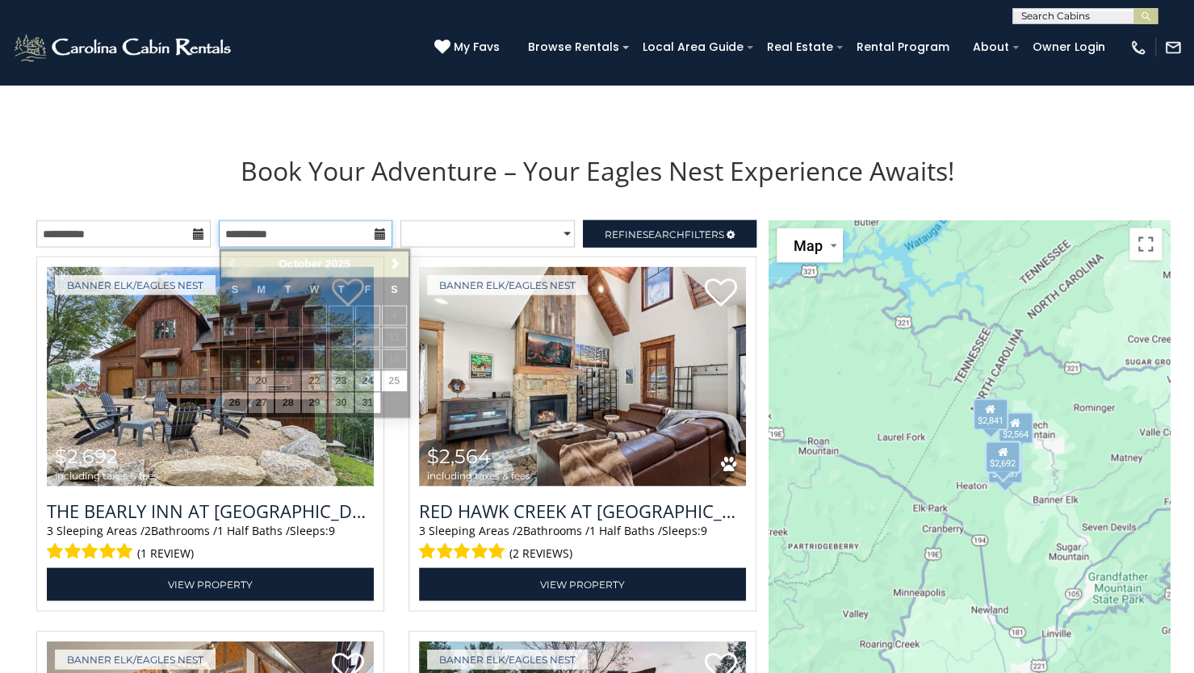
click at [335, 236] on input "**********" at bounding box center [306, 233] width 174 height 27
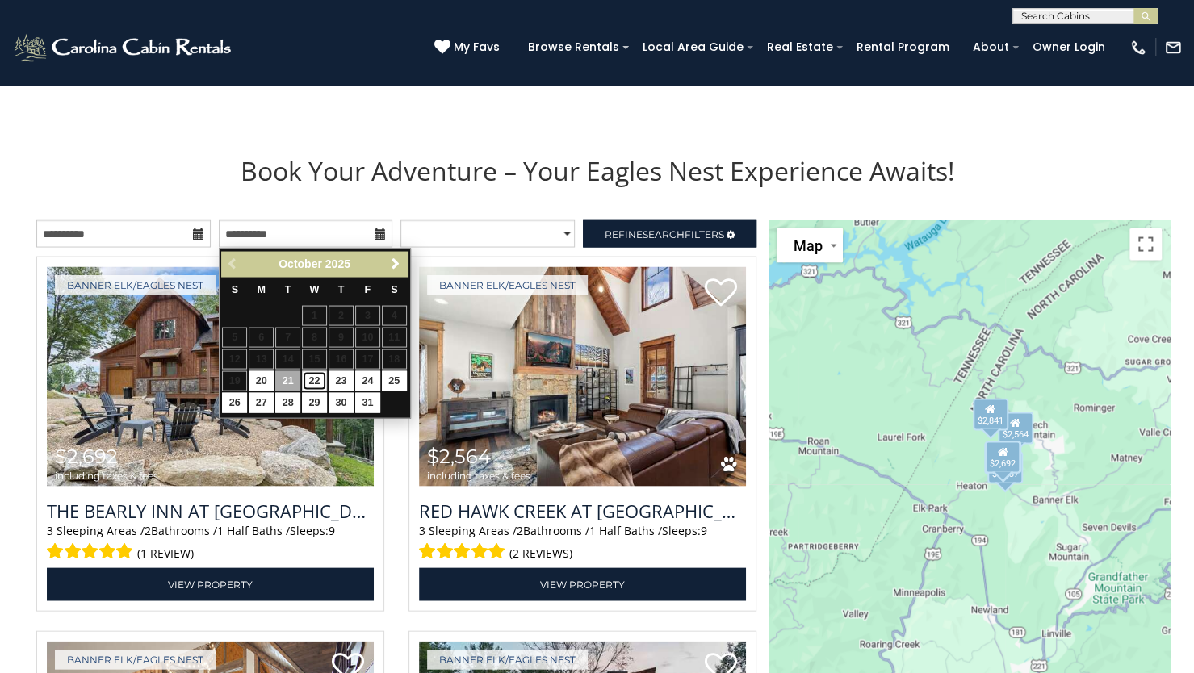
click at [320, 378] on link "22" at bounding box center [314, 380] width 25 height 20
type input "**********"
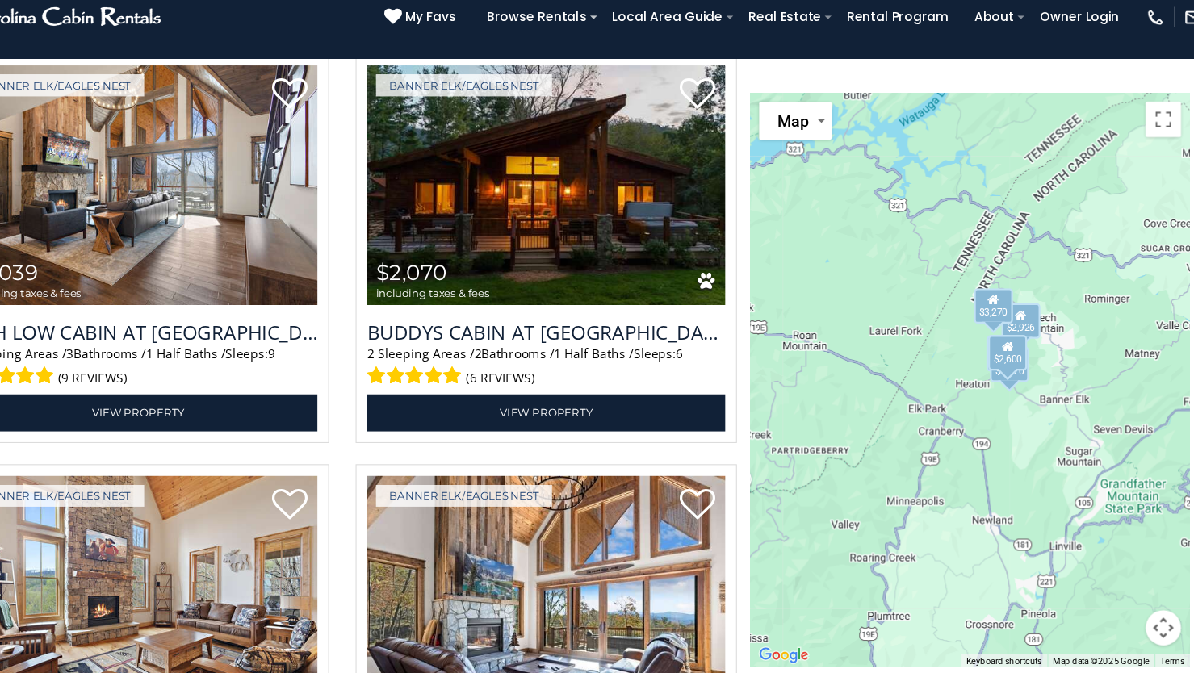
scroll to position [2275, 0]
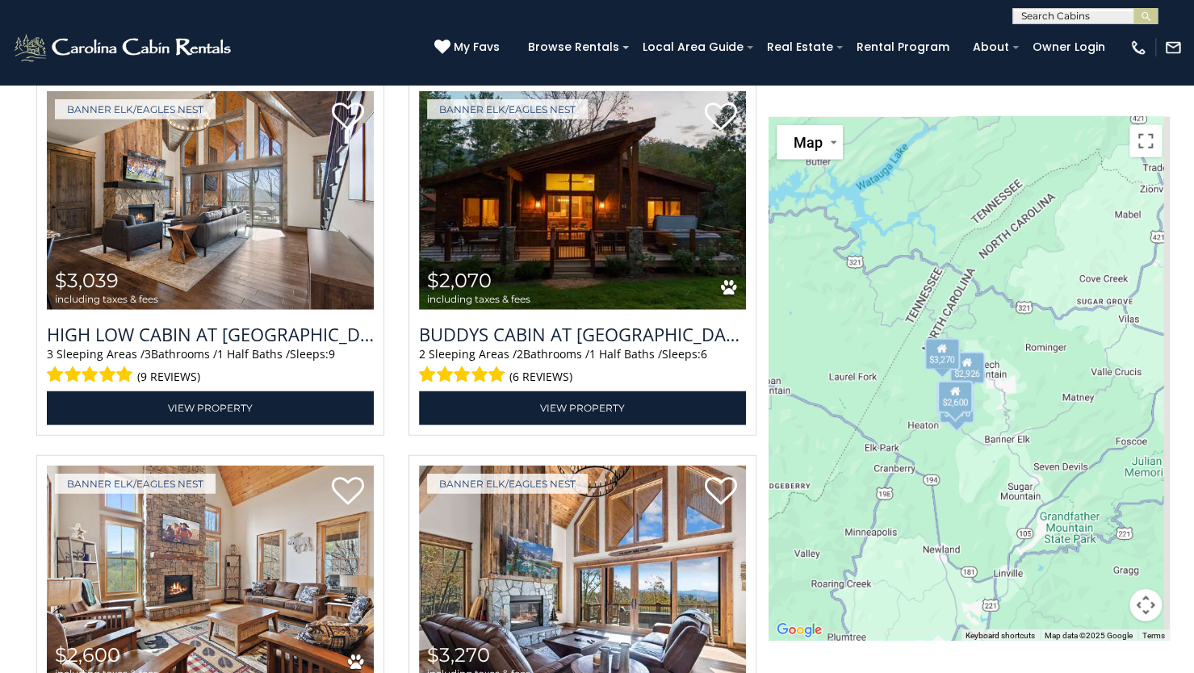
drag, startPoint x: 1065, startPoint y: 364, endPoint x: 1011, endPoint y: 412, distance: 73.2
click at [1011, 412] on div "$3,114 $2,926 $3,039 $2,070 $2,600 $3,270" at bounding box center [968, 379] width 401 height 524
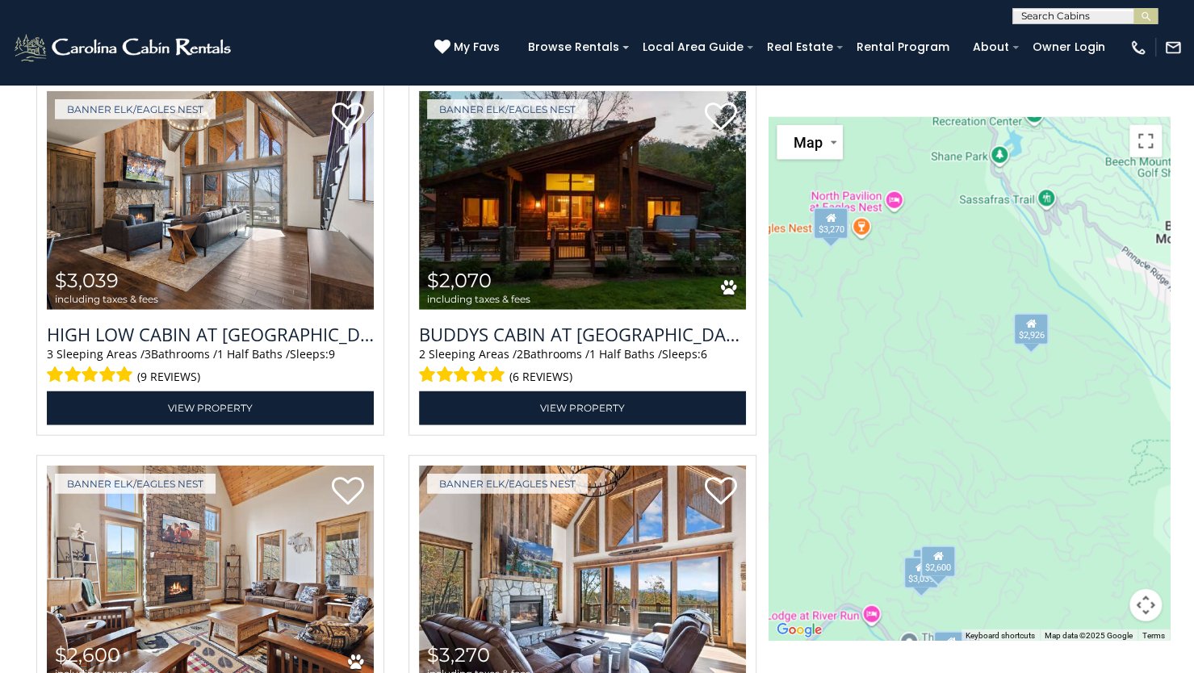
click at [868, 306] on div "$3,114 $2,926 $3,039 $2,070 $2,600 $3,270" at bounding box center [968, 379] width 401 height 524
click at [833, 230] on div "$3,270" at bounding box center [831, 223] width 36 height 32
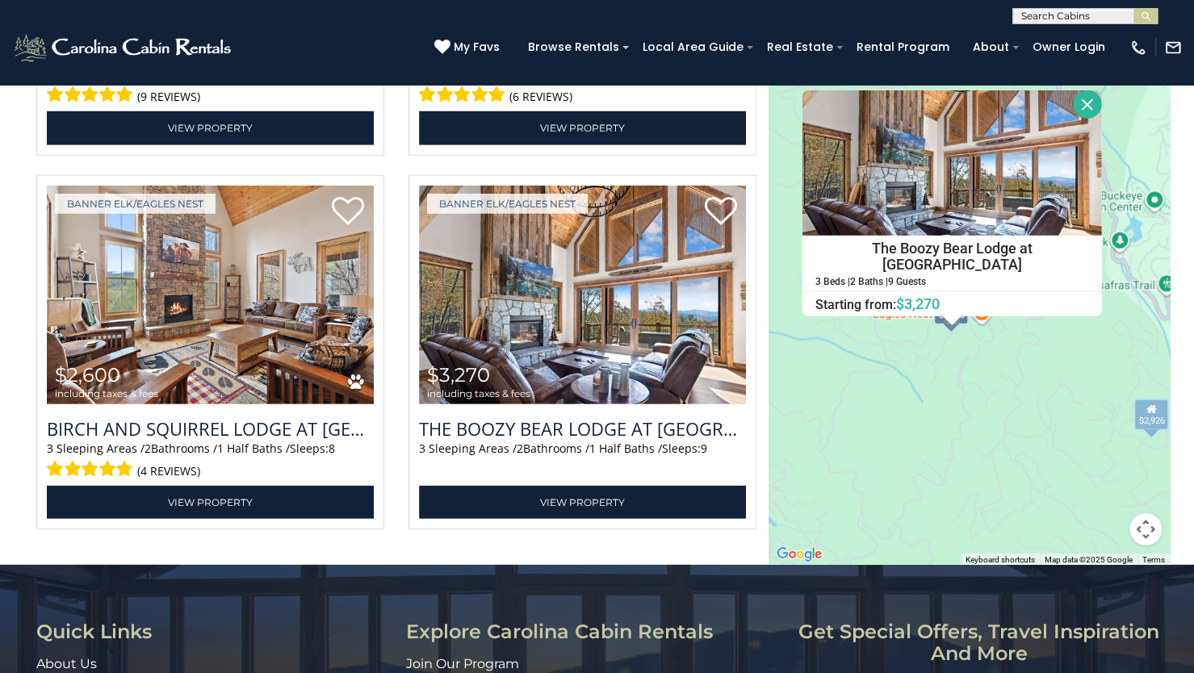
scroll to position [2557, 0]
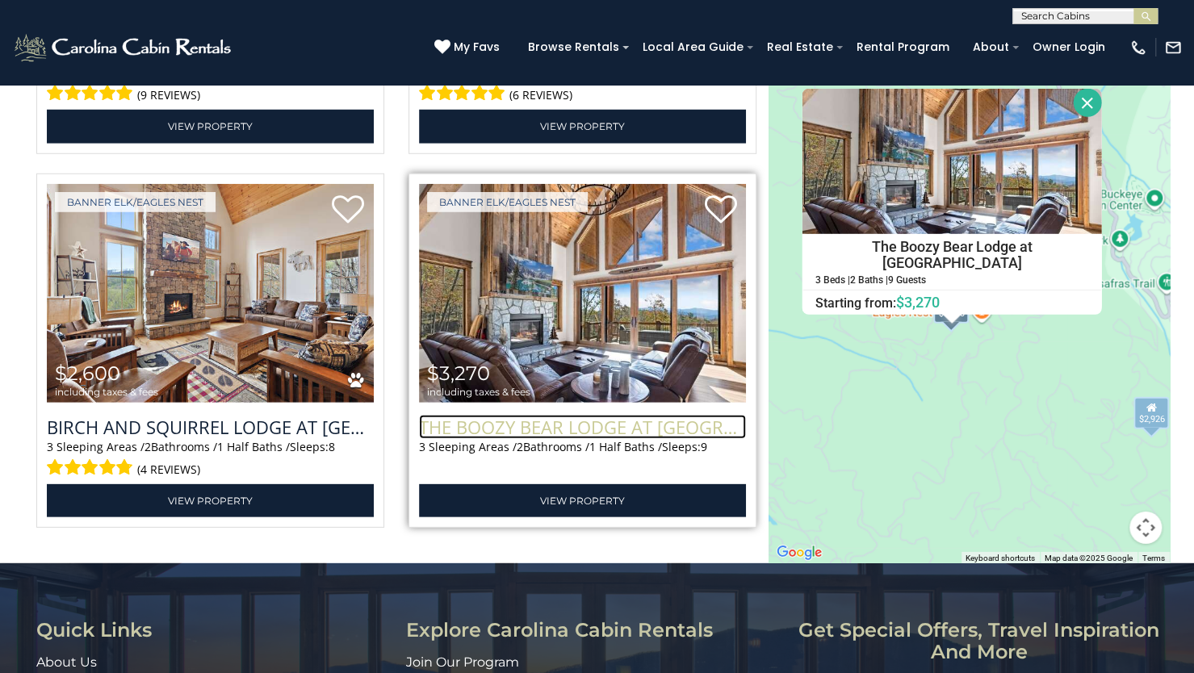
click at [554, 428] on h3 "The Boozy Bear Lodge at [GEOGRAPHIC_DATA]" at bounding box center [582, 427] width 327 height 24
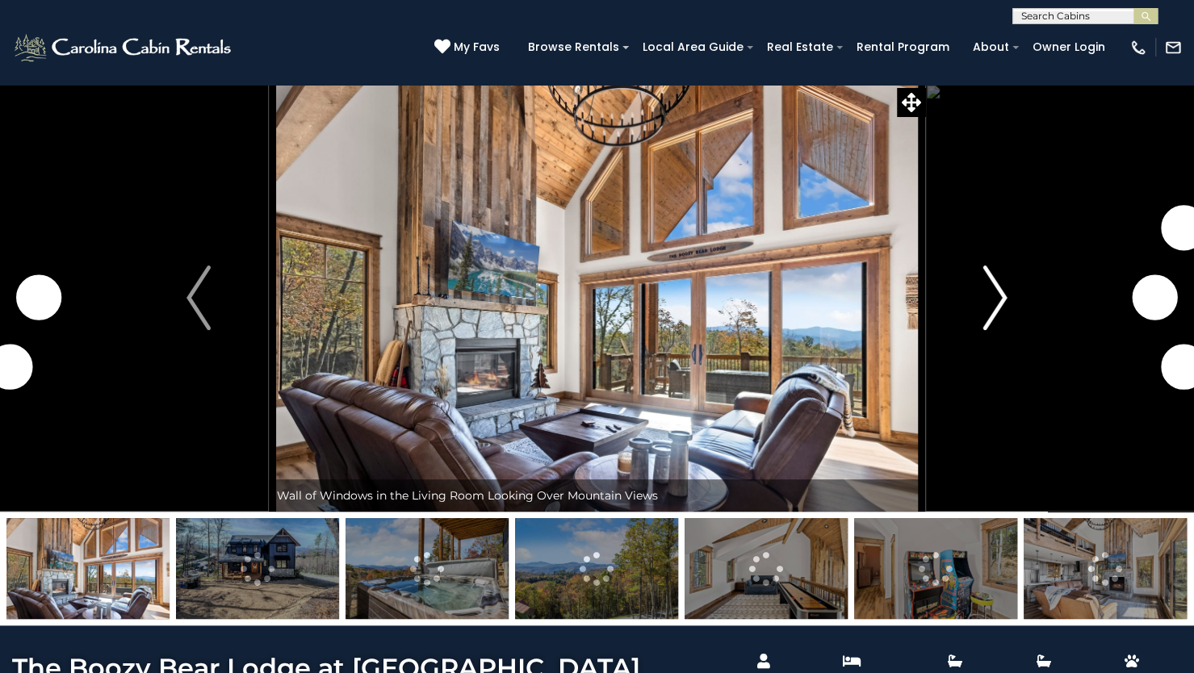
click at [994, 291] on img "Next" at bounding box center [995, 298] width 24 height 65
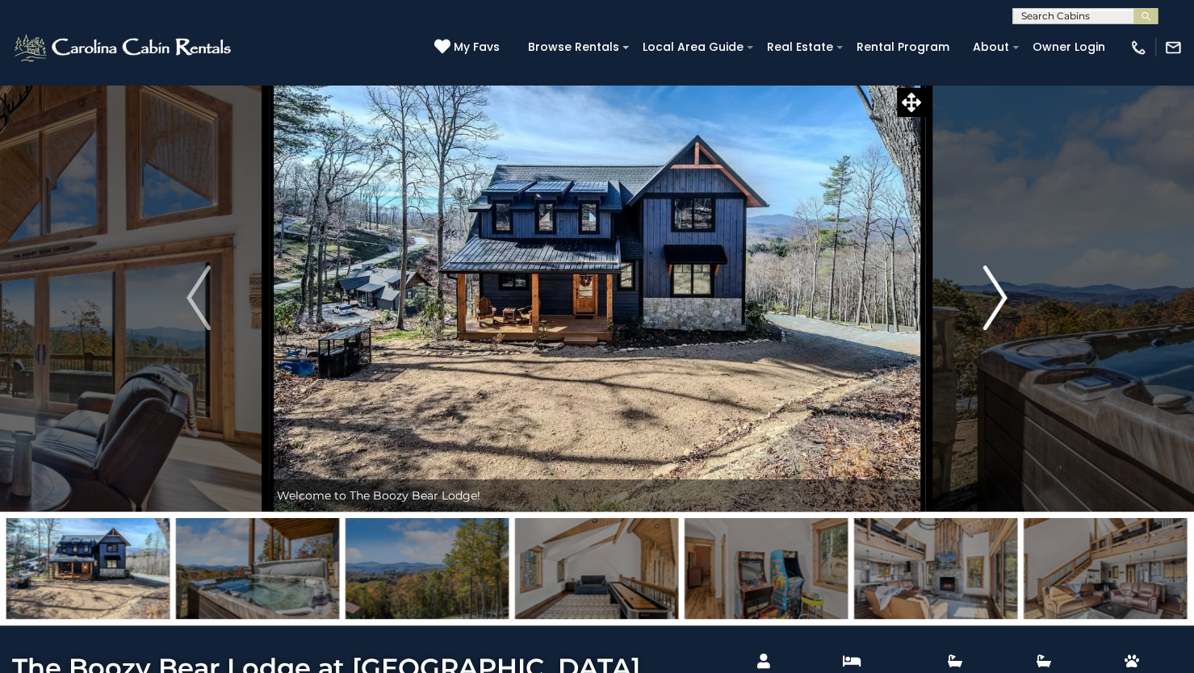
click at [994, 291] on img "Next" at bounding box center [995, 298] width 24 height 65
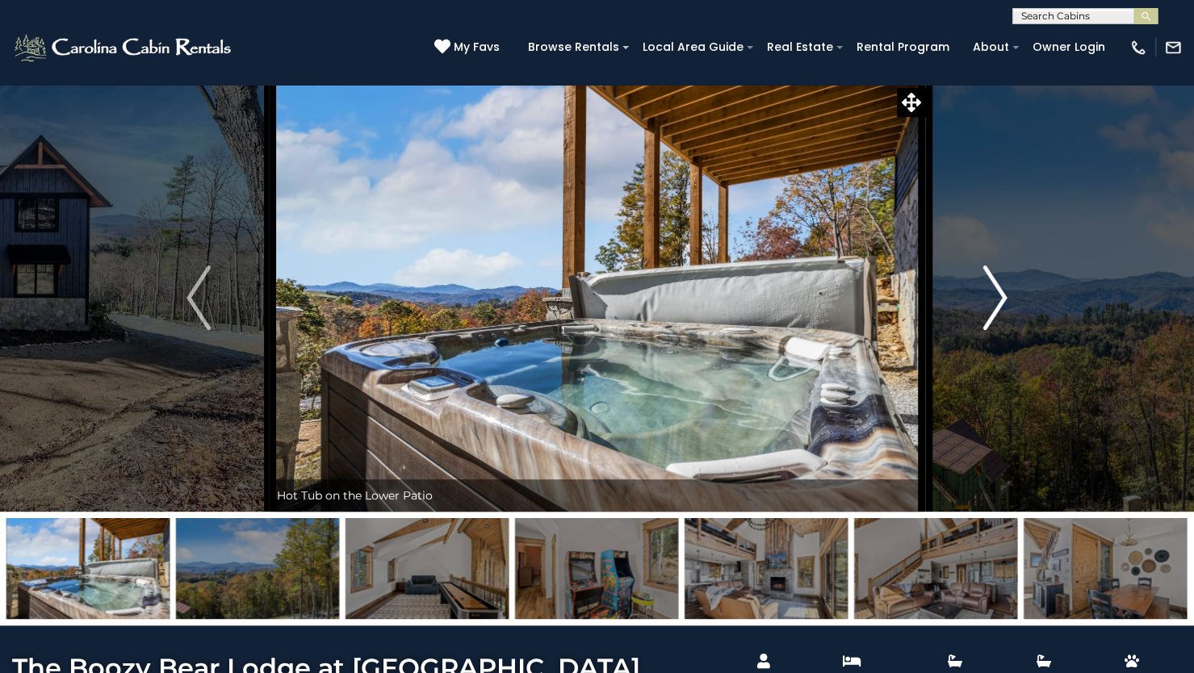
click at [994, 291] on img "Next" at bounding box center [995, 298] width 24 height 65
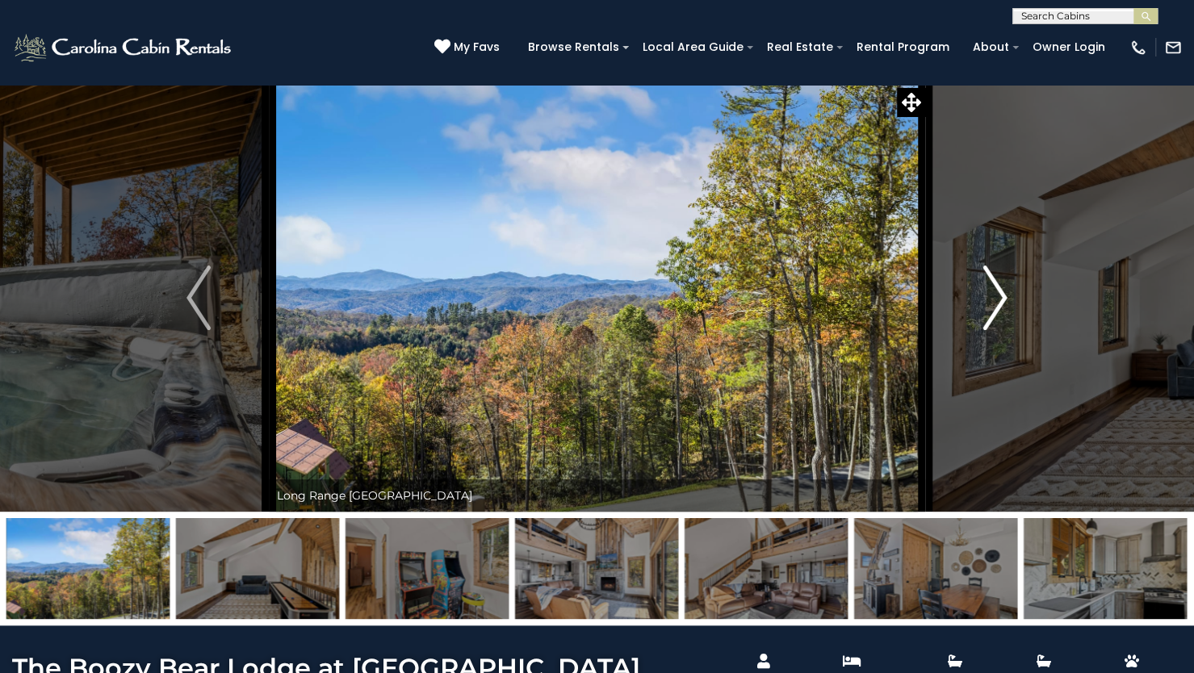
click at [994, 291] on img "Next" at bounding box center [995, 298] width 24 height 65
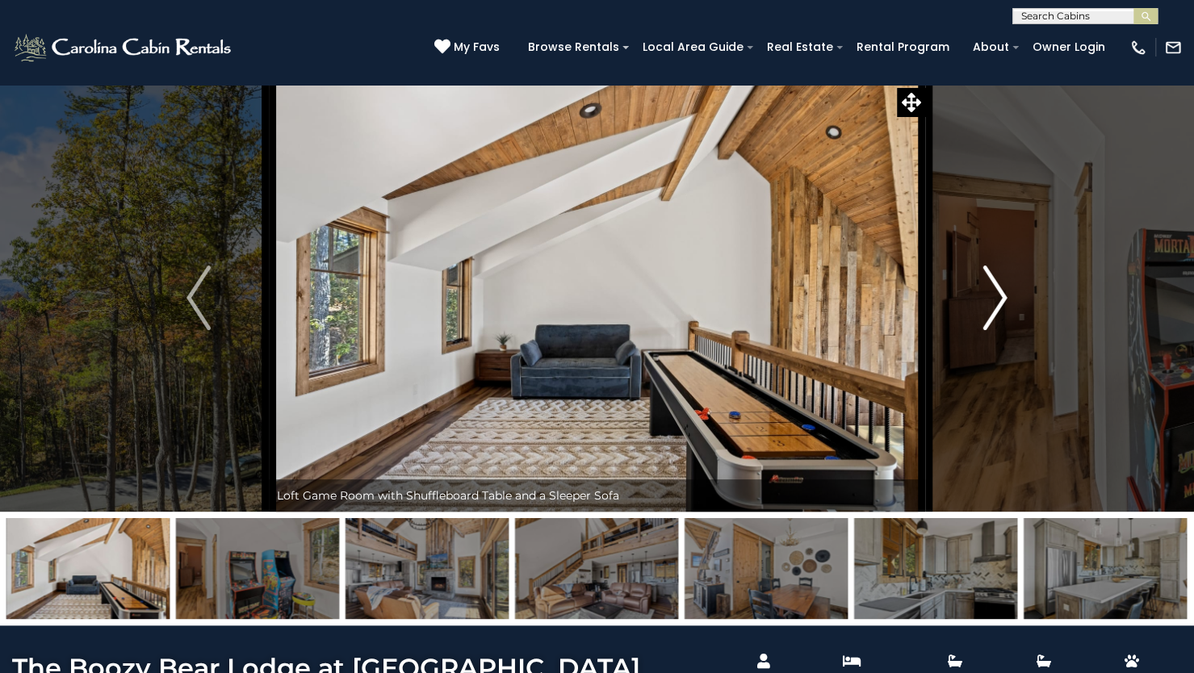
click at [994, 291] on img "Next" at bounding box center [995, 298] width 24 height 65
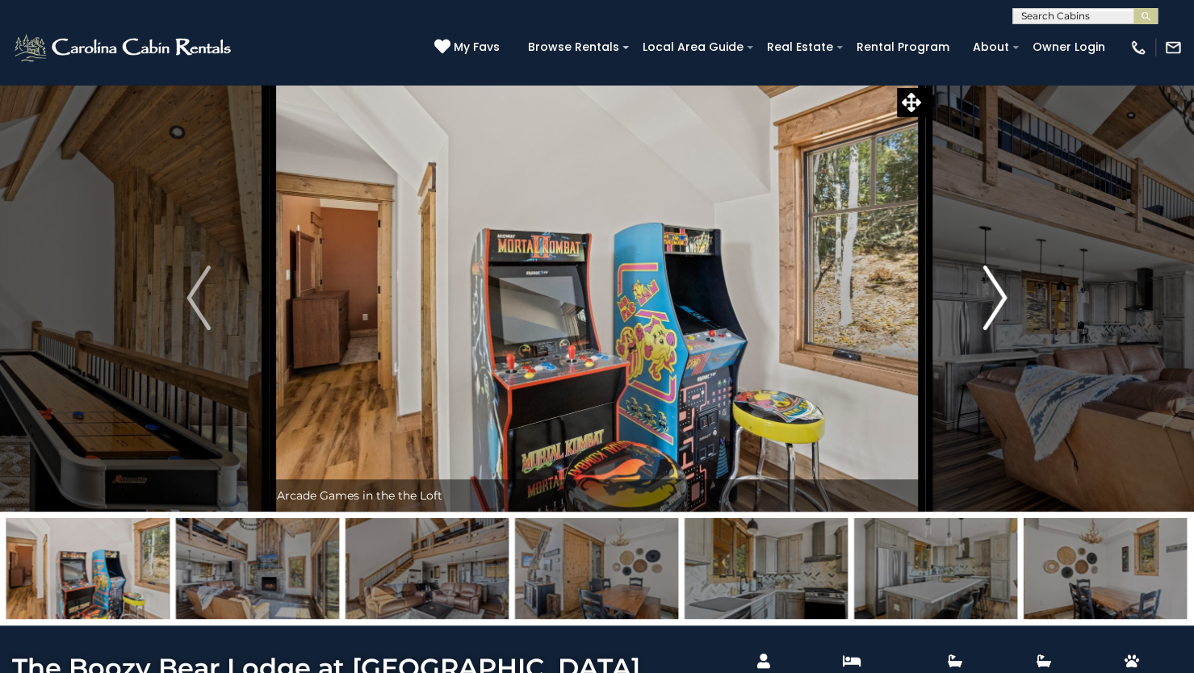
click at [994, 291] on img "Next" at bounding box center [995, 298] width 24 height 65
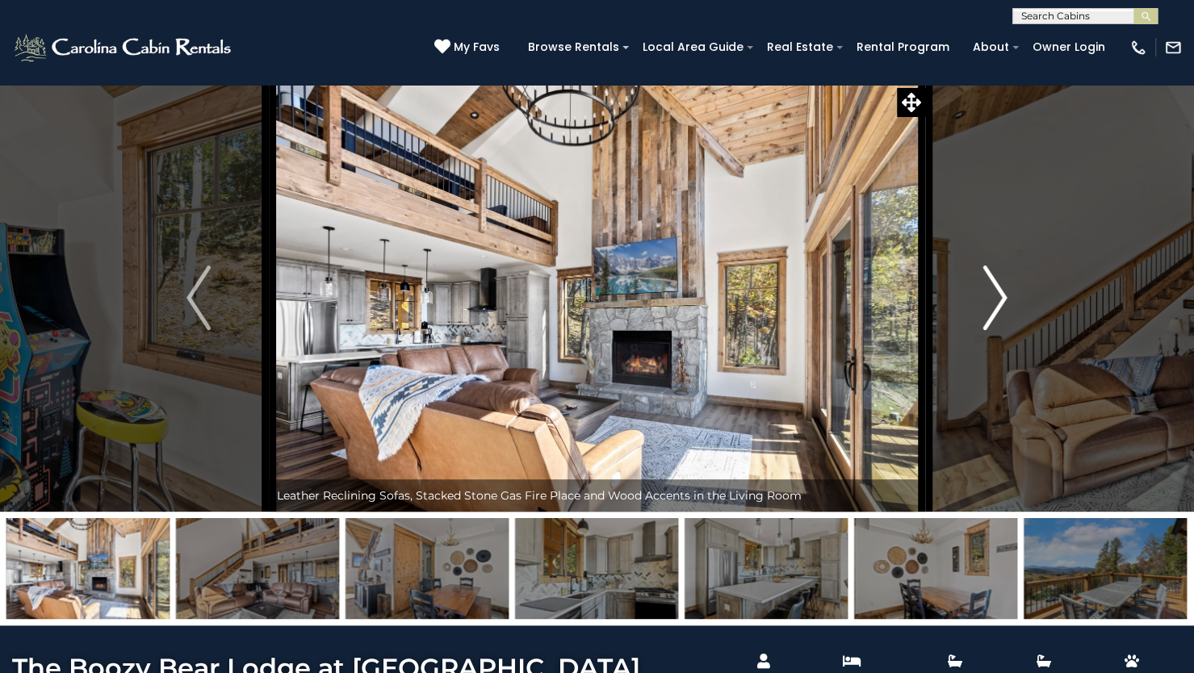
click at [994, 291] on img "Next" at bounding box center [995, 298] width 24 height 65
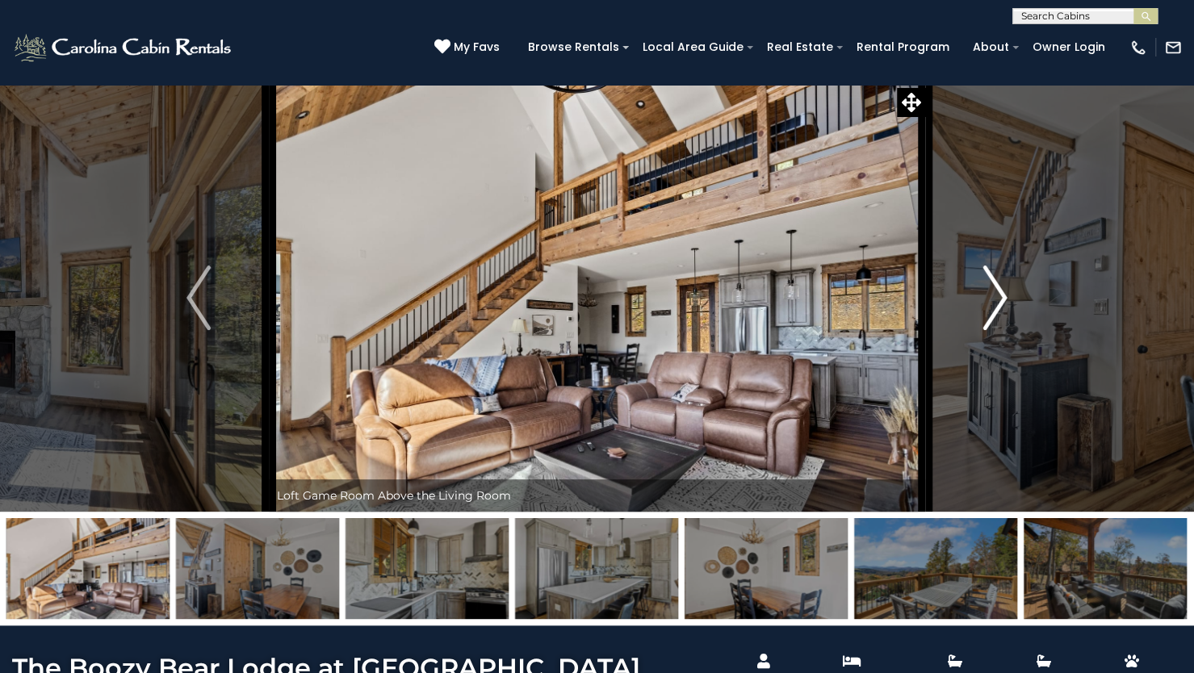
click at [994, 291] on img "Next" at bounding box center [995, 298] width 24 height 65
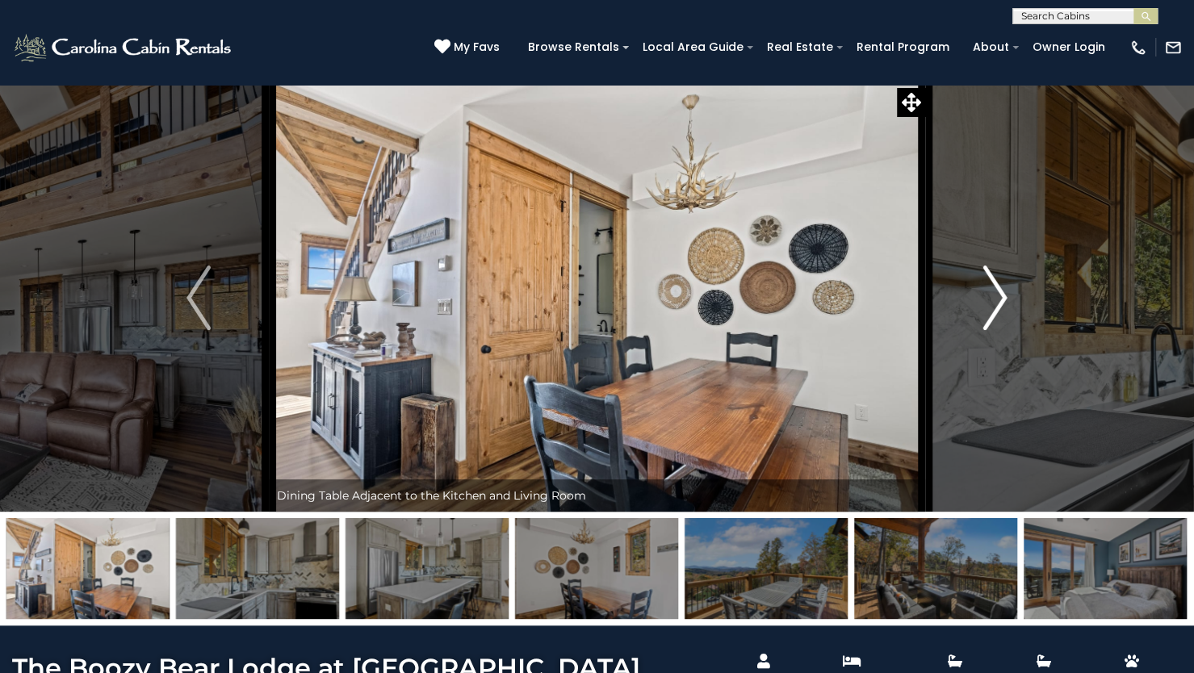
click at [994, 291] on img "Next" at bounding box center [995, 298] width 24 height 65
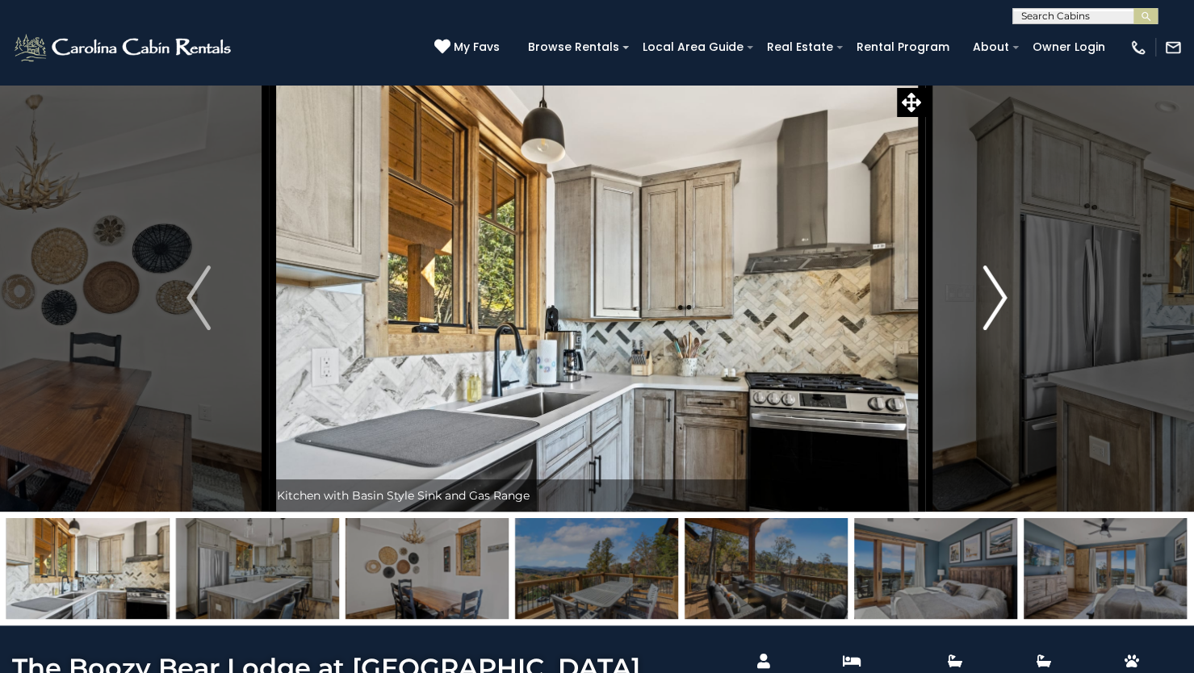
click at [994, 291] on img "Next" at bounding box center [995, 298] width 24 height 65
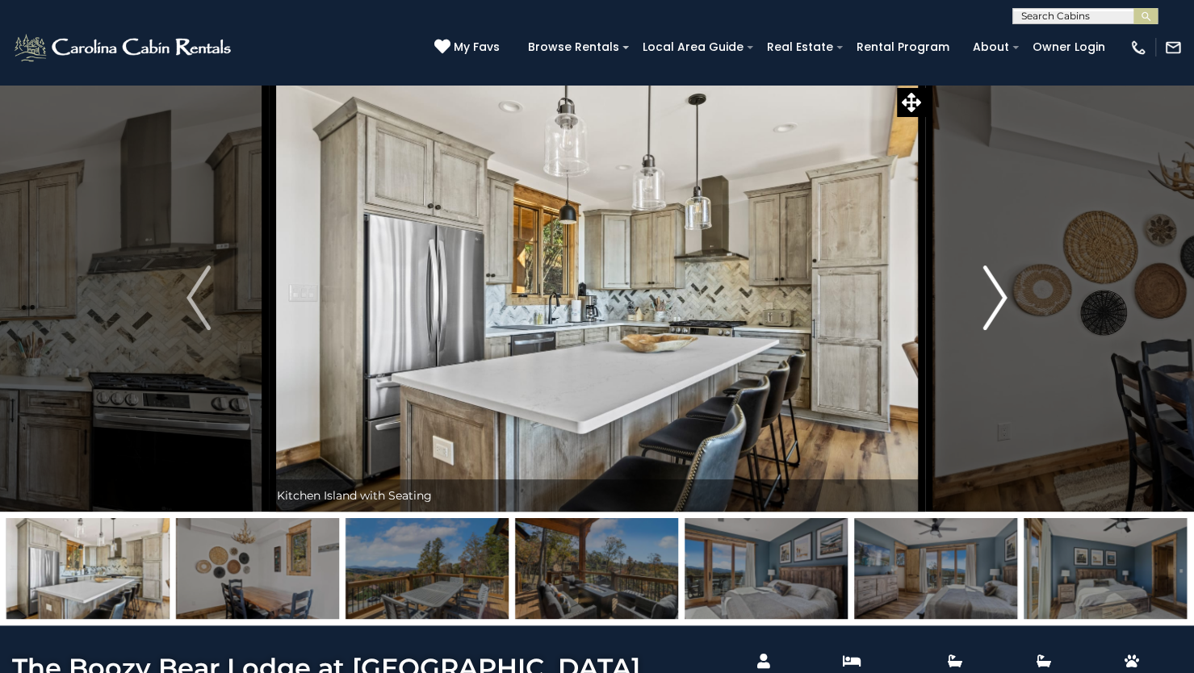
click at [994, 291] on img "Next" at bounding box center [995, 298] width 24 height 65
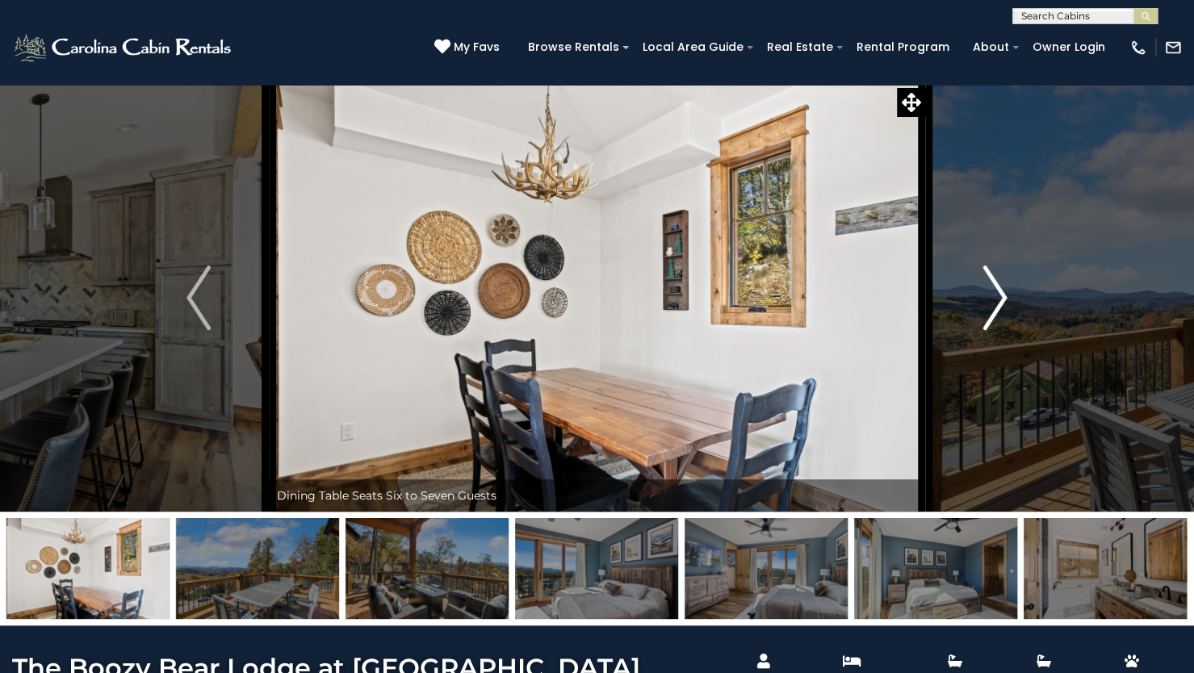
click at [994, 291] on img "Next" at bounding box center [995, 298] width 24 height 65
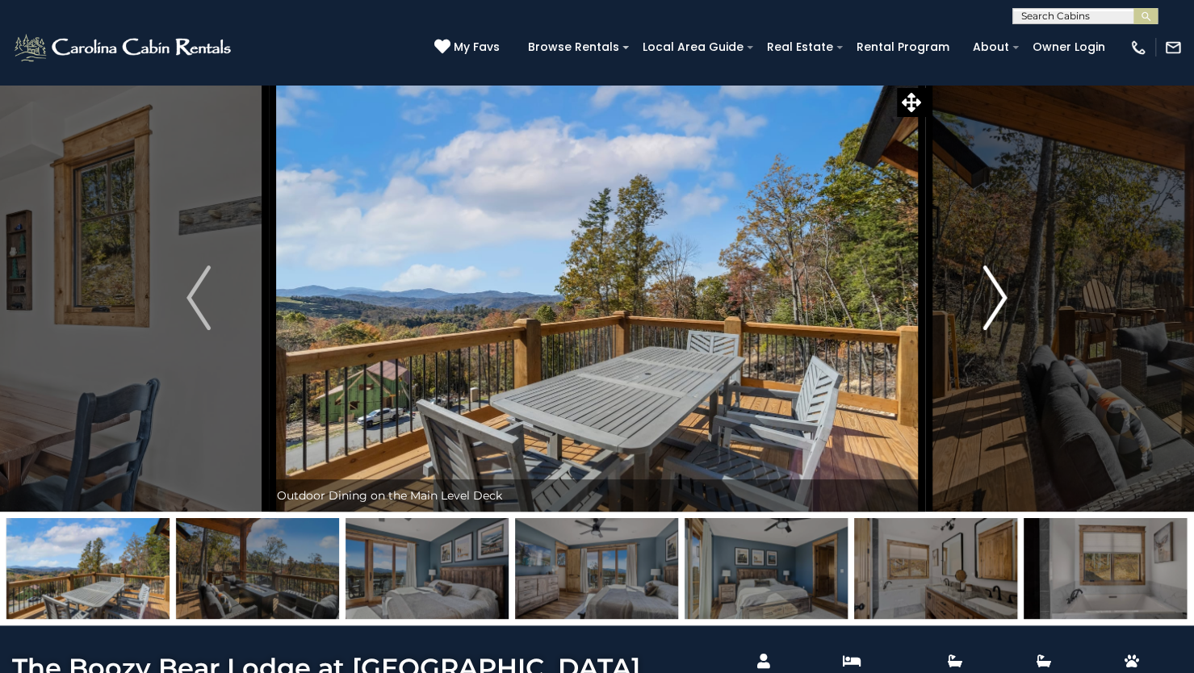
click at [994, 291] on img "Next" at bounding box center [995, 298] width 24 height 65
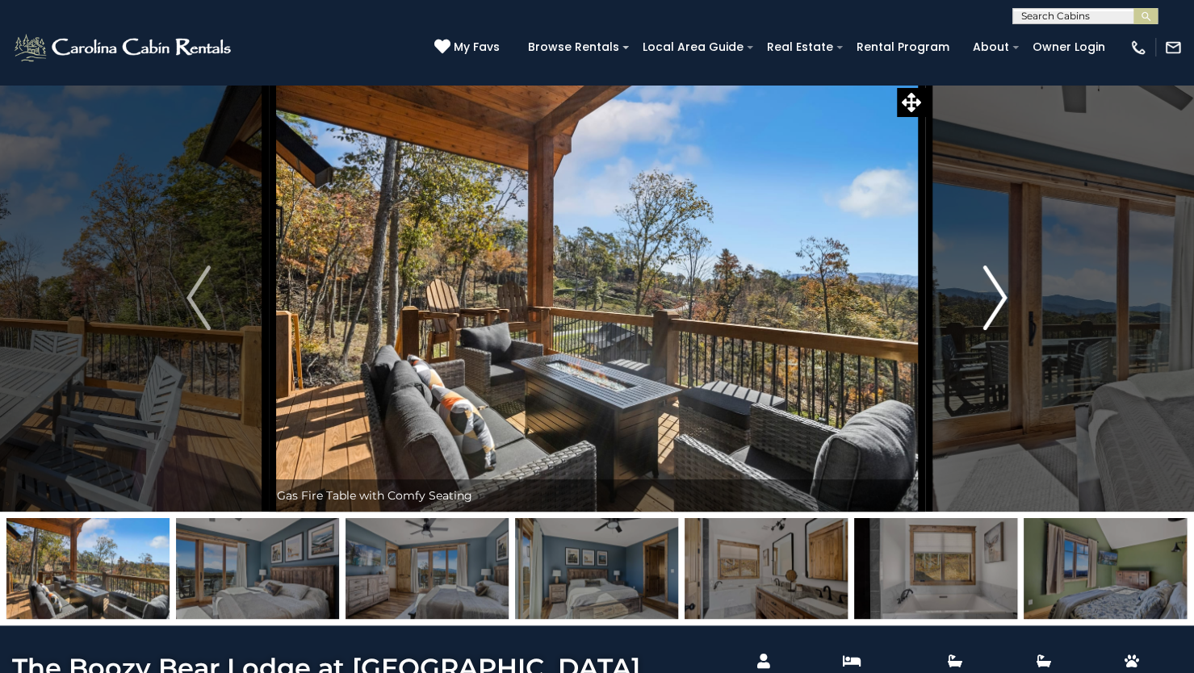
click at [994, 291] on img "Next" at bounding box center [995, 298] width 24 height 65
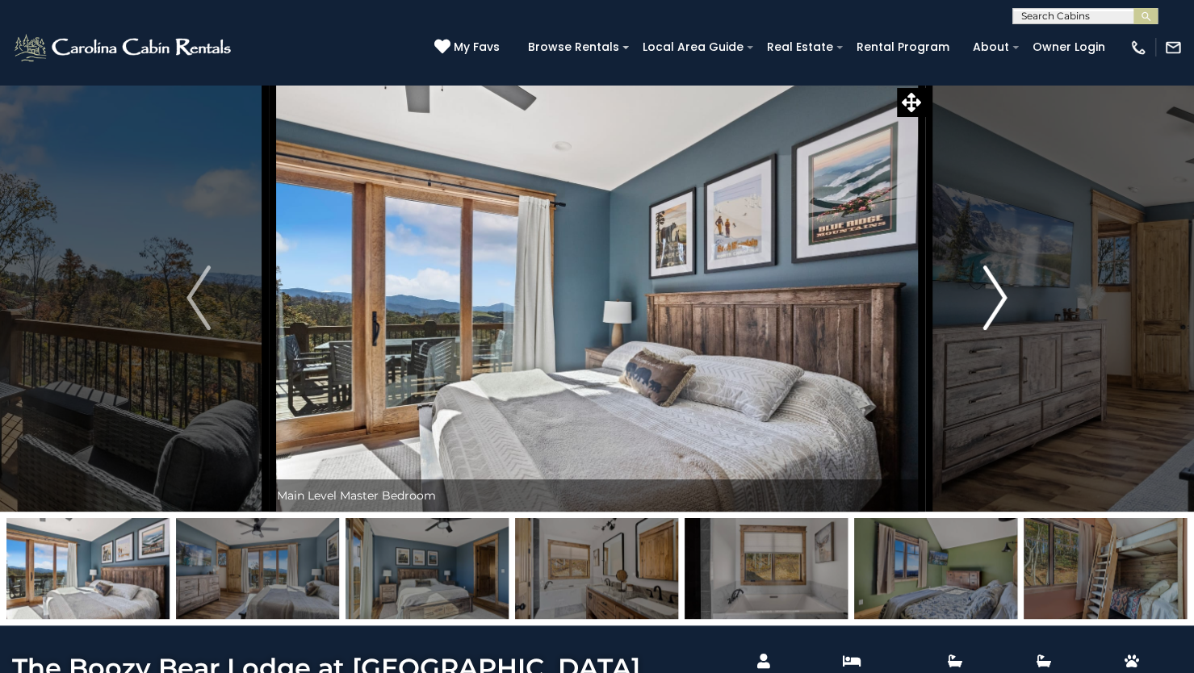
click at [994, 291] on img "Next" at bounding box center [995, 298] width 24 height 65
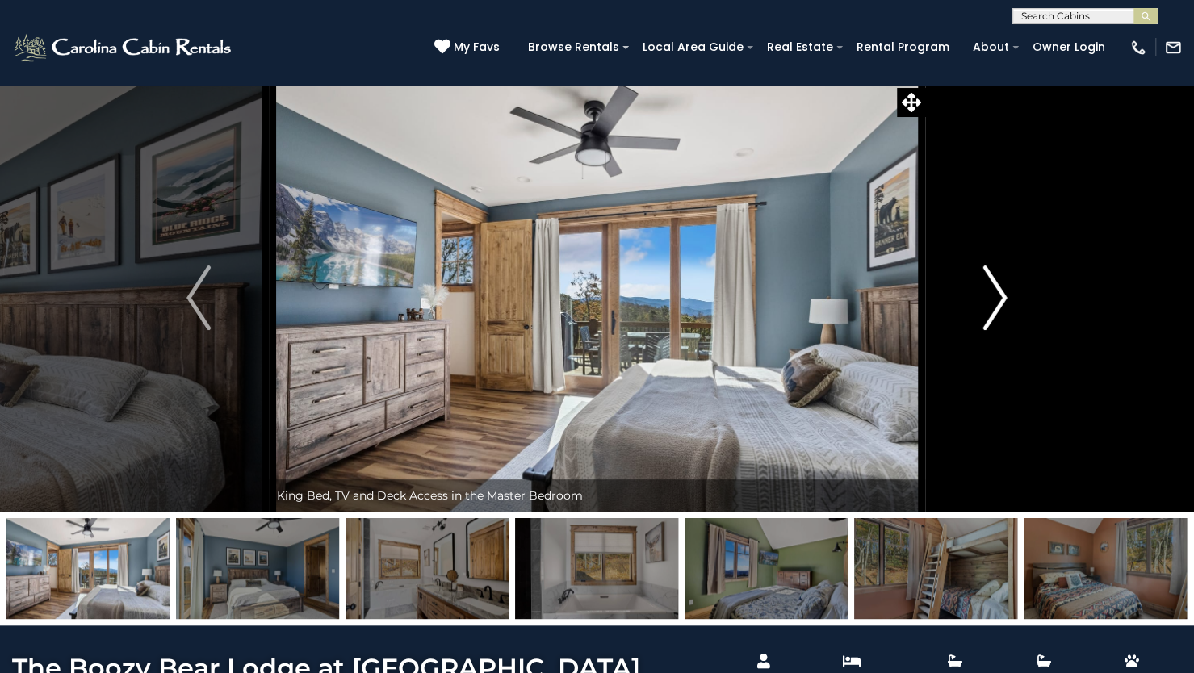
click at [994, 291] on img "Next" at bounding box center [995, 298] width 24 height 65
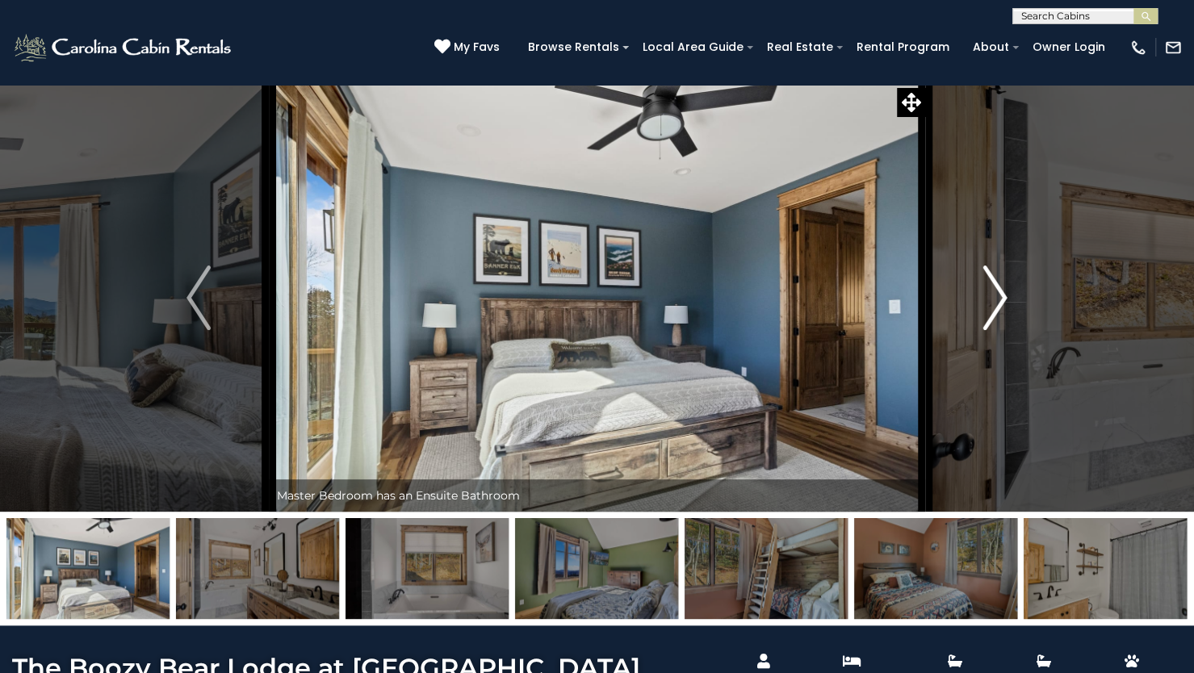
click at [994, 291] on img "Next" at bounding box center [995, 298] width 24 height 65
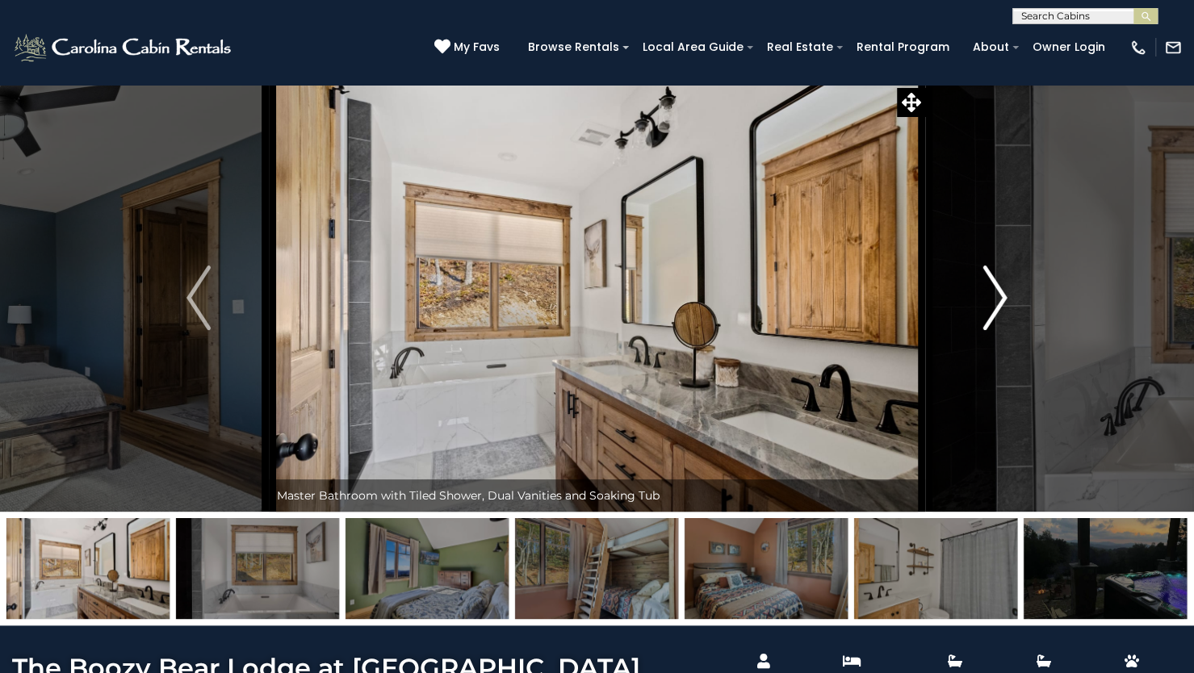
click at [994, 291] on img "Next" at bounding box center [995, 298] width 24 height 65
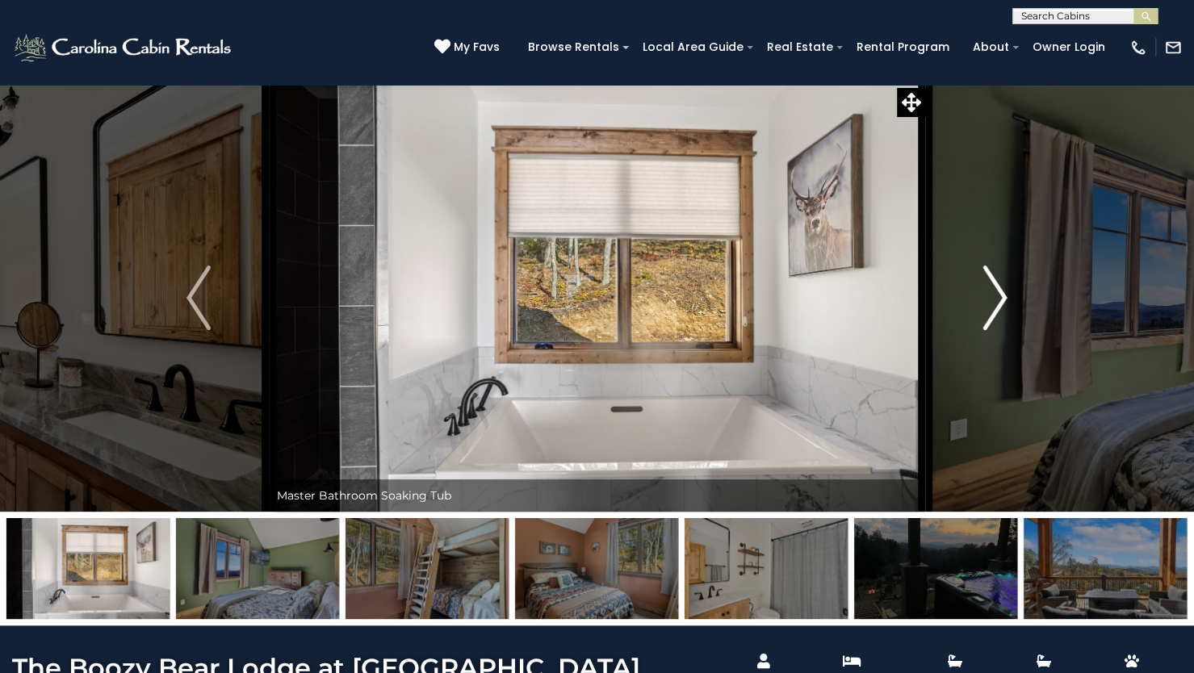
click at [994, 291] on img "Next" at bounding box center [995, 298] width 24 height 65
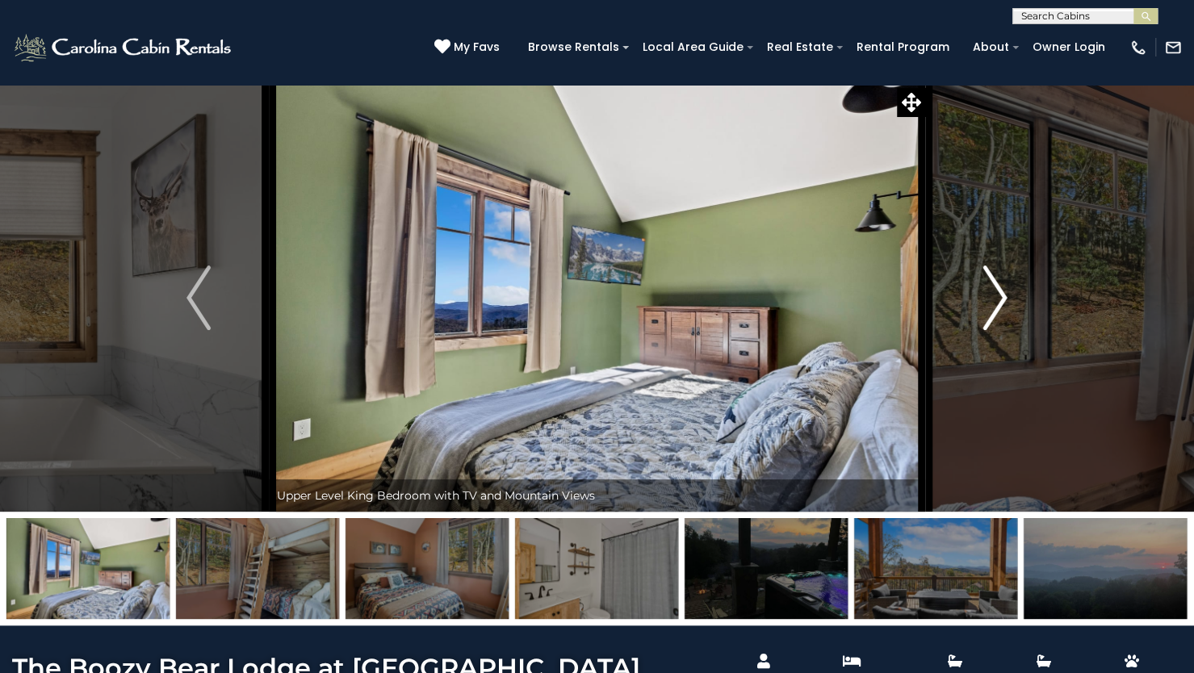
click at [994, 291] on img "Next" at bounding box center [995, 298] width 24 height 65
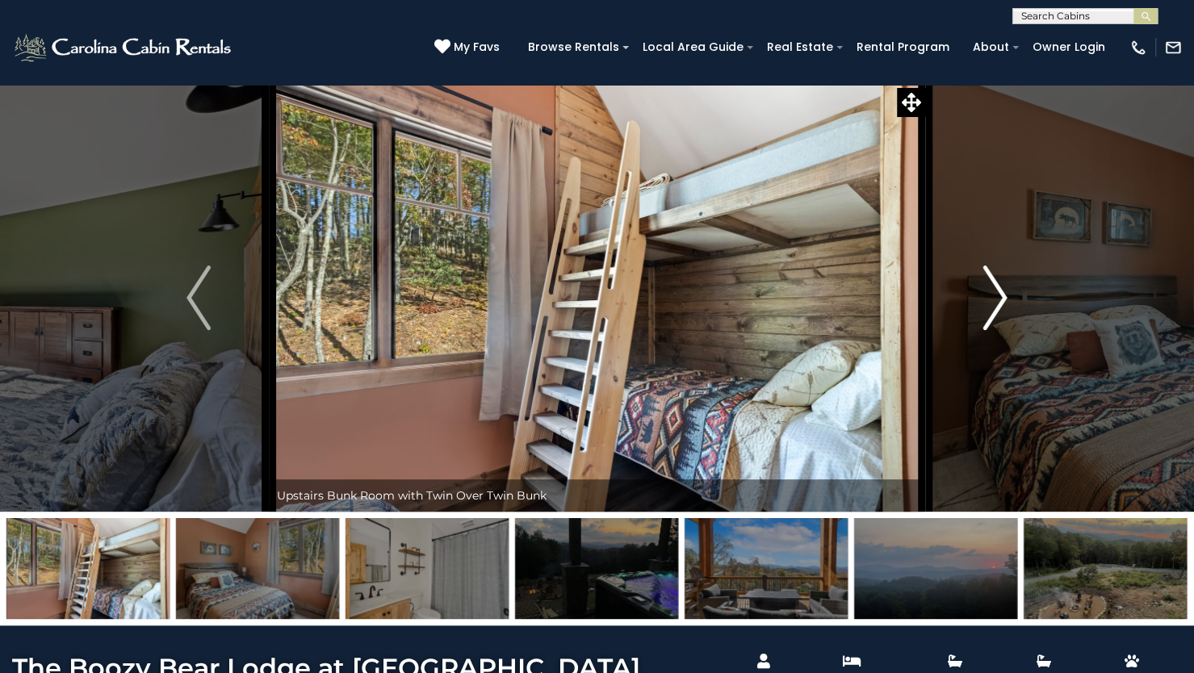
click at [994, 291] on img "Next" at bounding box center [995, 298] width 24 height 65
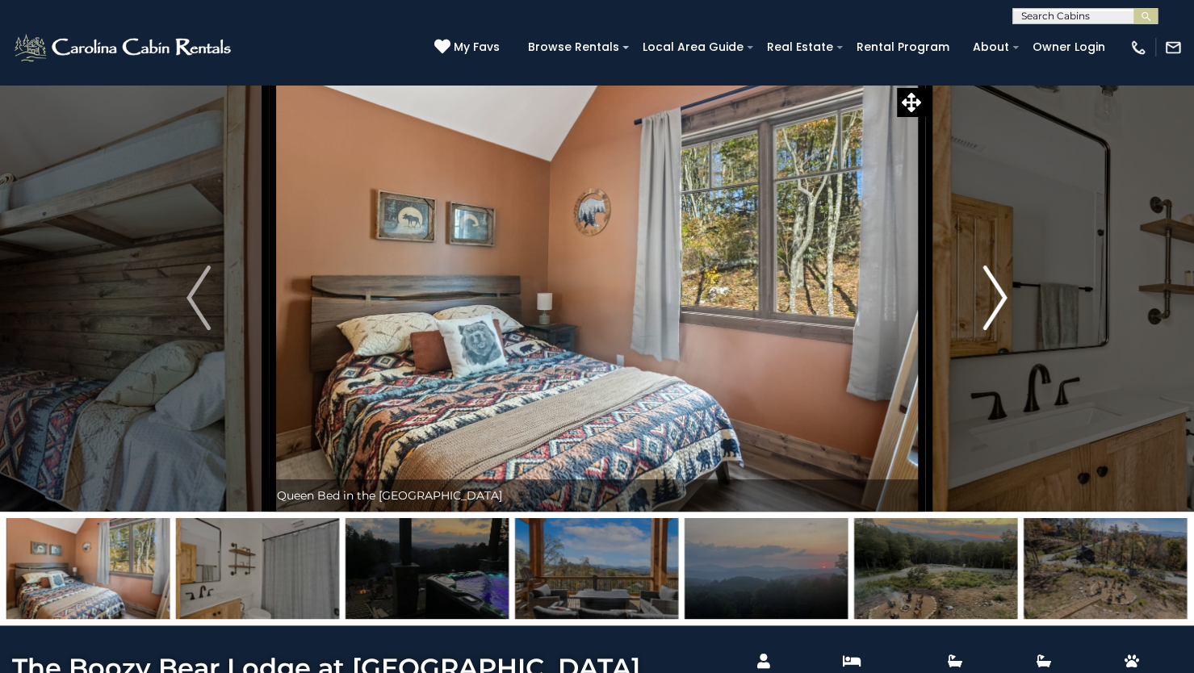
click at [994, 291] on img "Next" at bounding box center [995, 298] width 24 height 65
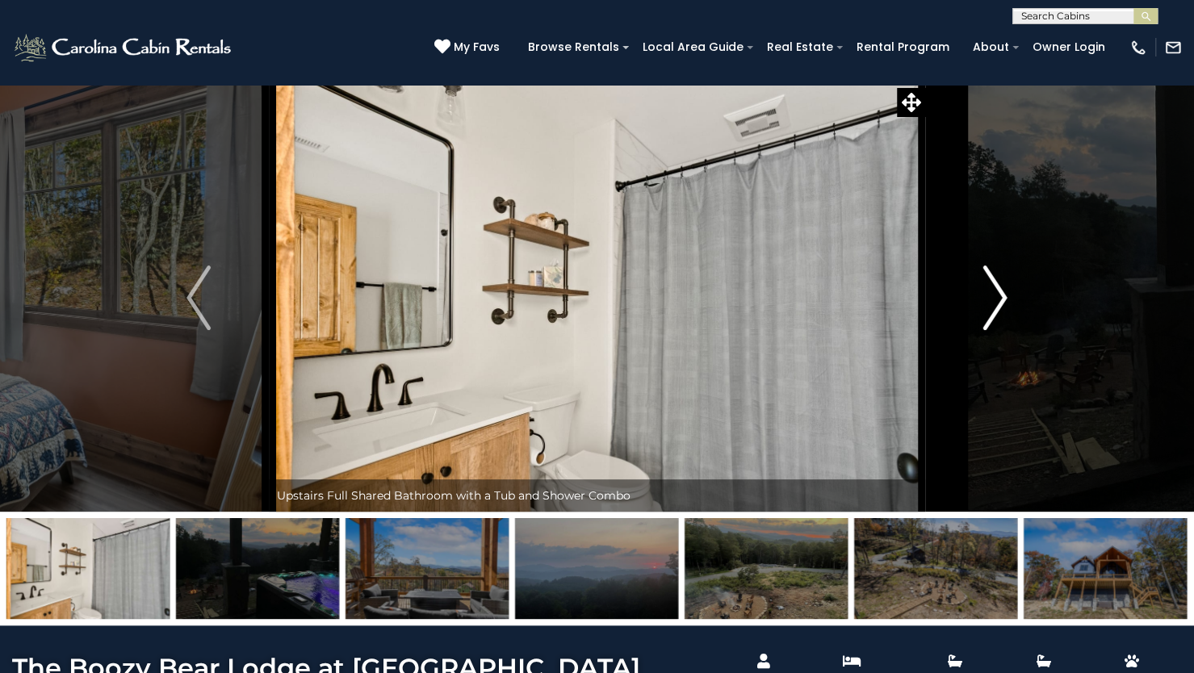
click at [994, 291] on img "Next" at bounding box center [995, 298] width 24 height 65
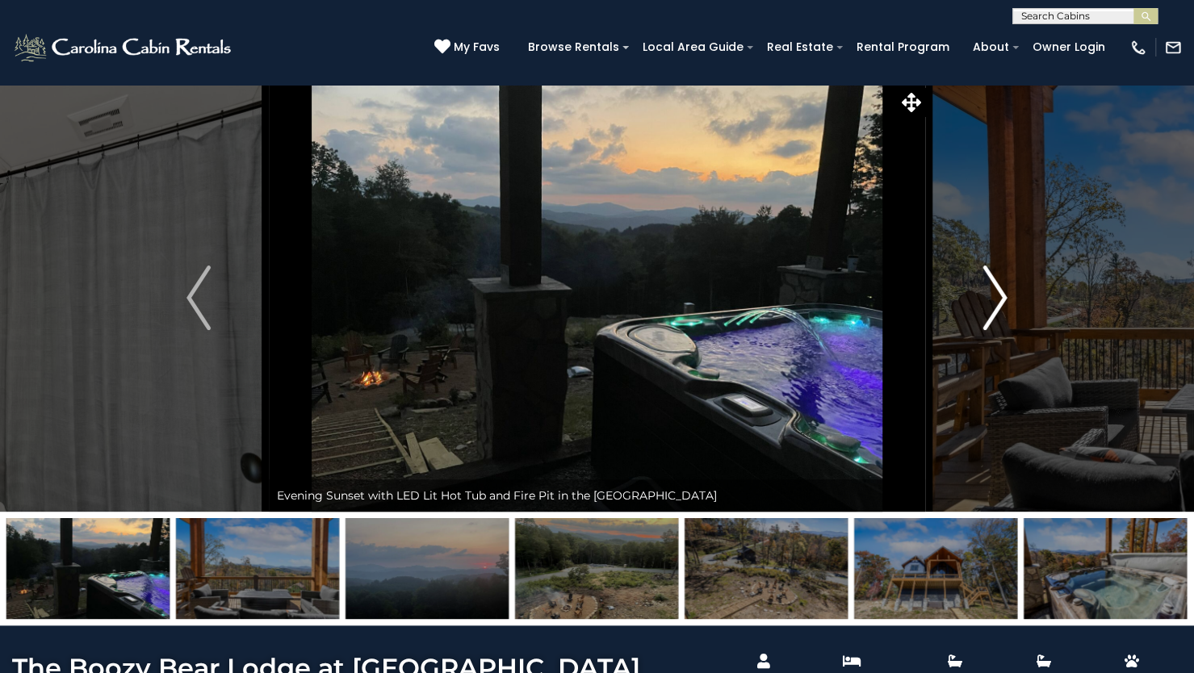
click at [994, 291] on img "Next" at bounding box center [995, 298] width 24 height 65
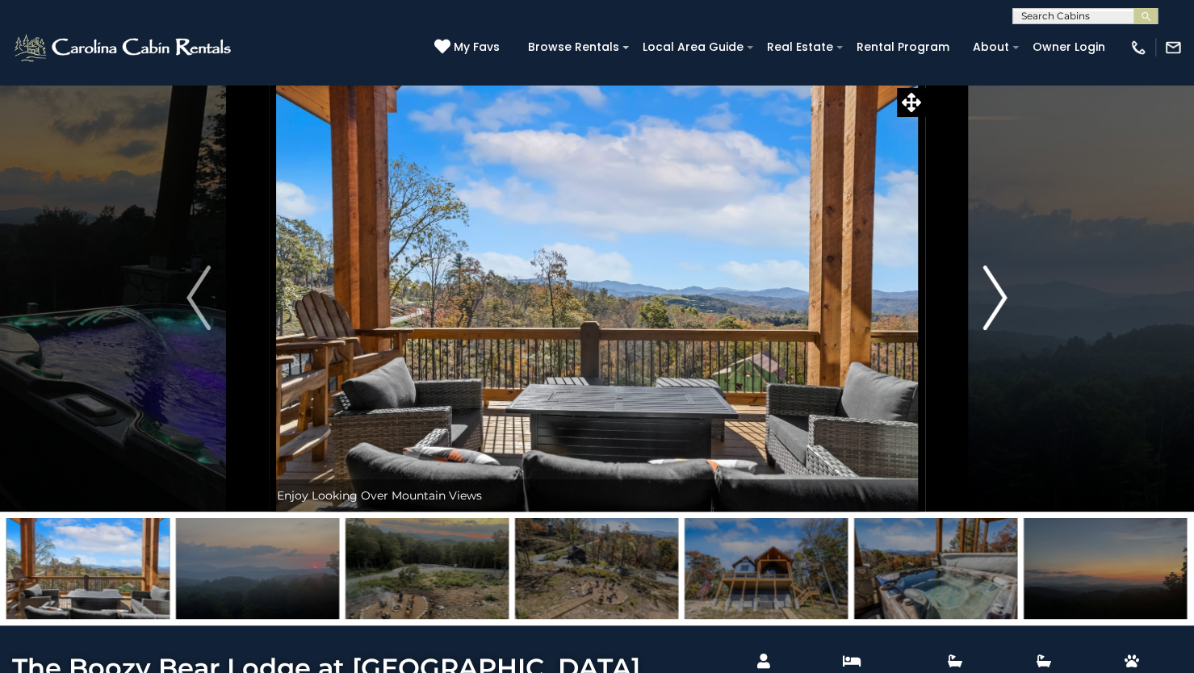
click at [994, 291] on img "Next" at bounding box center [995, 298] width 24 height 65
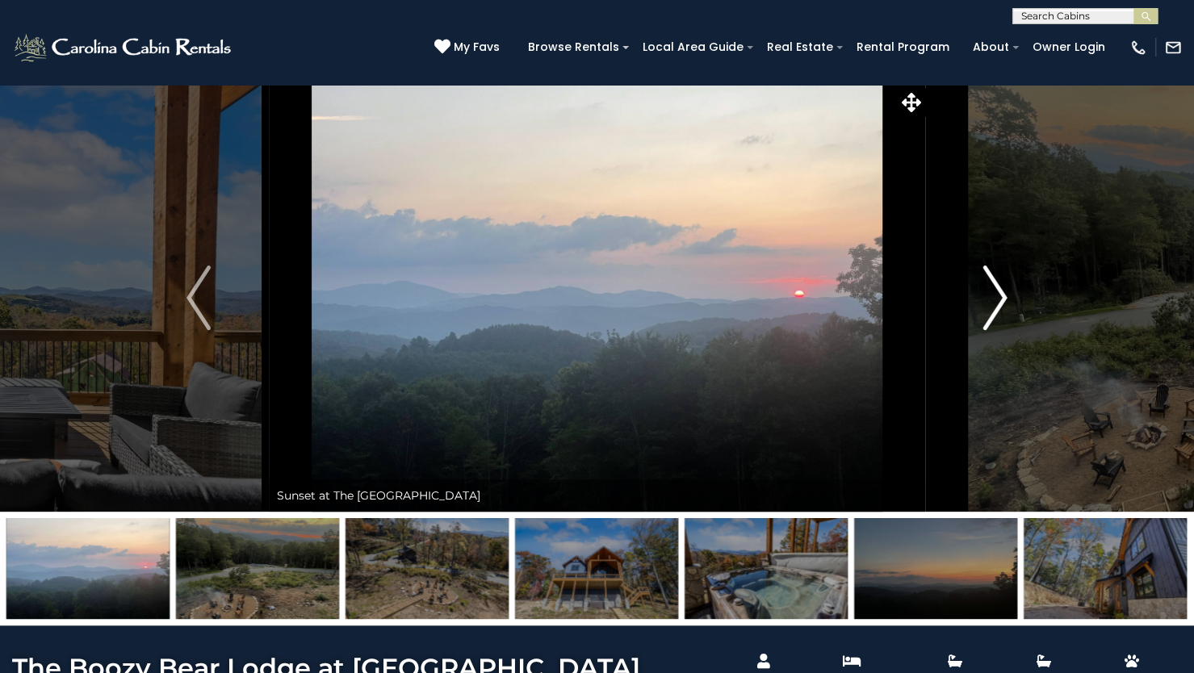
click at [994, 291] on img "Next" at bounding box center [995, 298] width 24 height 65
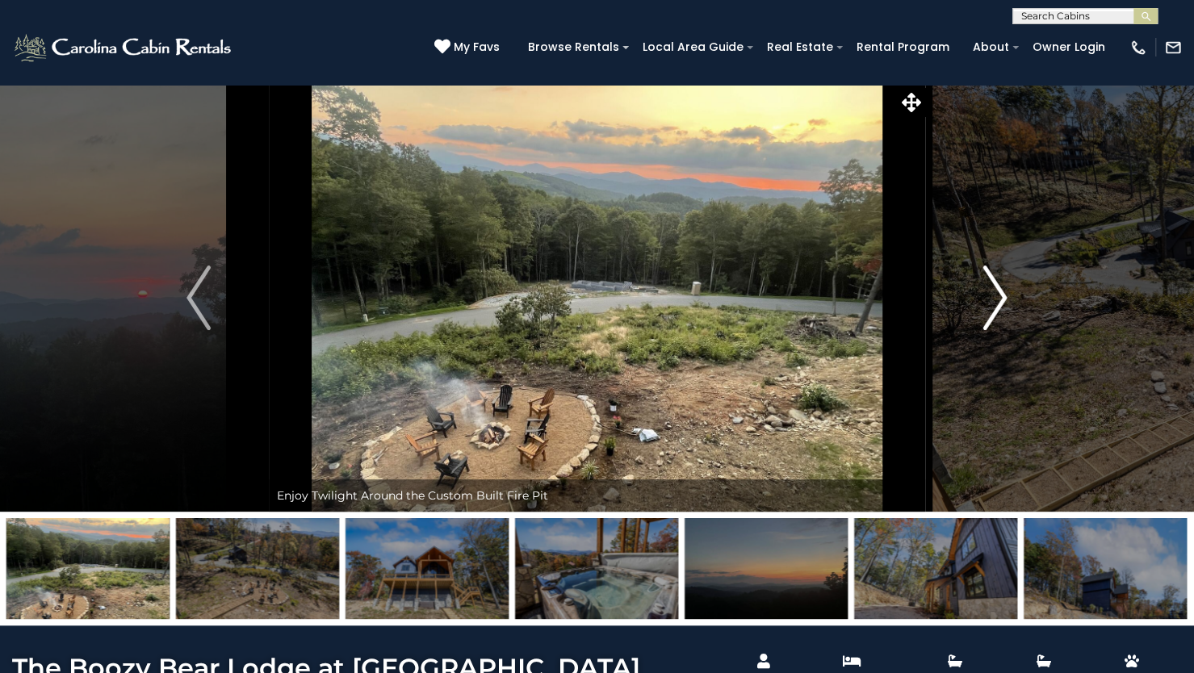
click at [994, 291] on img "Next" at bounding box center [995, 298] width 24 height 65
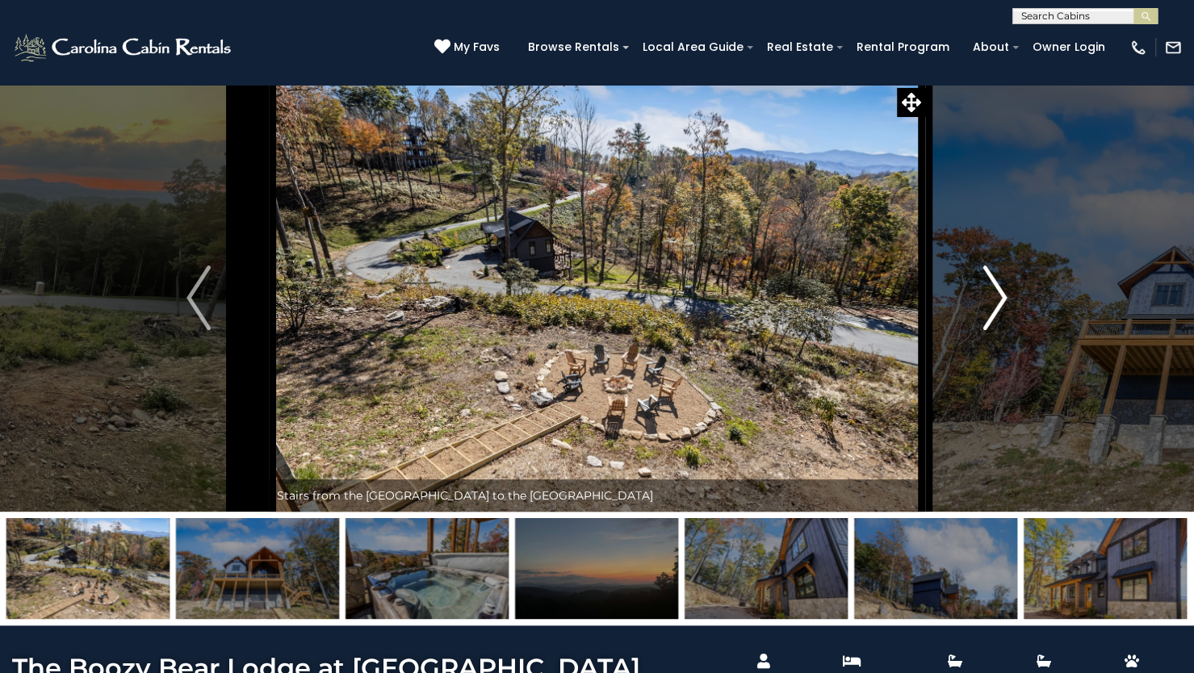
click at [994, 291] on img "Next" at bounding box center [995, 298] width 24 height 65
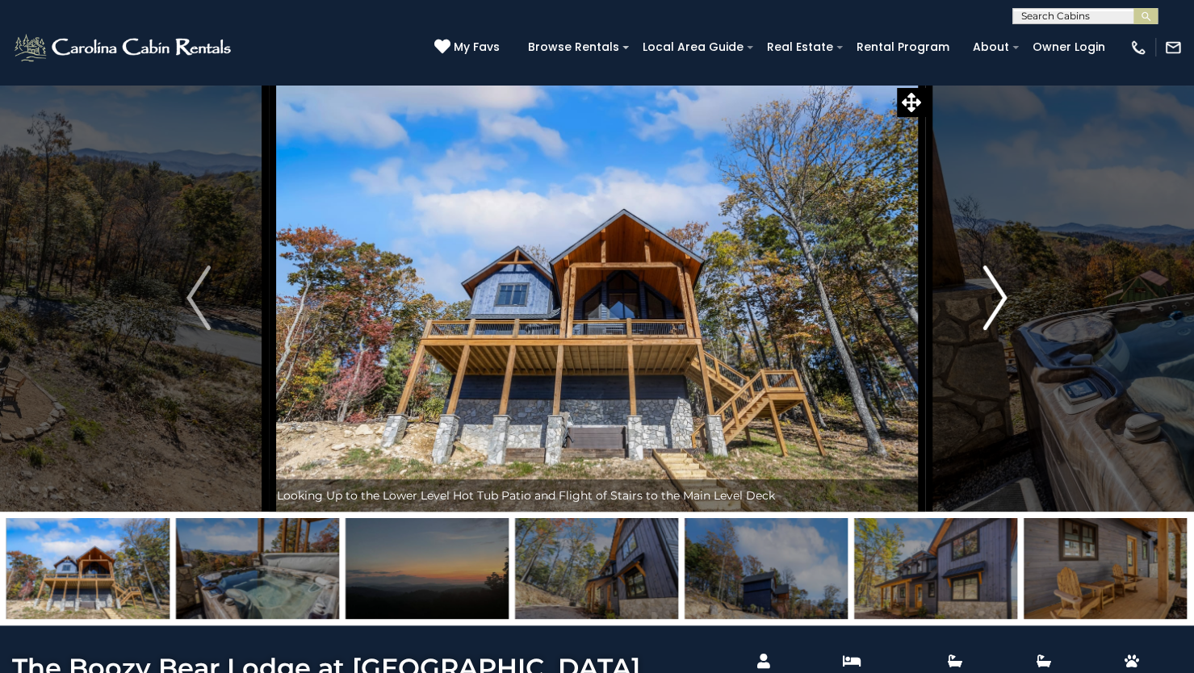
click at [994, 291] on img "Next" at bounding box center [995, 298] width 24 height 65
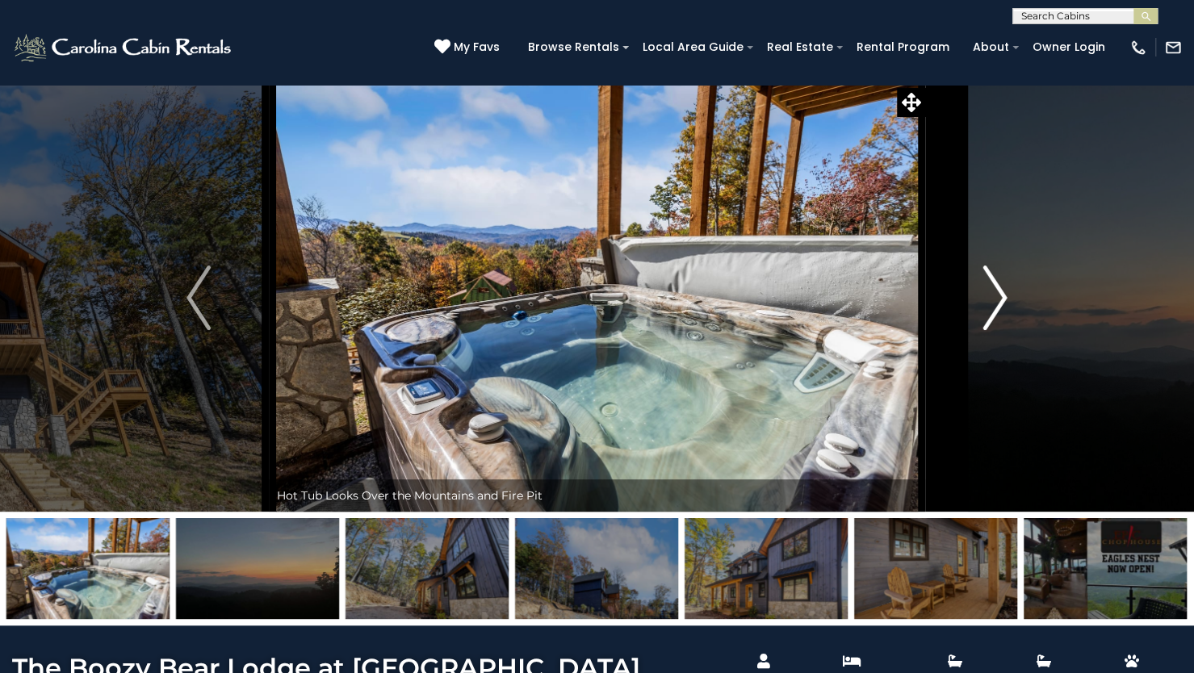
click at [994, 291] on img "Next" at bounding box center [995, 298] width 24 height 65
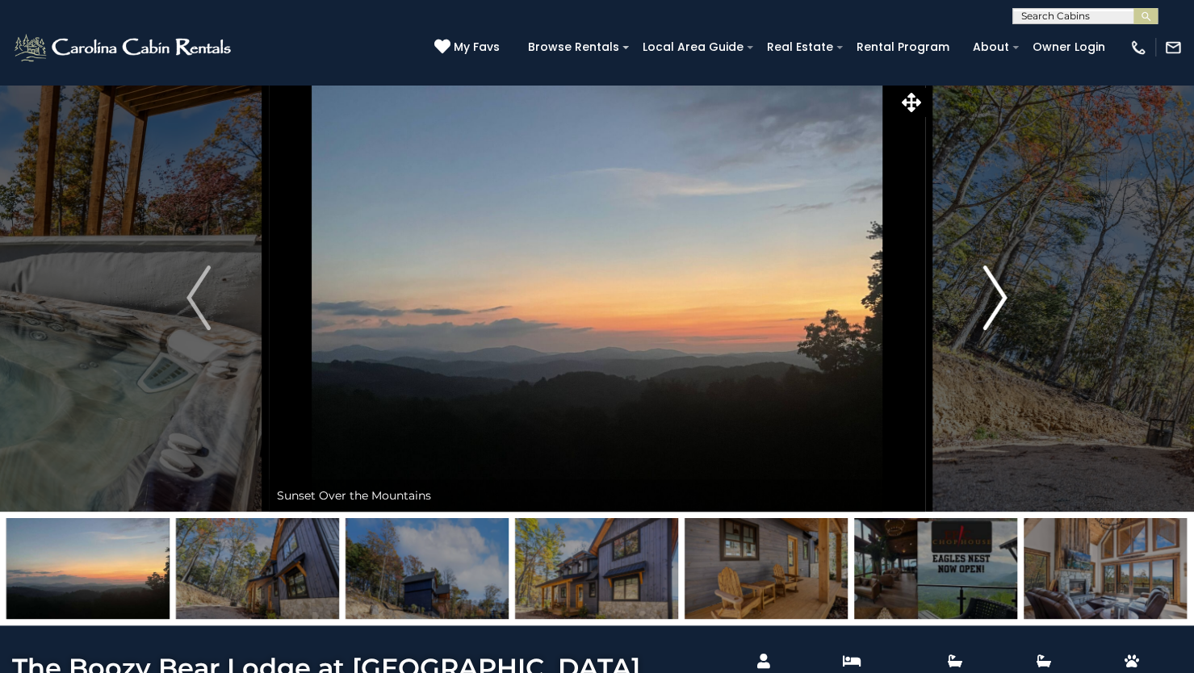
click at [994, 291] on img "Next" at bounding box center [995, 298] width 24 height 65
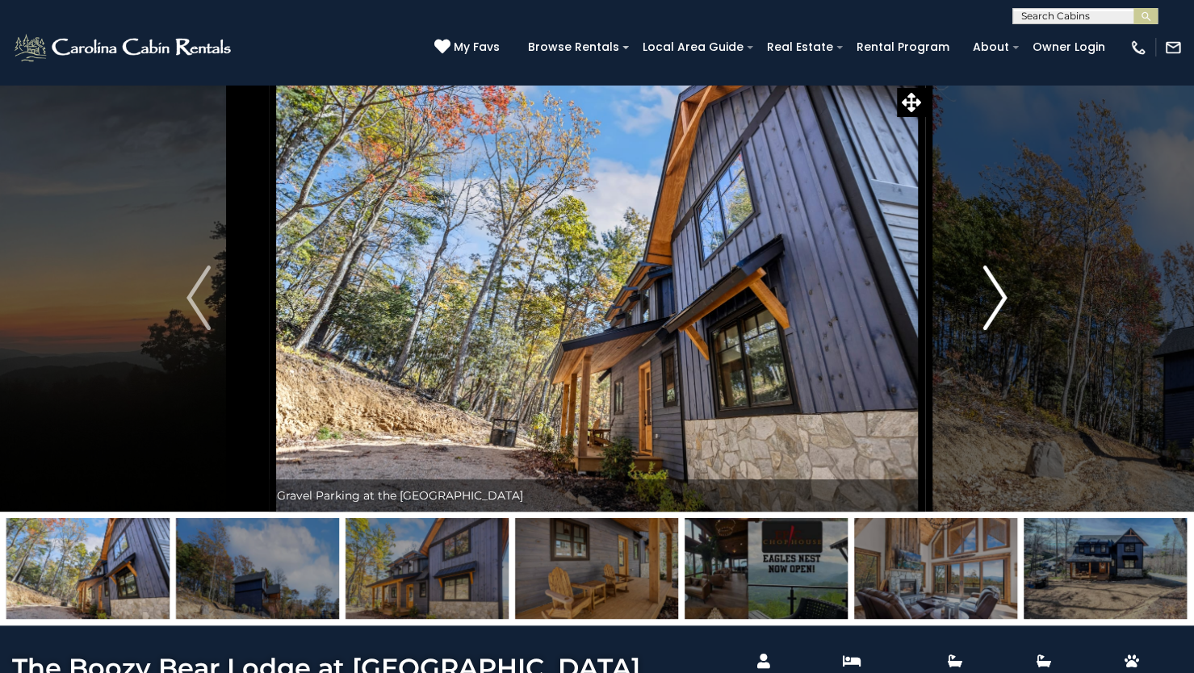
click at [994, 291] on img "Next" at bounding box center [995, 298] width 24 height 65
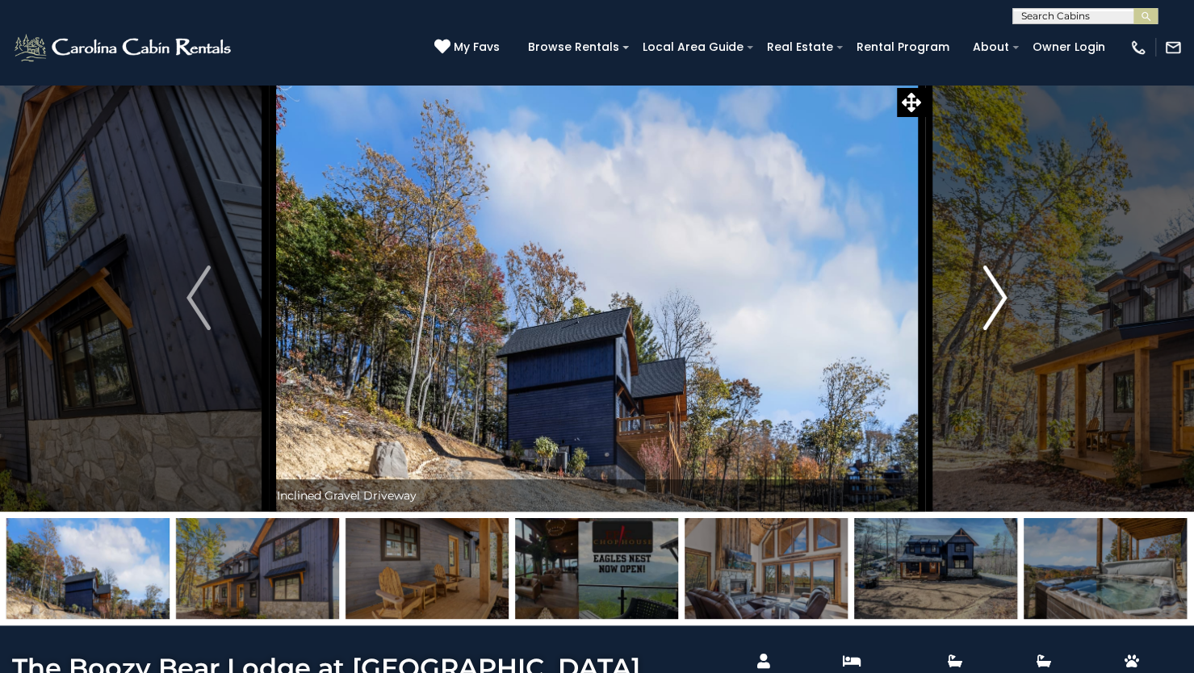
click at [994, 291] on img "Next" at bounding box center [995, 298] width 24 height 65
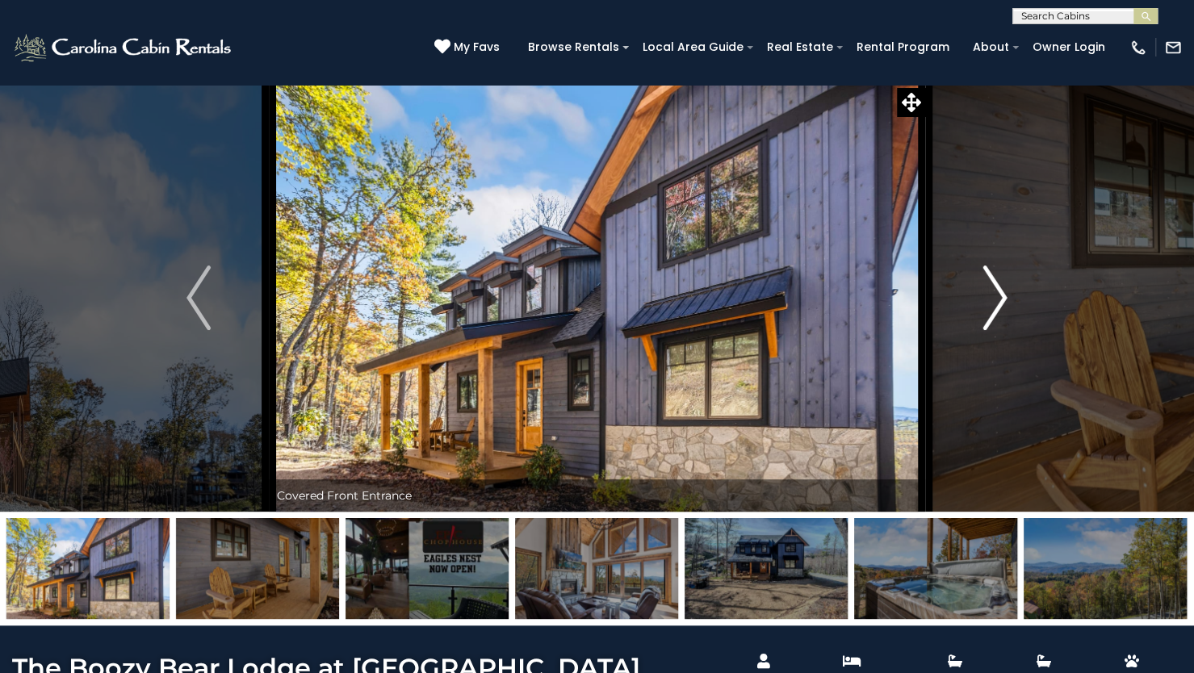
click at [994, 291] on img "Next" at bounding box center [995, 298] width 24 height 65
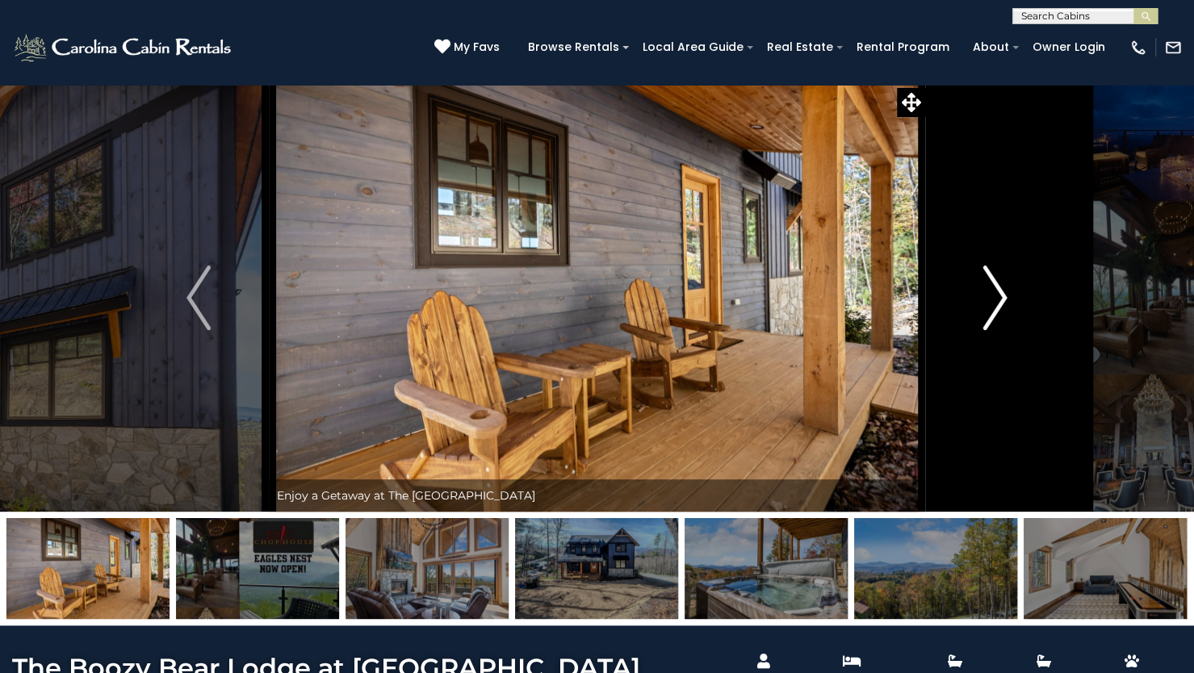
click at [994, 291] on img "Next" at bounding box center [995, 298] width 24 height 65
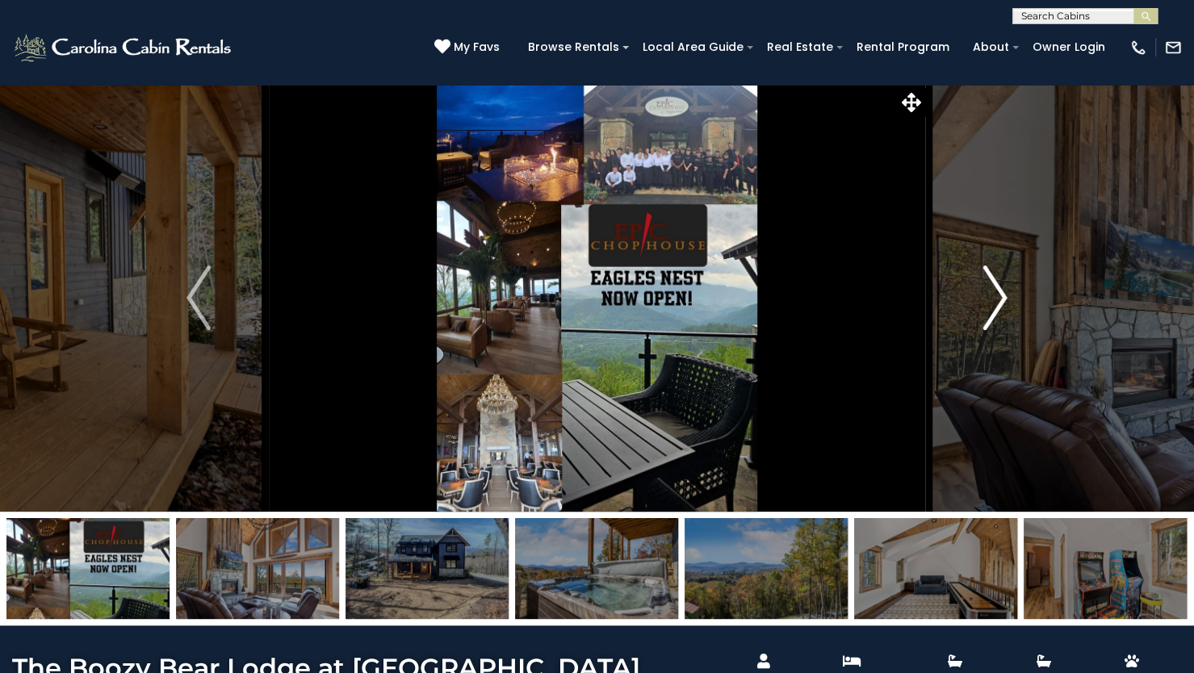
click at [994, 291] on img "Next" at bounding box center [995, 298] width 24 height 65
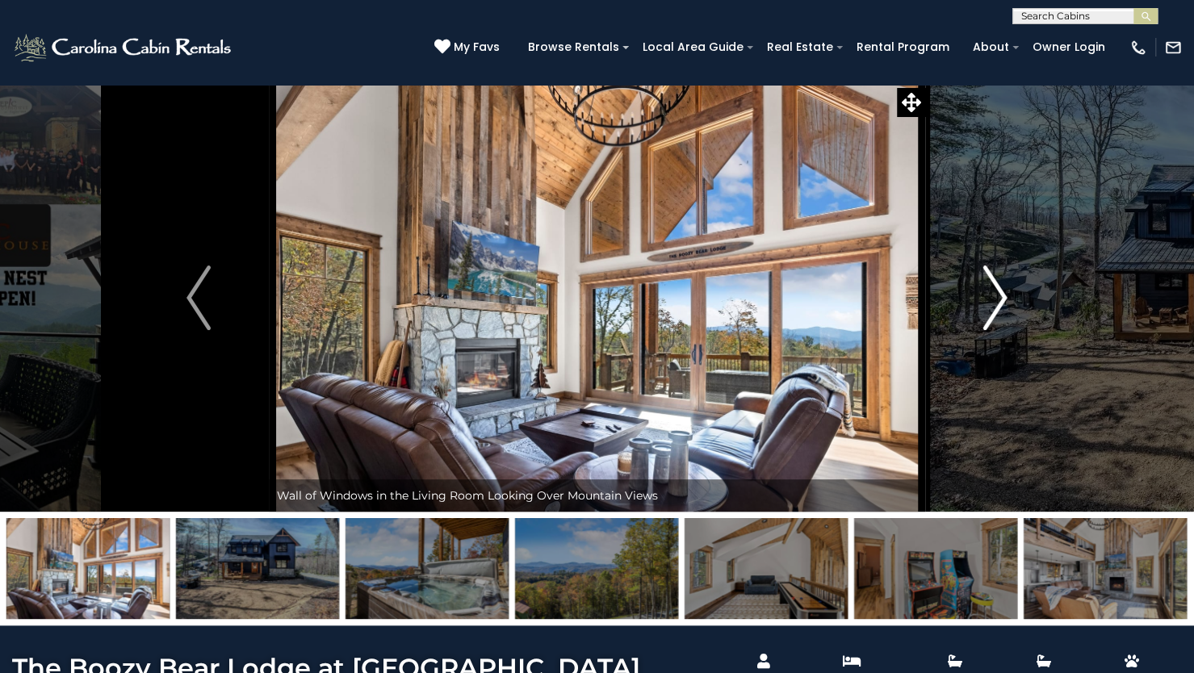
click at [994, 291] on img "Next" at bounding box center [995, 298] width 24 height 65
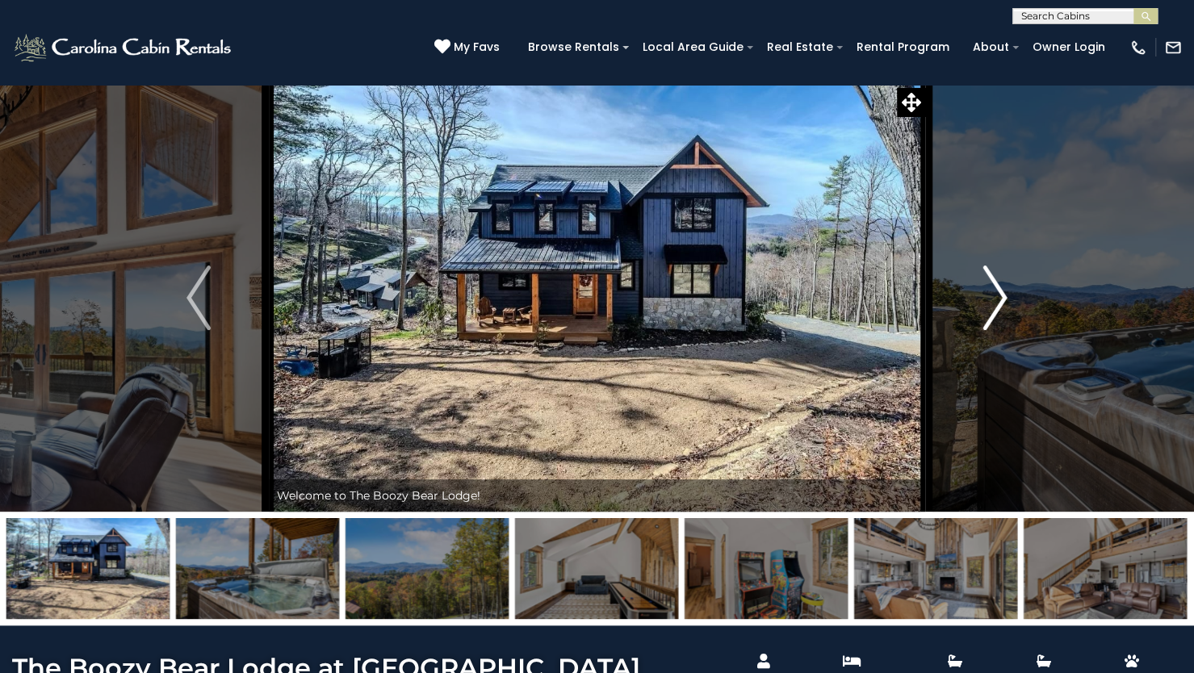
click at [994, 291] on img "Next" at bounding box center [995, 298] width 24 height 65
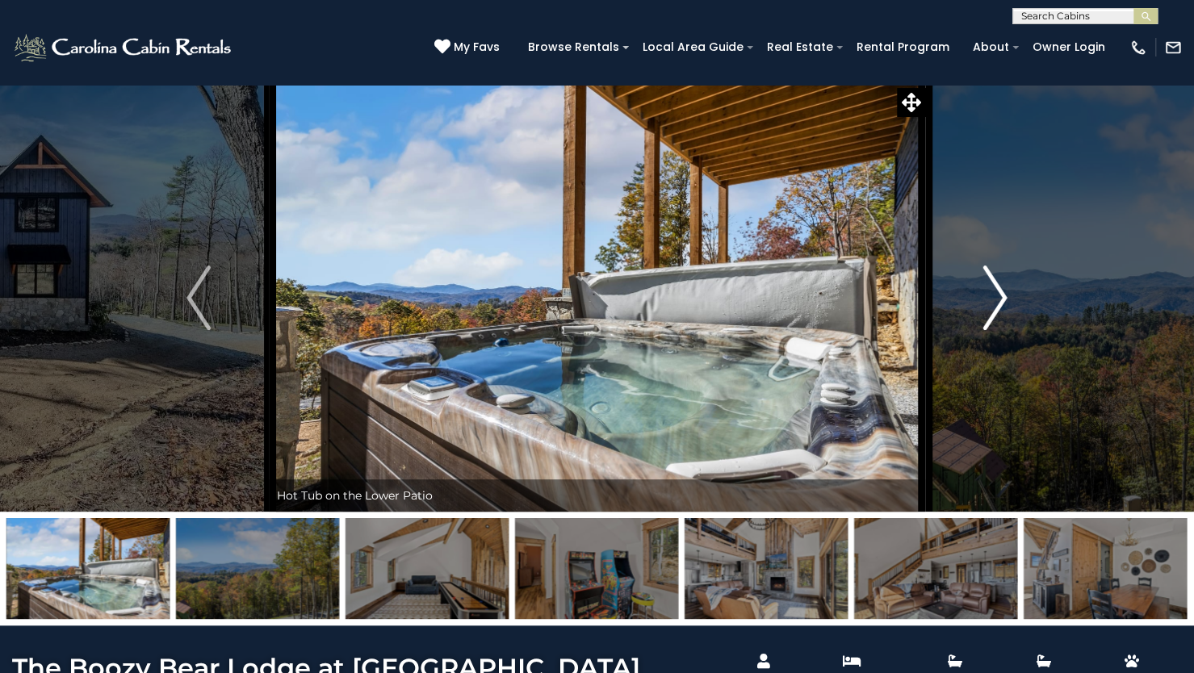
click at [994, 291] on img "Next" at bounding box center [995, 298] width 24 height 65
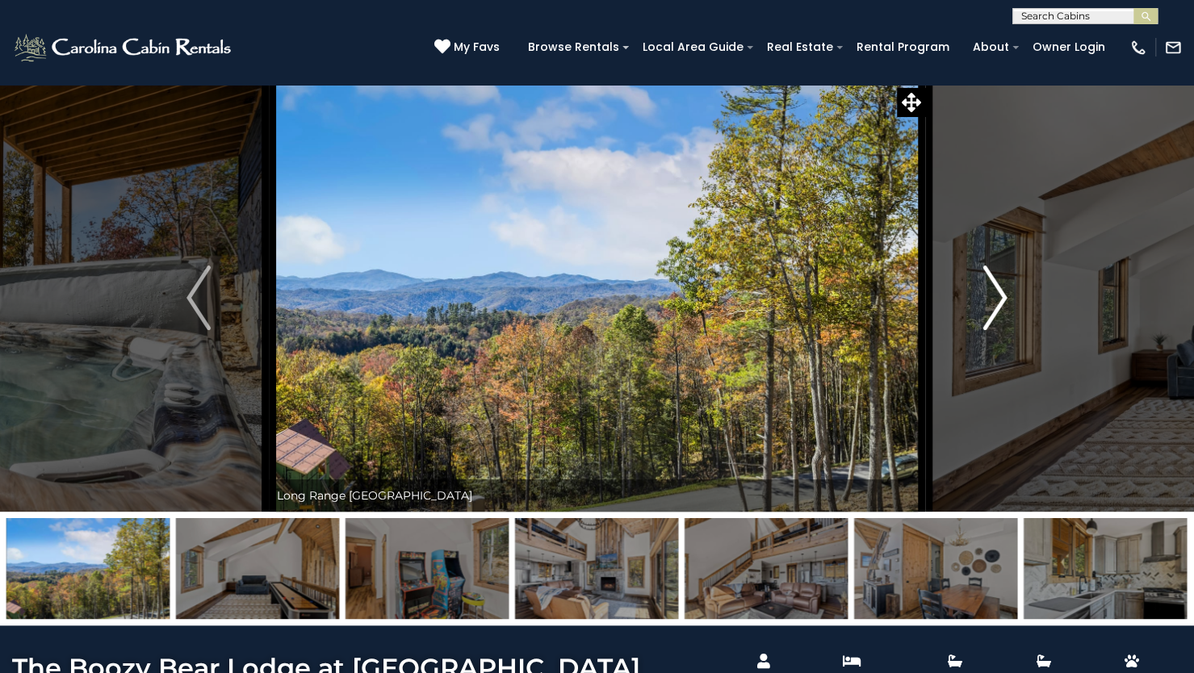
click at [994, 291] on img "Next" at bounding box center [995, 298] width 24 height 65
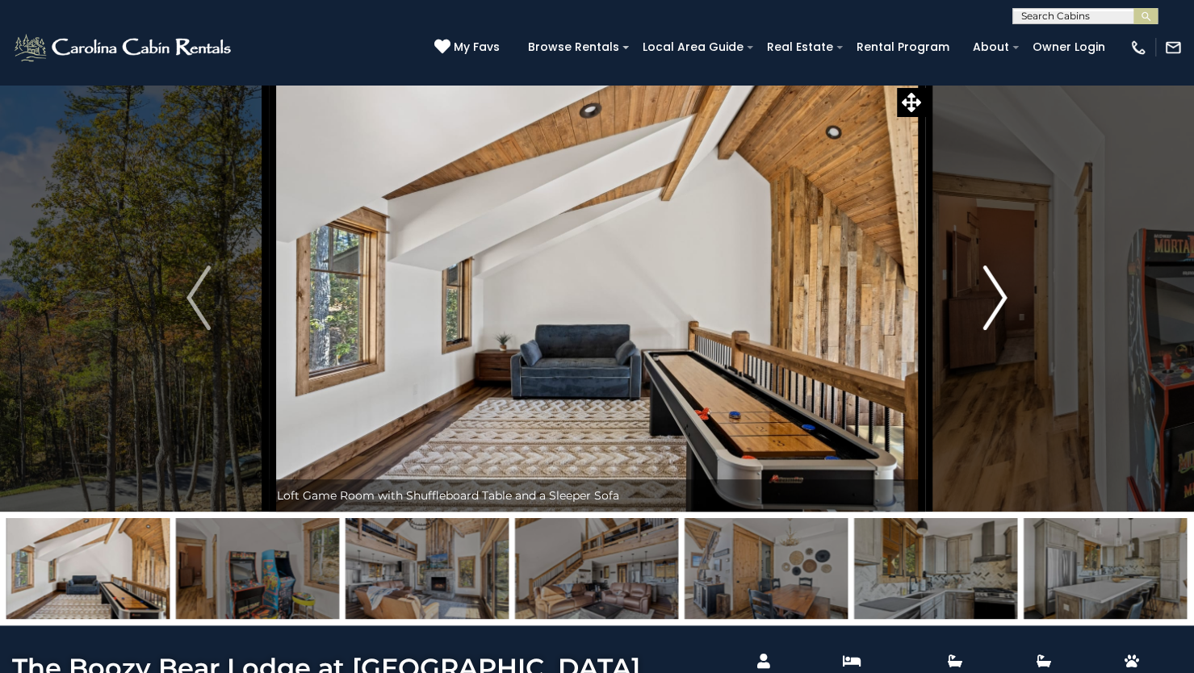
click at [994, 291] on img "Next" at bounding box center [995, 298] width 24 height 65
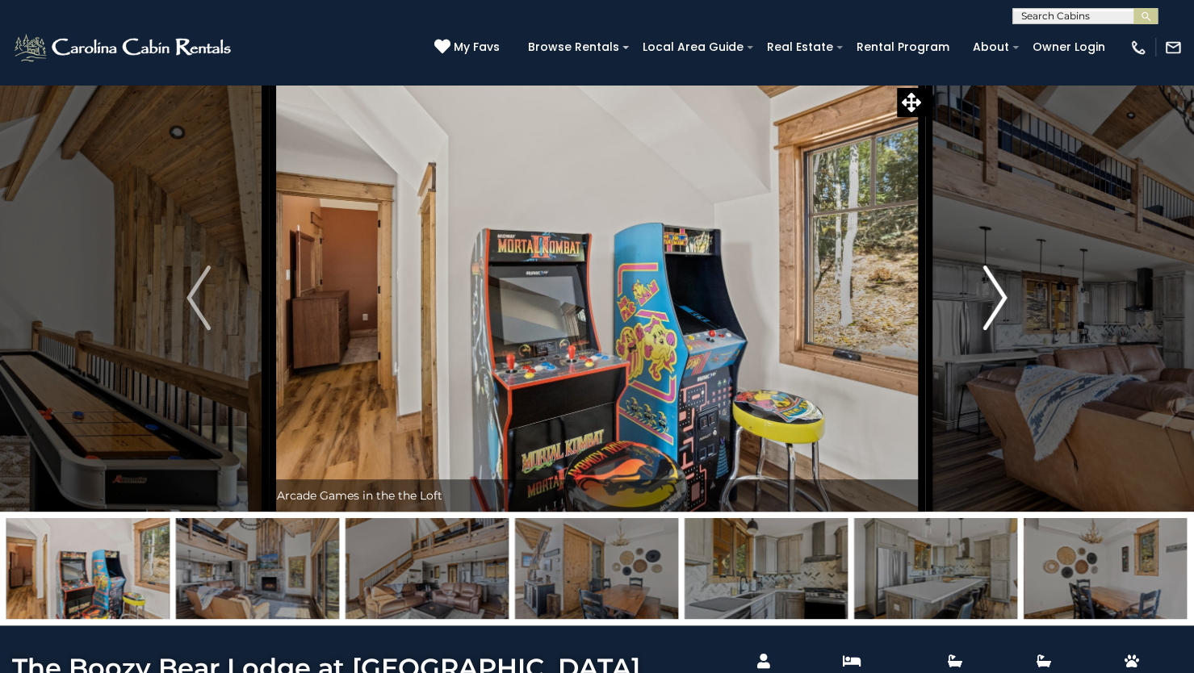
click at [994, 291] on img "Next" at bounding box center [995, 298] width 24 height 65
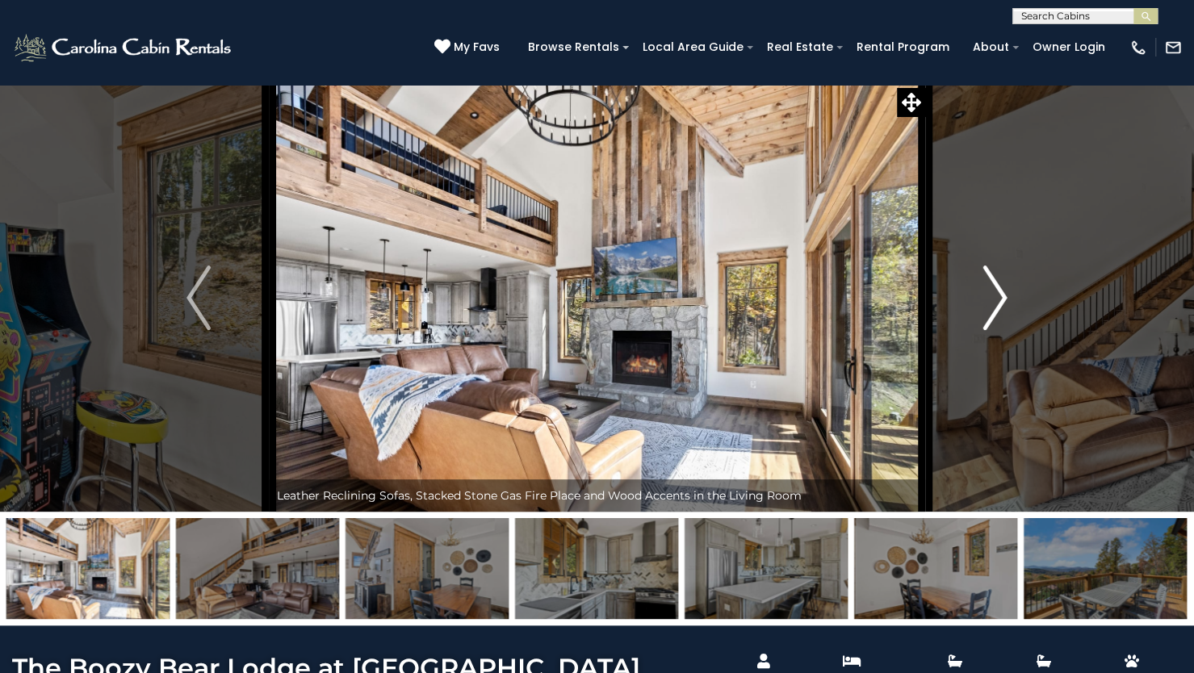
click at [994, 291] on img "Next" at bounding box center [995, 298] width 24 height 65
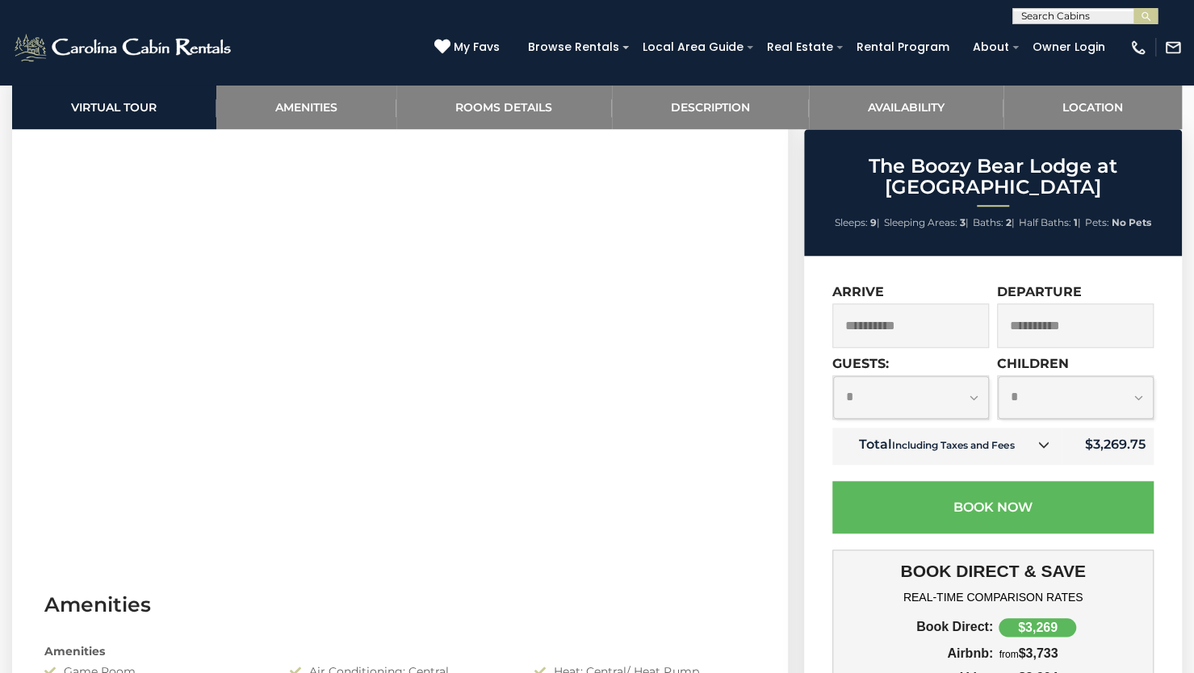
scroll to position [710, 0]
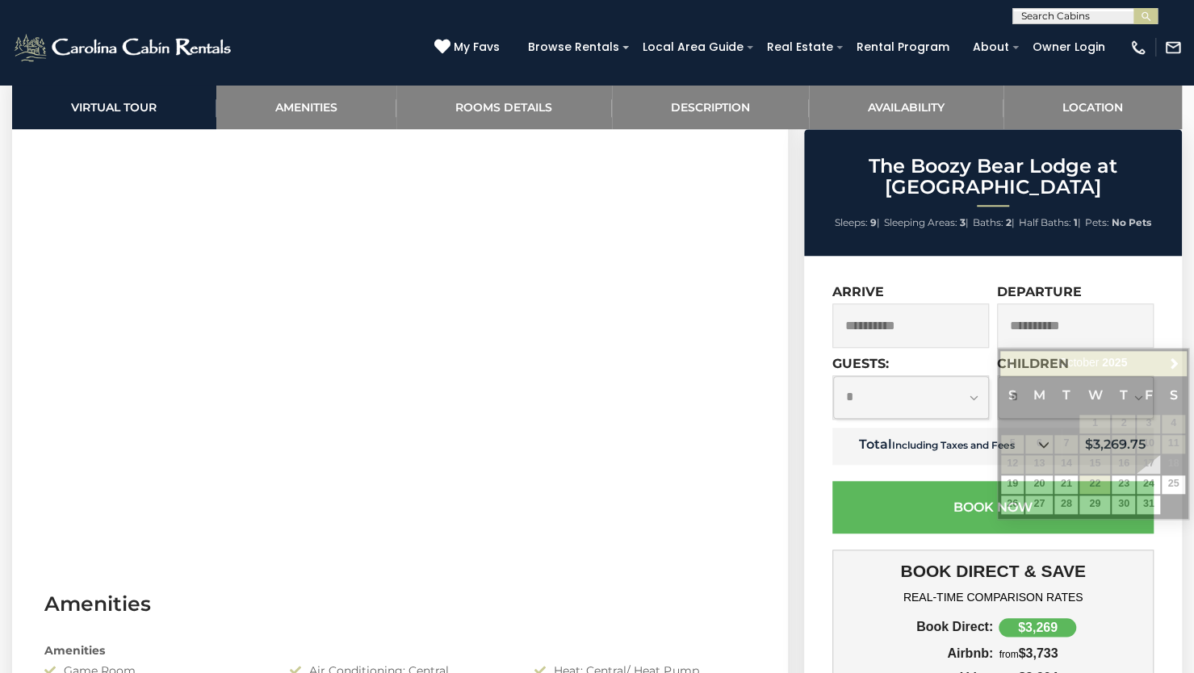
click at [1093, 338] on input "**********" at bounding box center [1075, 325] width 157 height 44
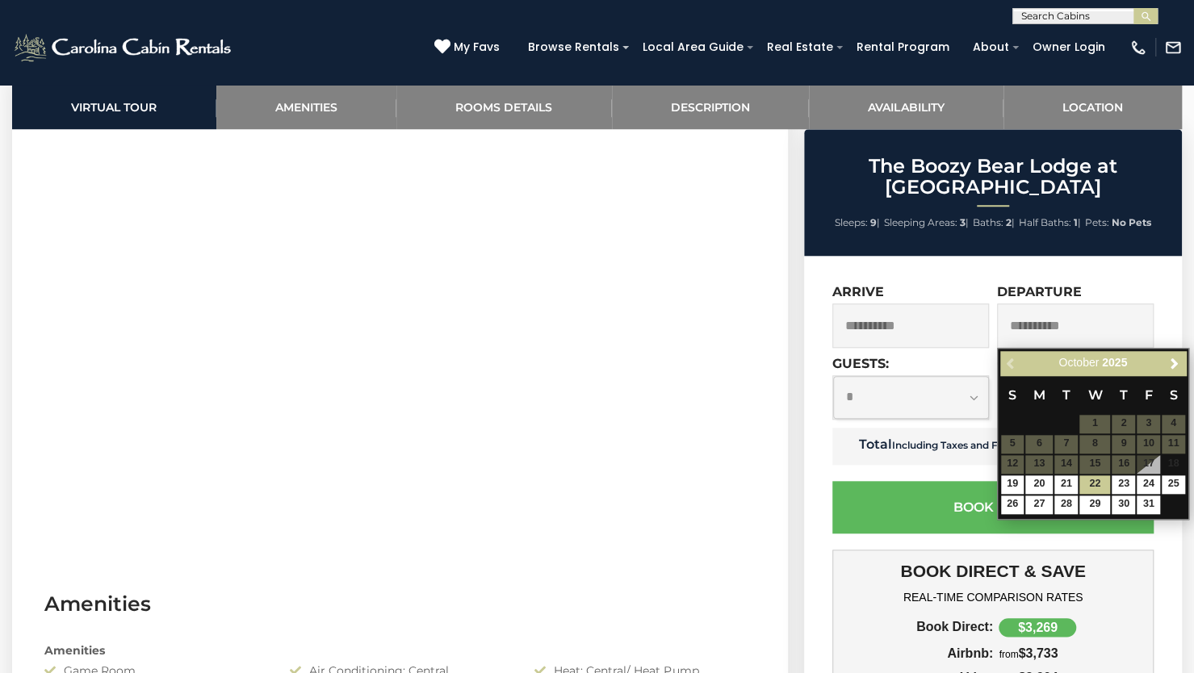
click at [1148, 461] on table "S M T W T F S 1 2 3 4 5 6 7 8 9 10 11 12 13 14 15 16 17 18 19 20 21 22 23 24 25…" at bounding box center [1093, 444] width 186 height 139
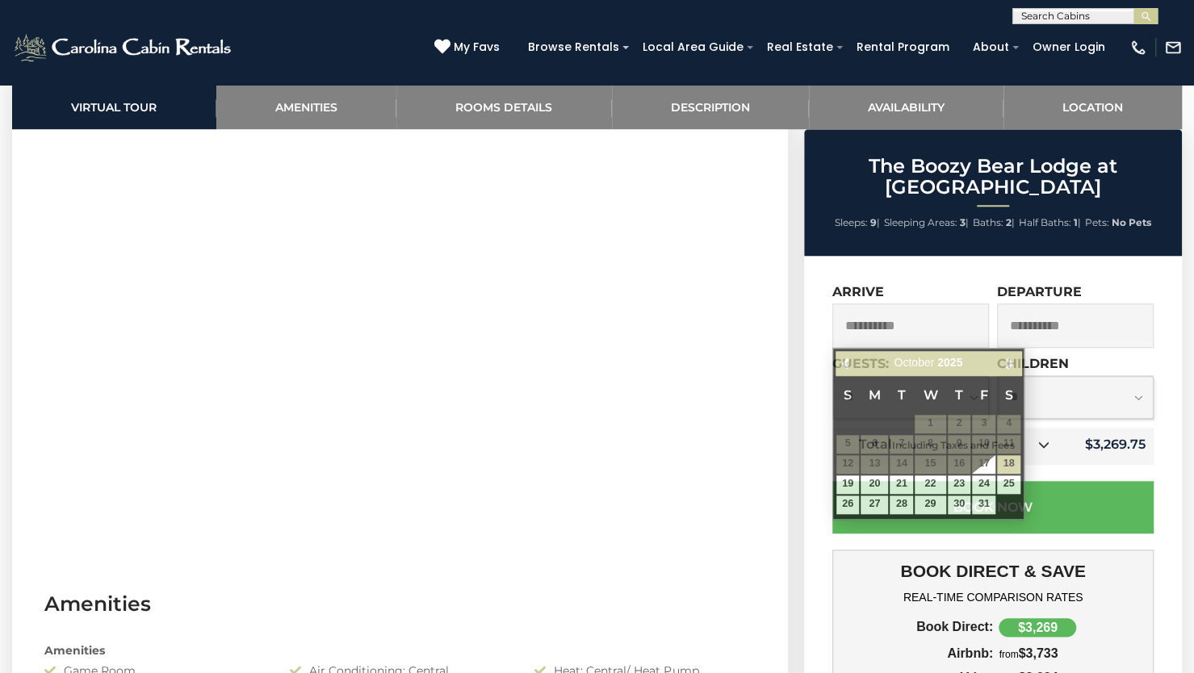
click at [914, 325] on input "**********" at bounding box center [910, 325] width 157 height 44
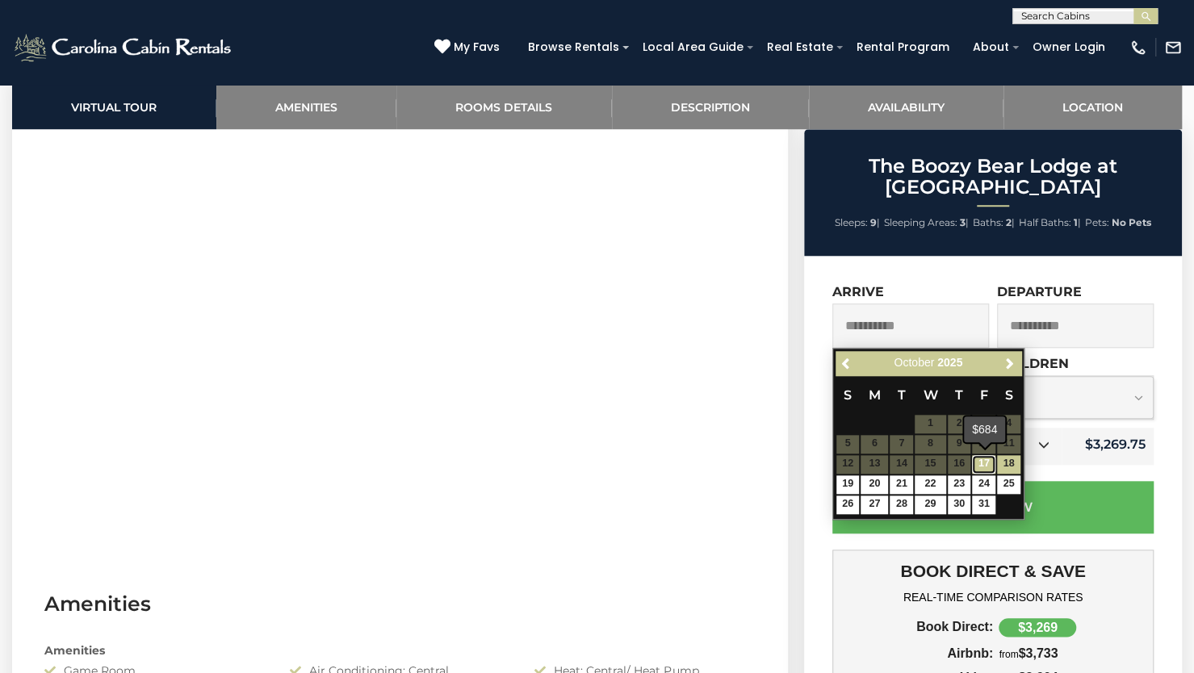
click at [986, 464] on link "17" at bounding box center [983, 464] width 23 height 19
type input "**********"
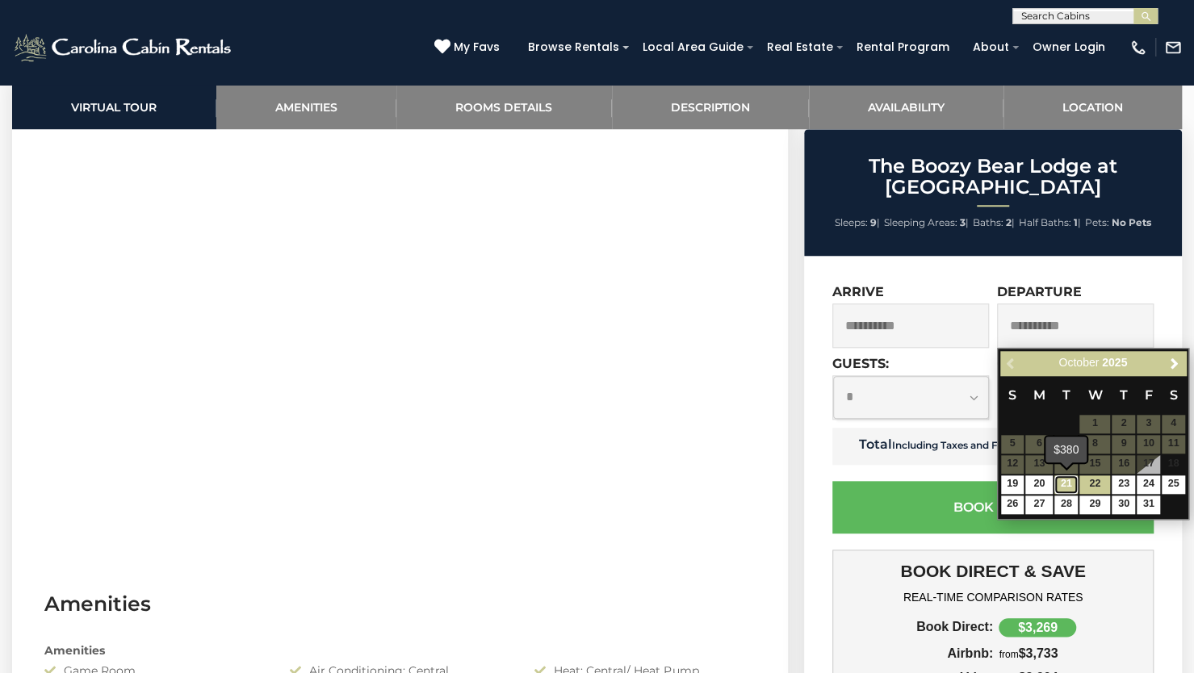
click at [1065, 480] on link "21" at bounding box center [1065, 484] width 23 height 19
type input "**********"
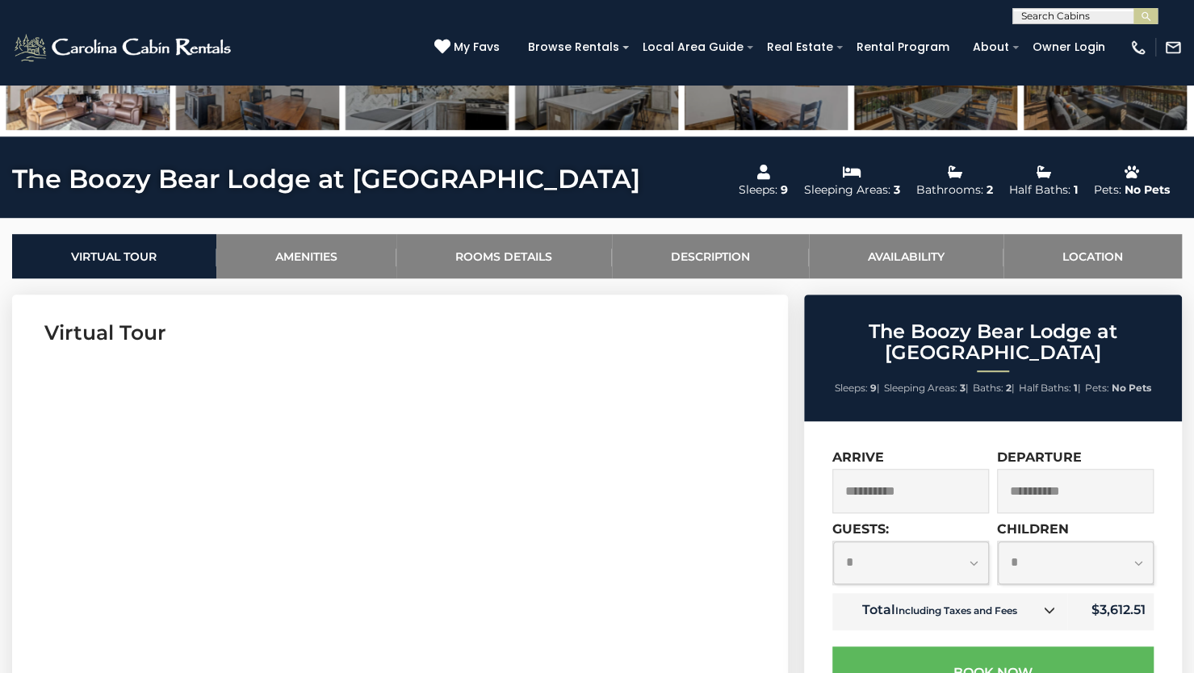
scroll to position [493, 0]
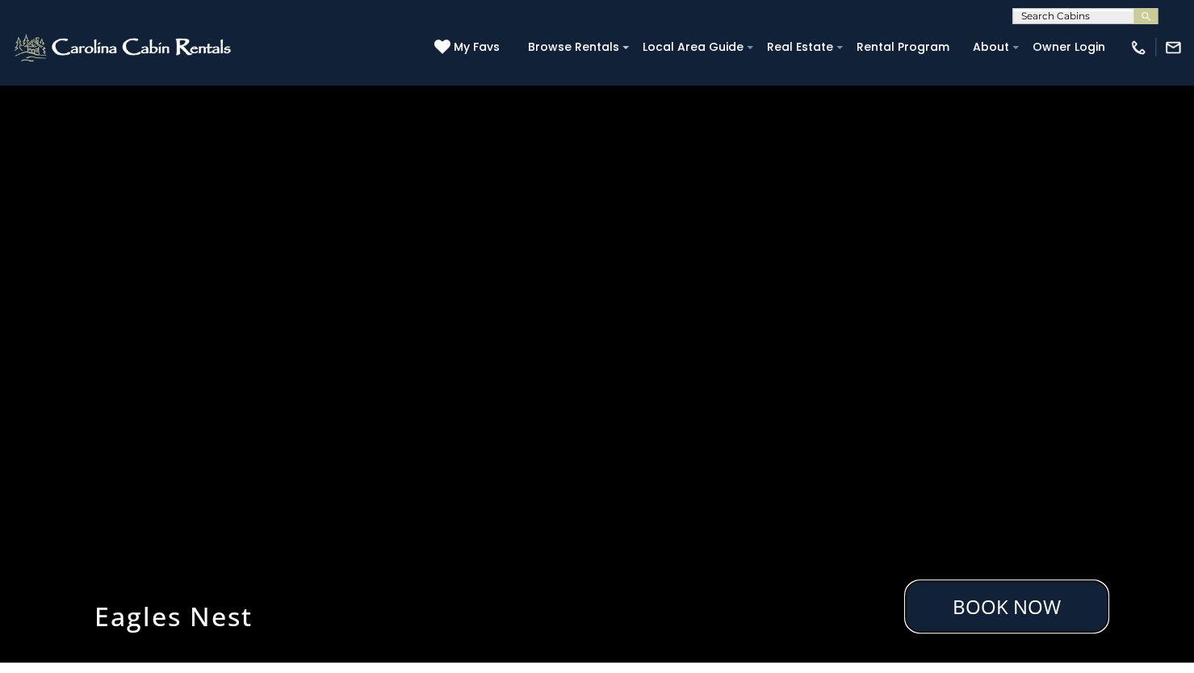
click at [1022, 621] on link "Book Now" at bounding box center [1006, 607] width 205 height 54
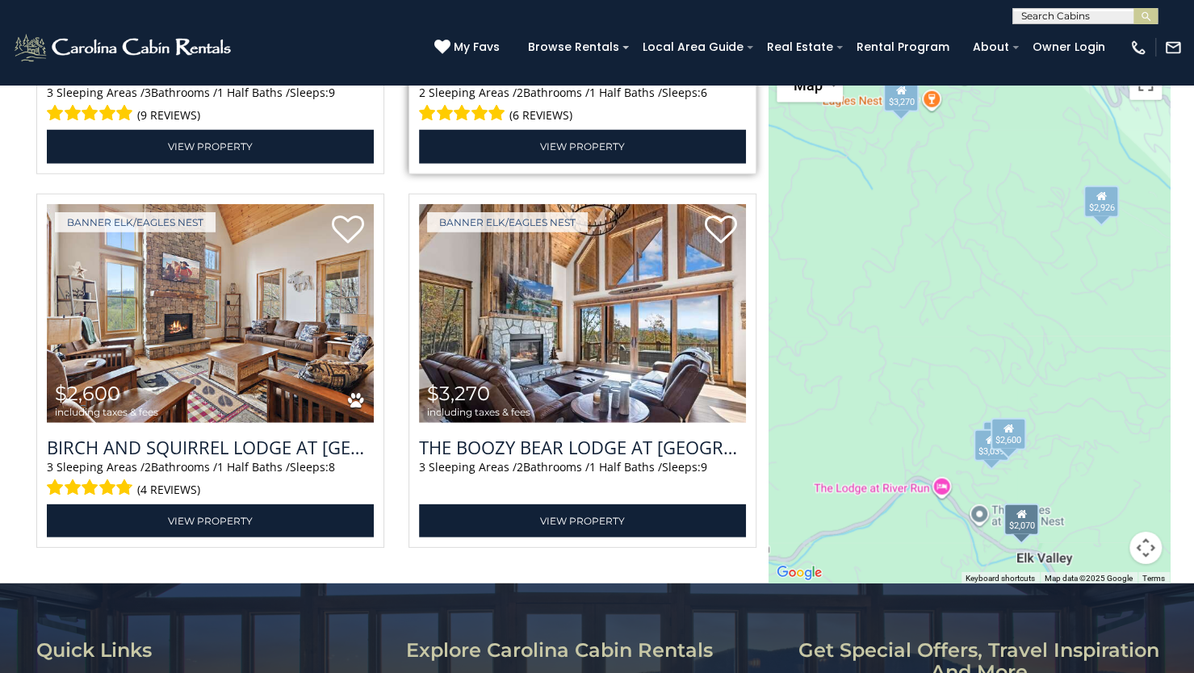
scroll to position [2536, 0]
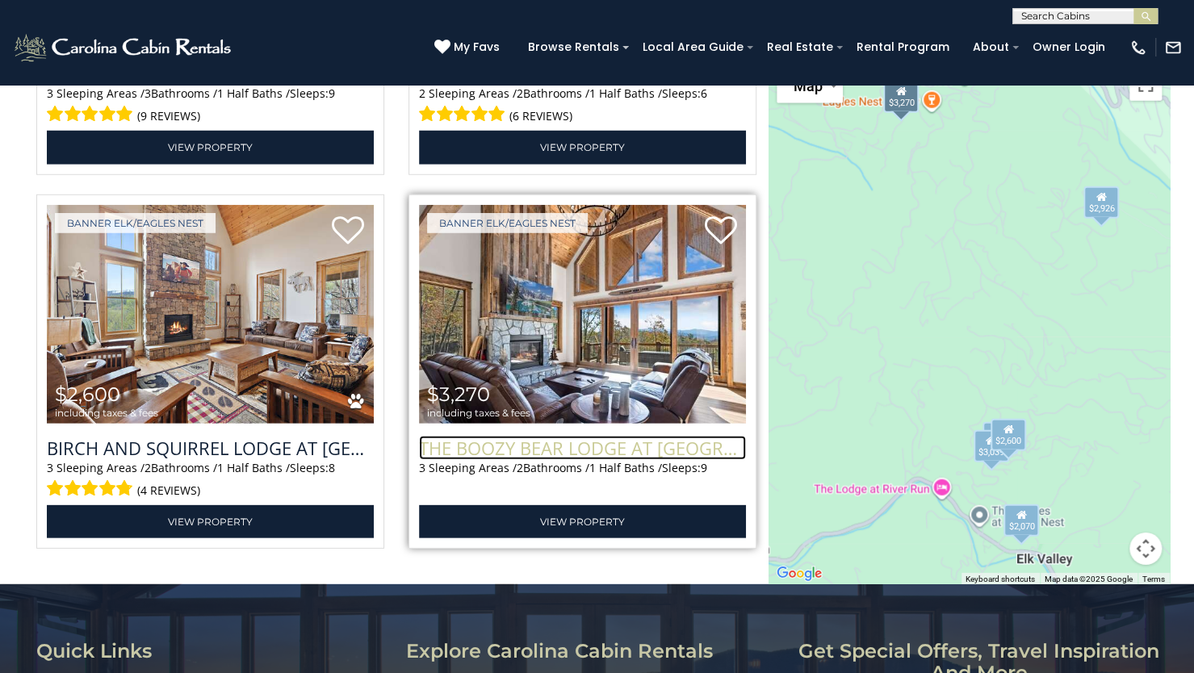
click at [600, 448] on h3 "The Boozy Bear Lodge at [GEOGRAPHIC_DATA]" at bounding box center [582, 448] width 327 height 24
